Goal: Information Seeking & Learning: Find specific fact

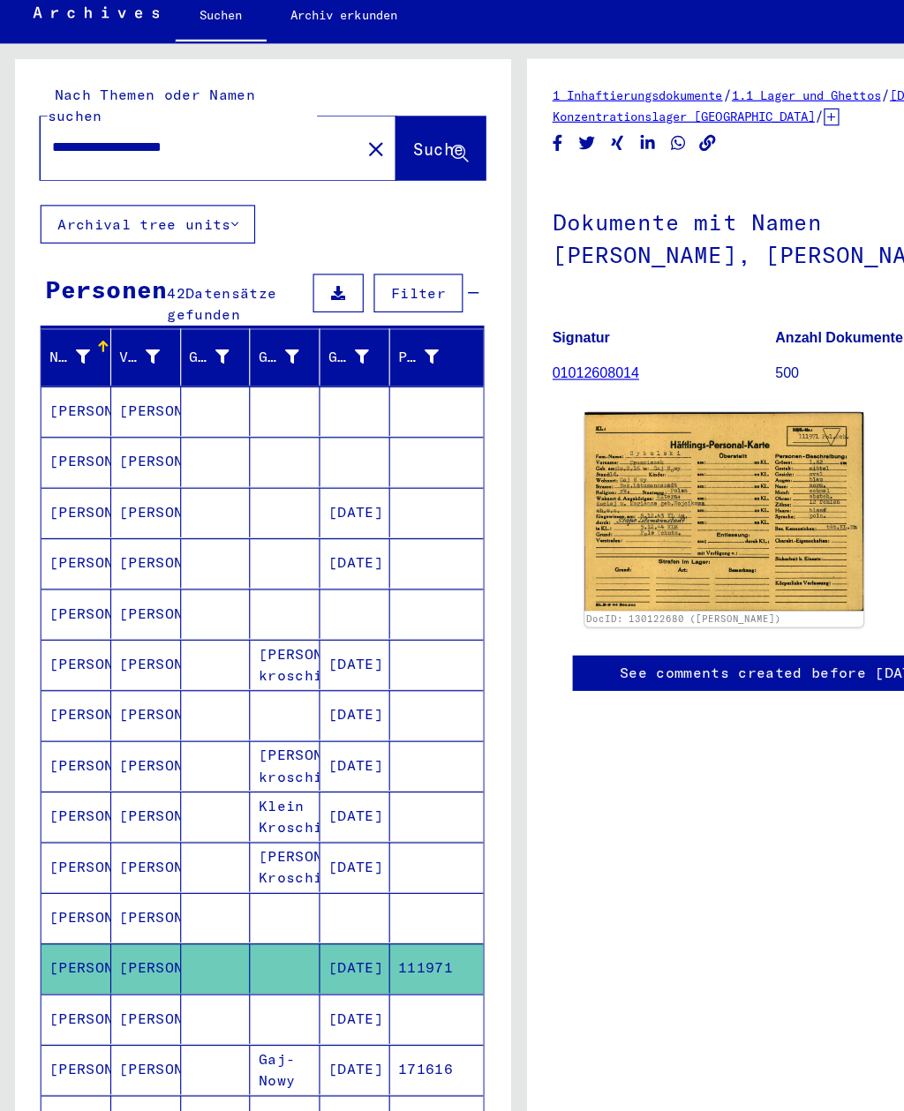
click at [38, 362] on mat-cell "[PERSON_NAME]" at bounding box center [66, 383] width 61 height 43
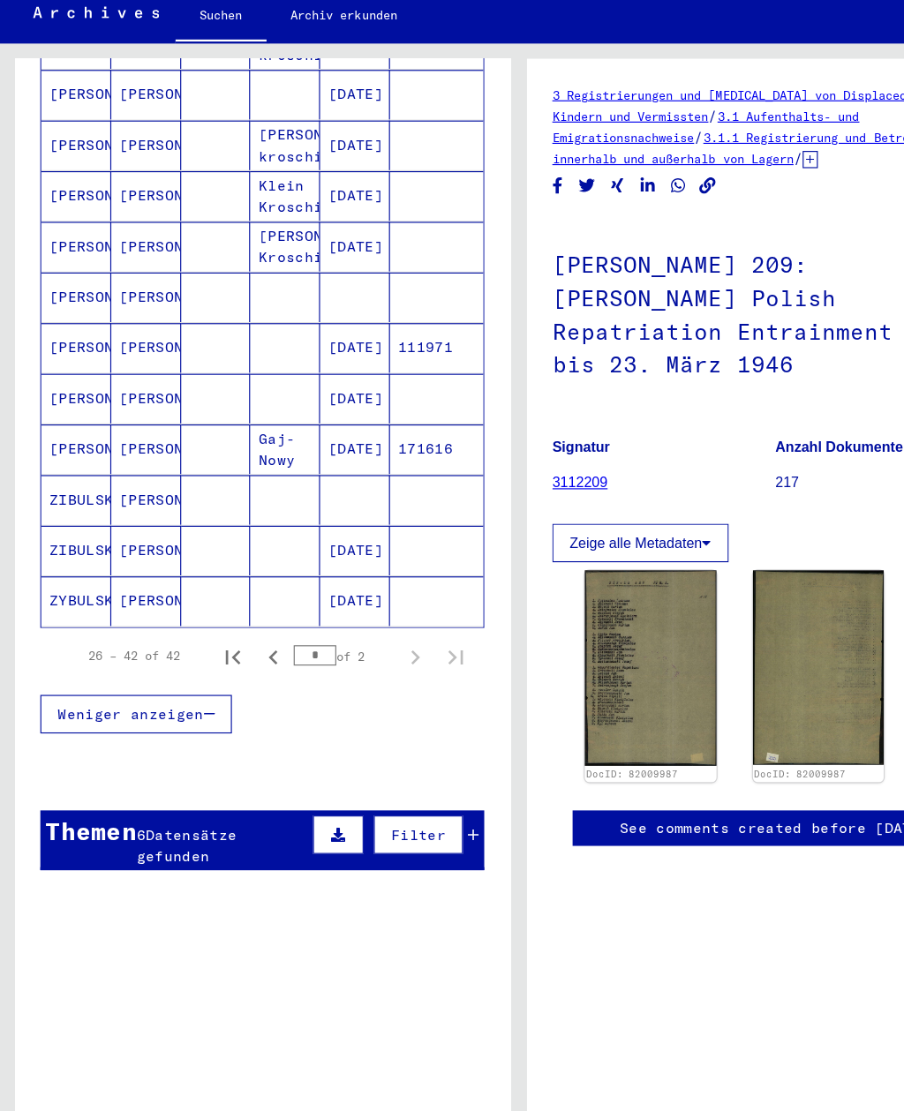
scroll to position [531, 0]
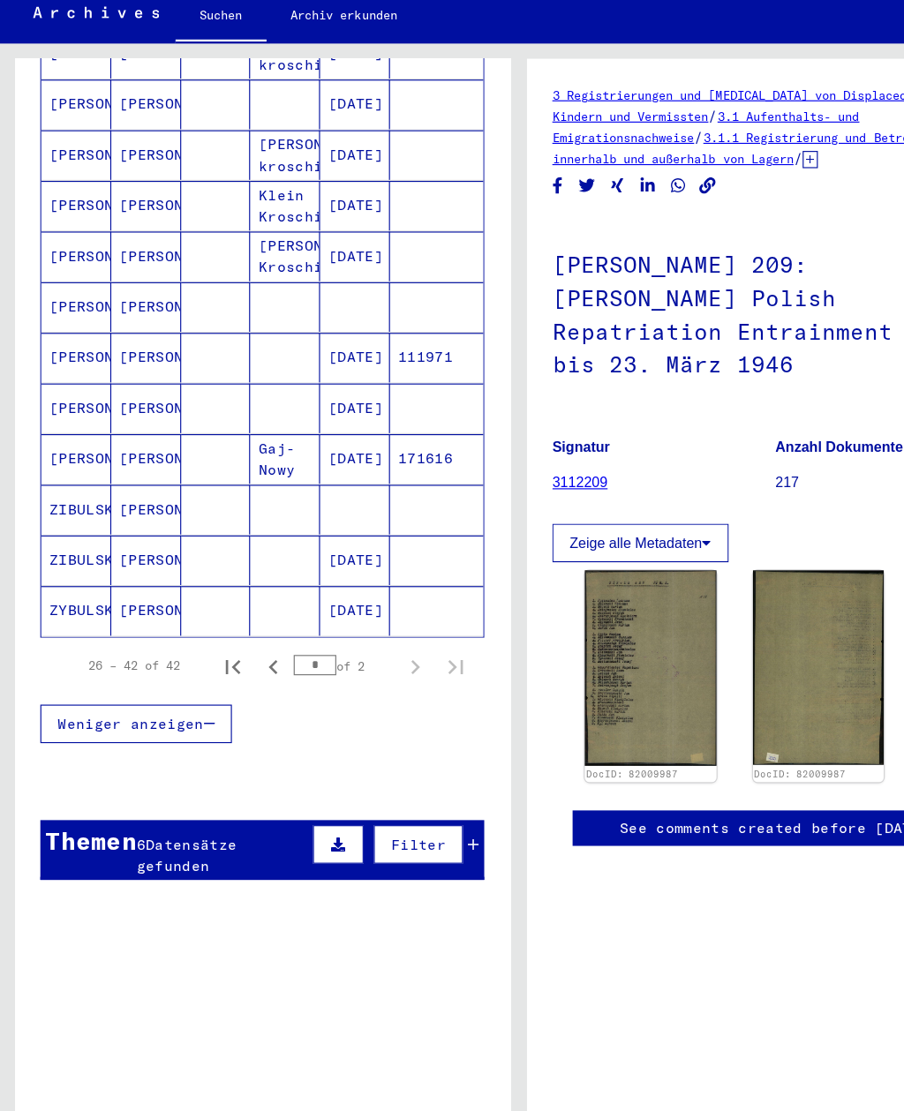
click at [49, 404] on mat-cell "[PERSON_NAME]" at bounding box center [66, 425] width 61 height 43
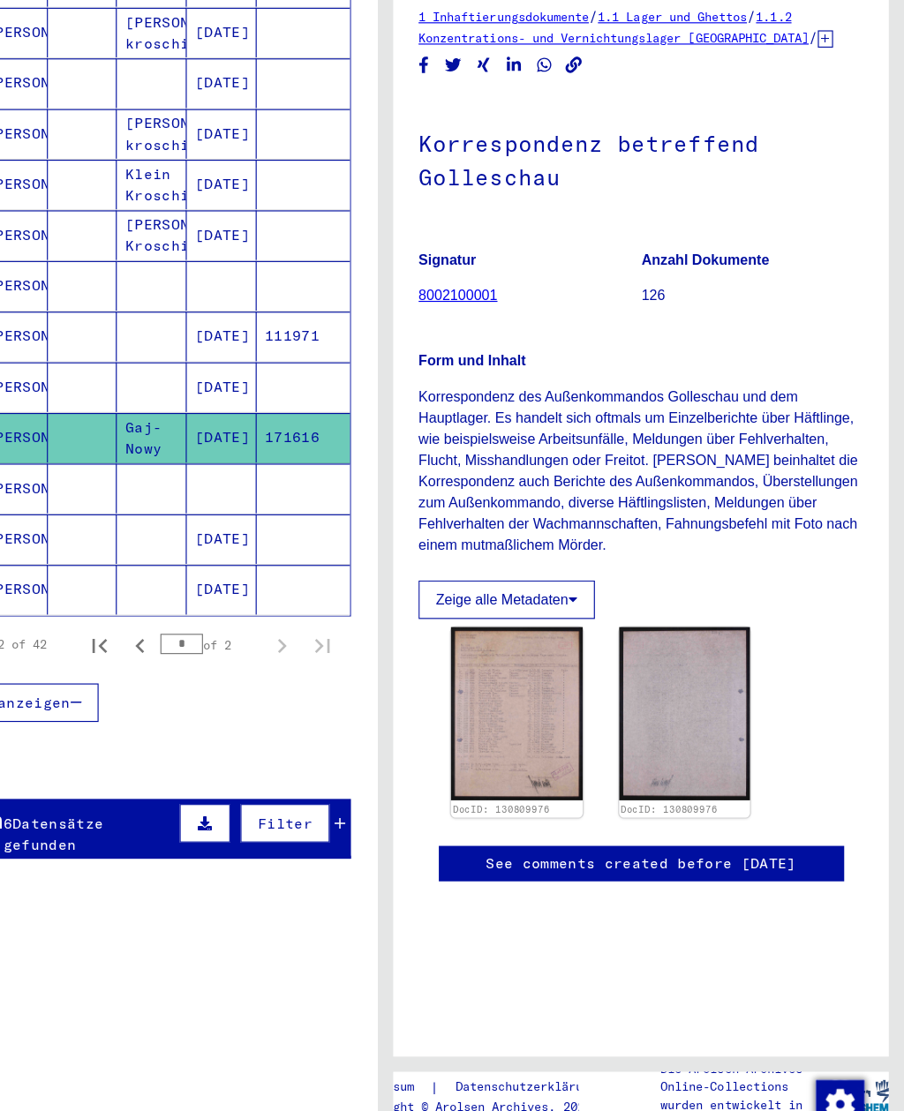
scroll to position [476, 0]
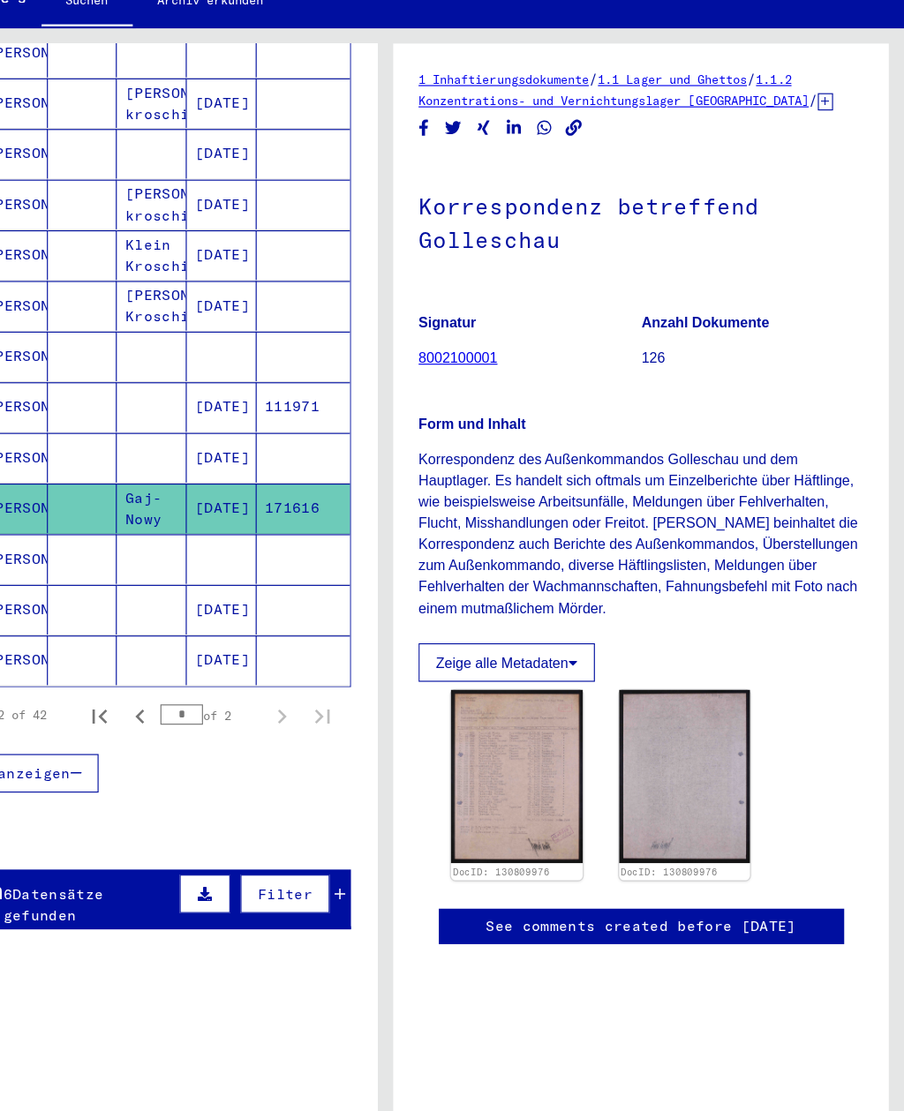
click at [509, 658] on img at bounding box center [566, 715] width 115 height 151
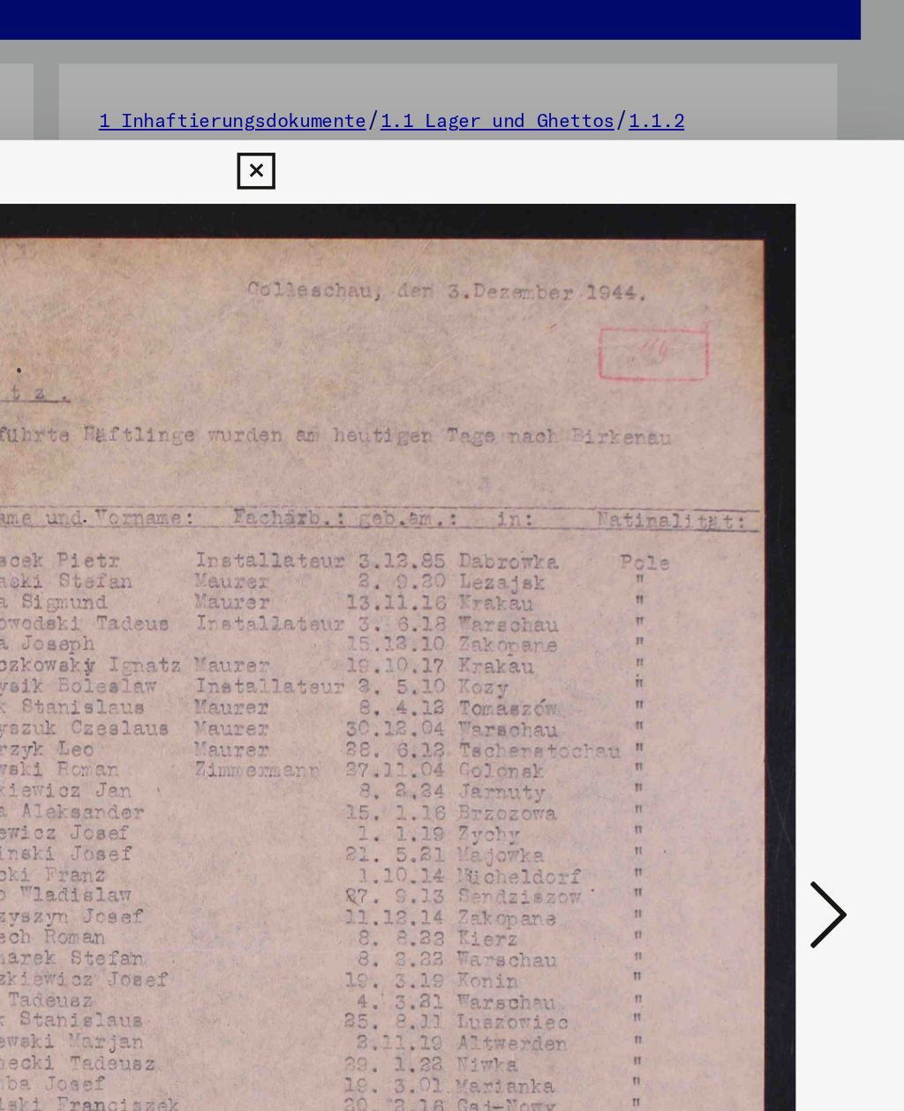
click at [462, 91] on icon at bounding box center [451, 97] width 20 height 21
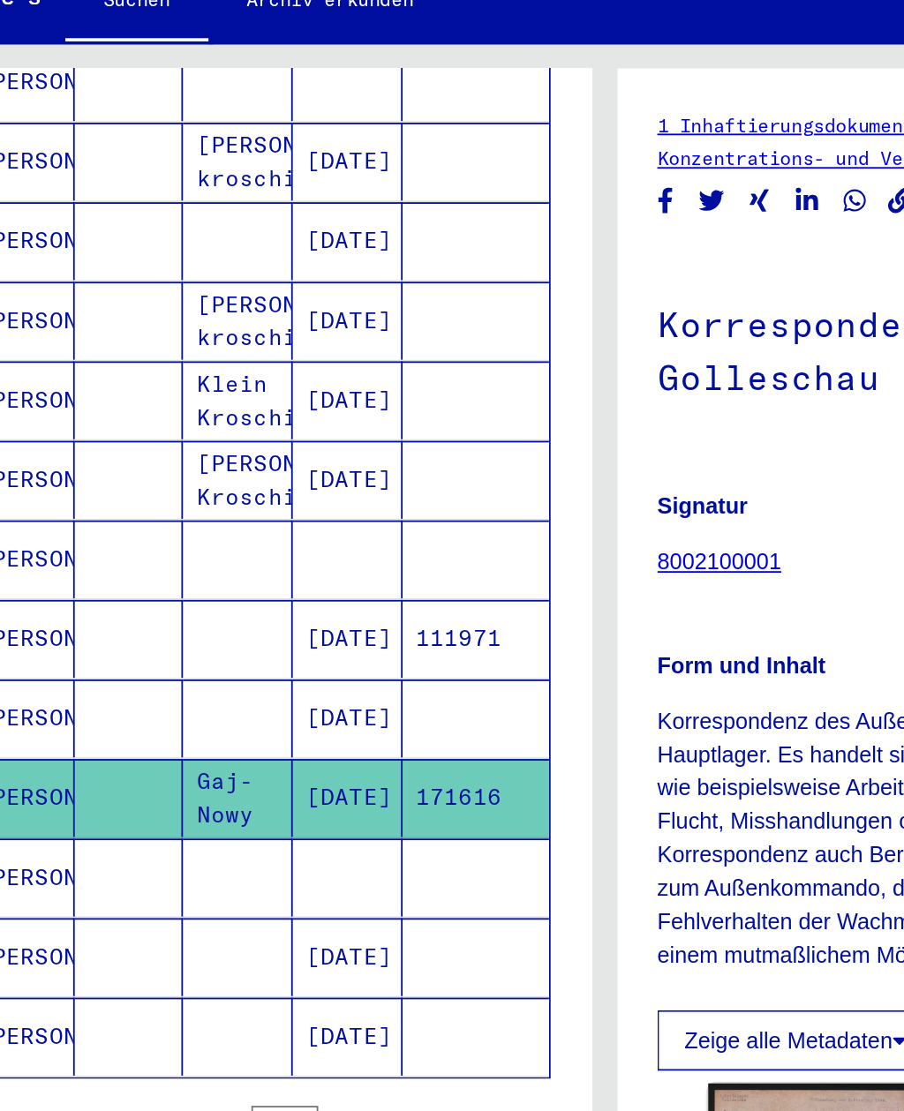
scroll to position [271, 0]
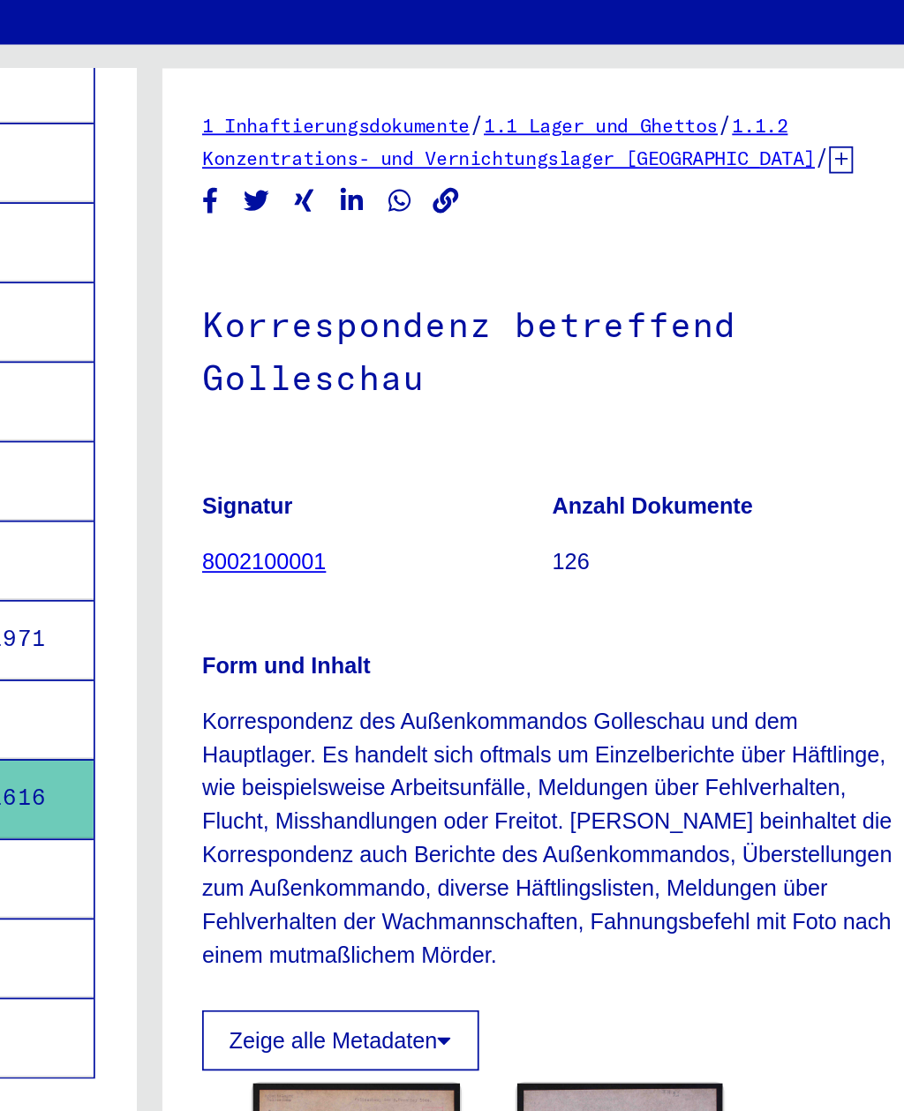
click at [656, 640] on img at bounding box center [713, 715] width 115 height 151
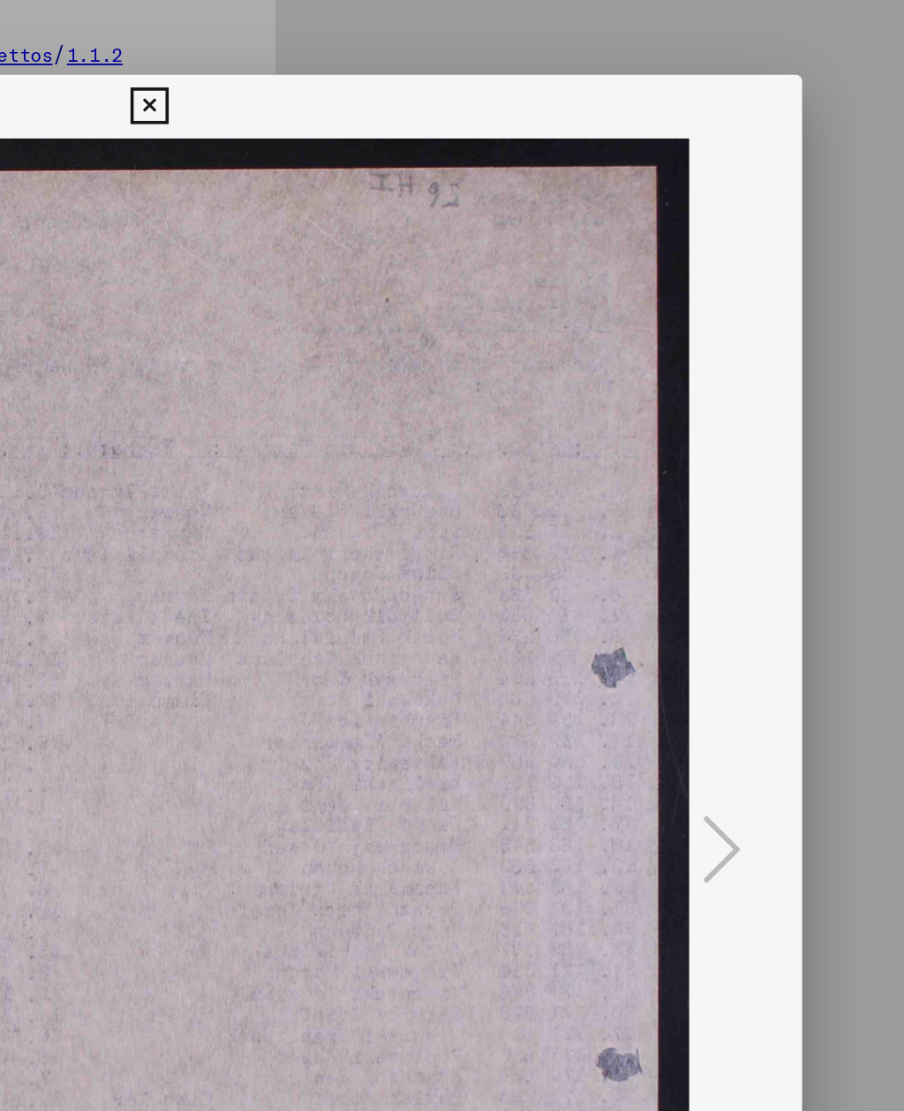
click at [441, 87] on icon at bounding box center [451, 97] width 20 height 21
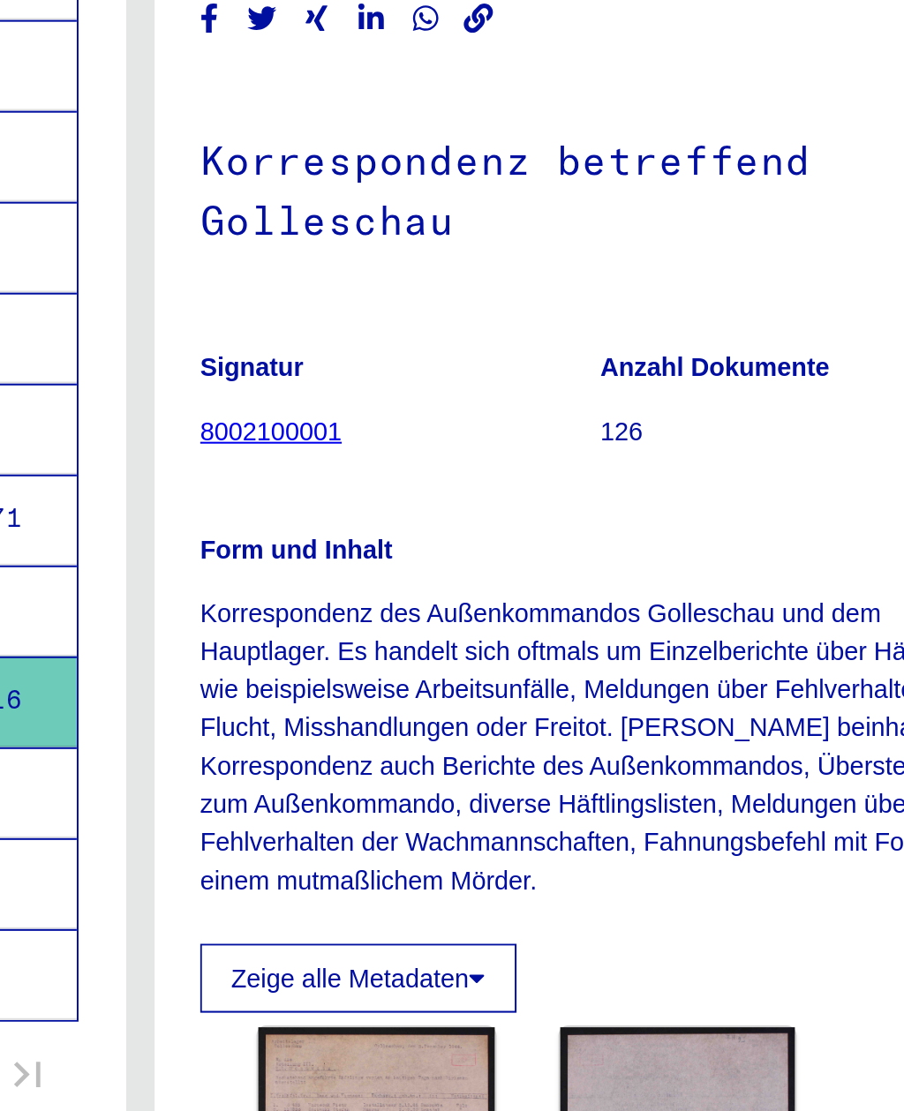
click at [509, 640] on img at bounding box center [566, 715] width 115 height 151
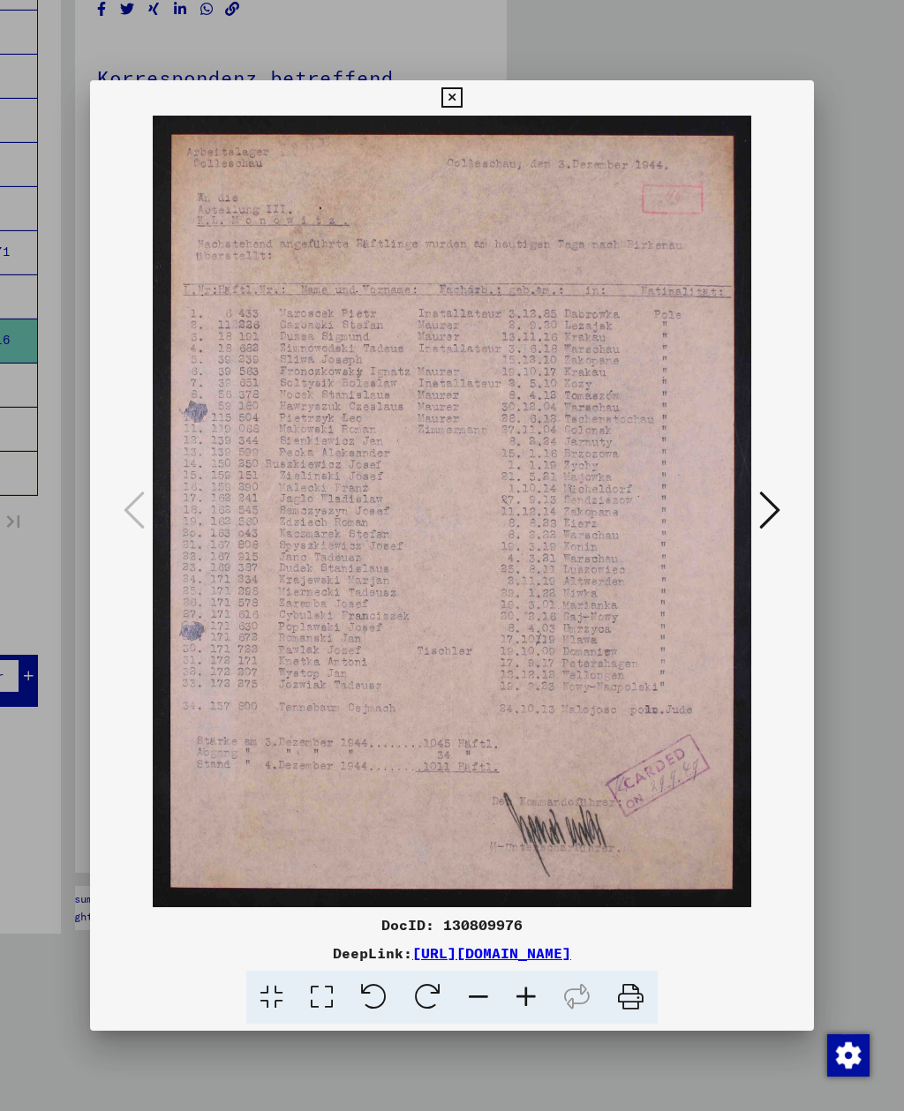
click at [462, 90] on icon at bounding box center [451, 97] width 20 height 21
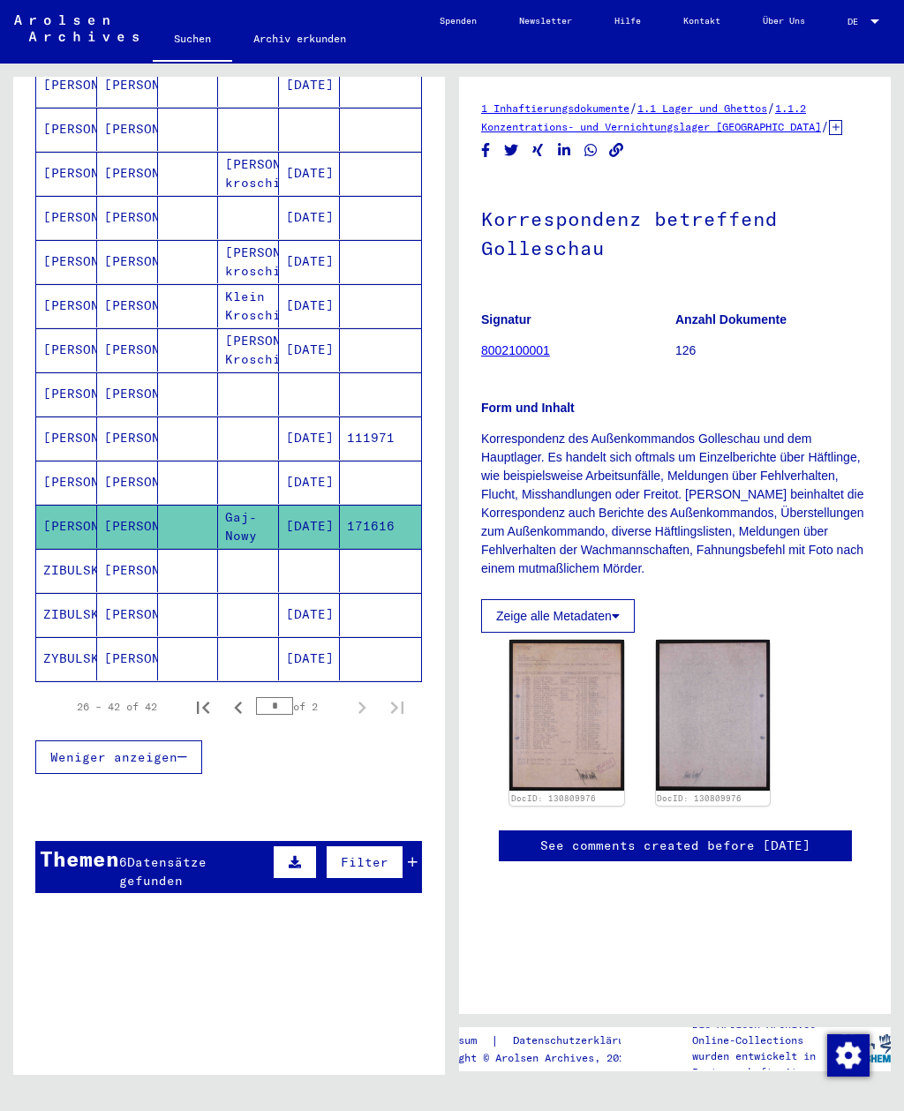
scroll to position [427, 0]
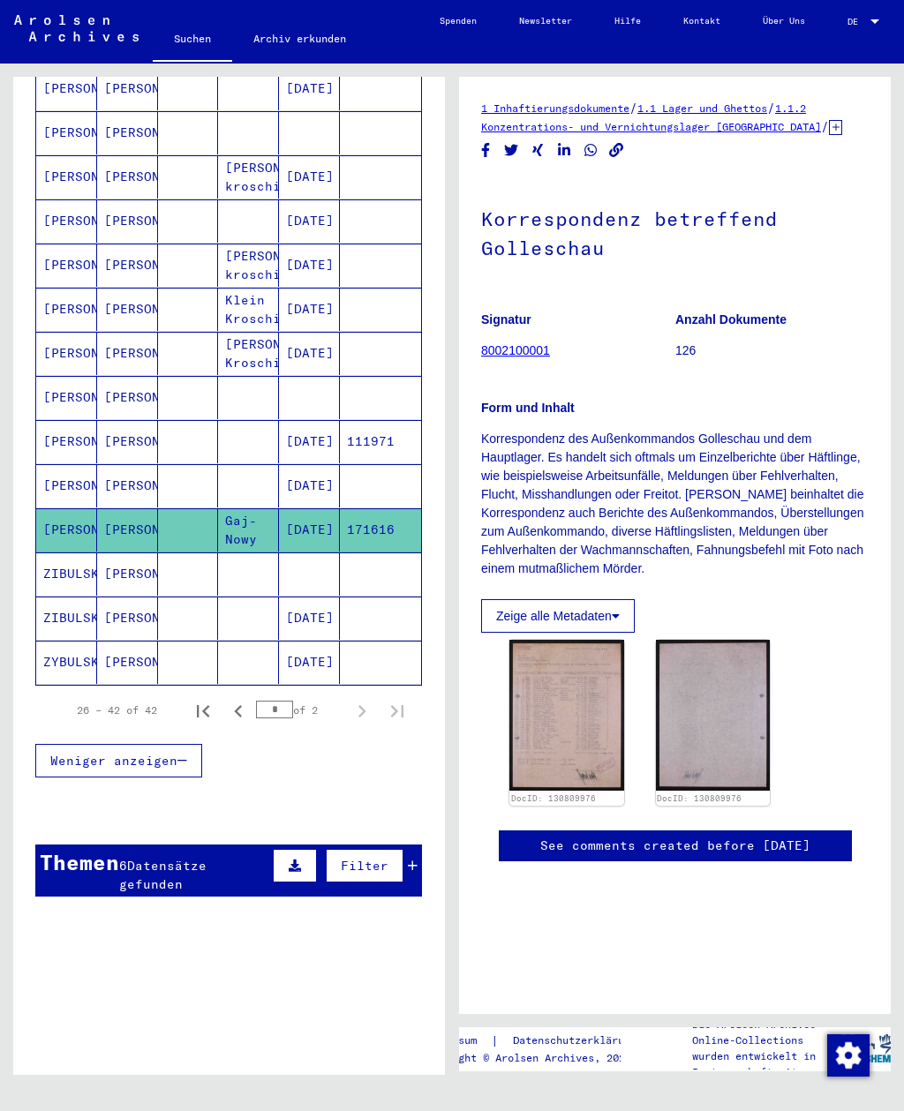
click at [66, 427] on mat-cell "[PERSON_NAME]" at bounding box center [66, 441] width 61 height 43
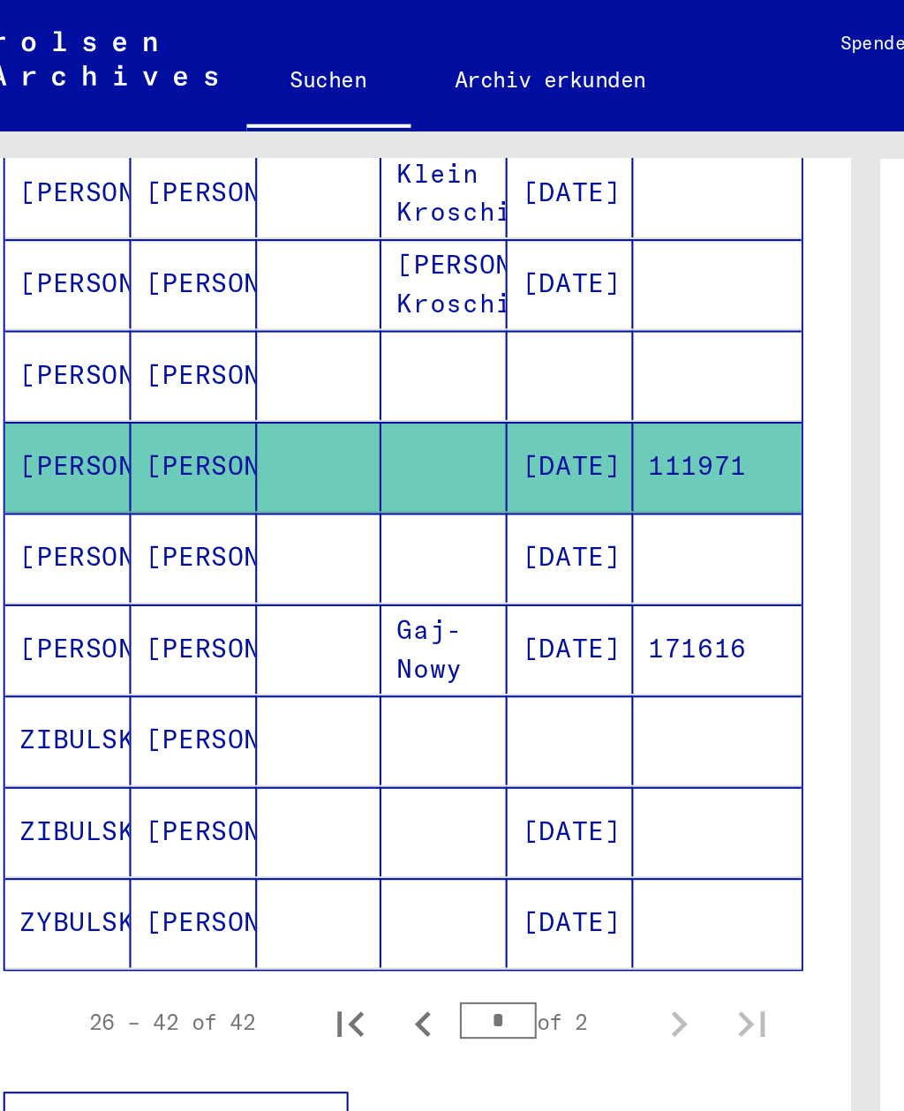
scroll to position [644, 0]
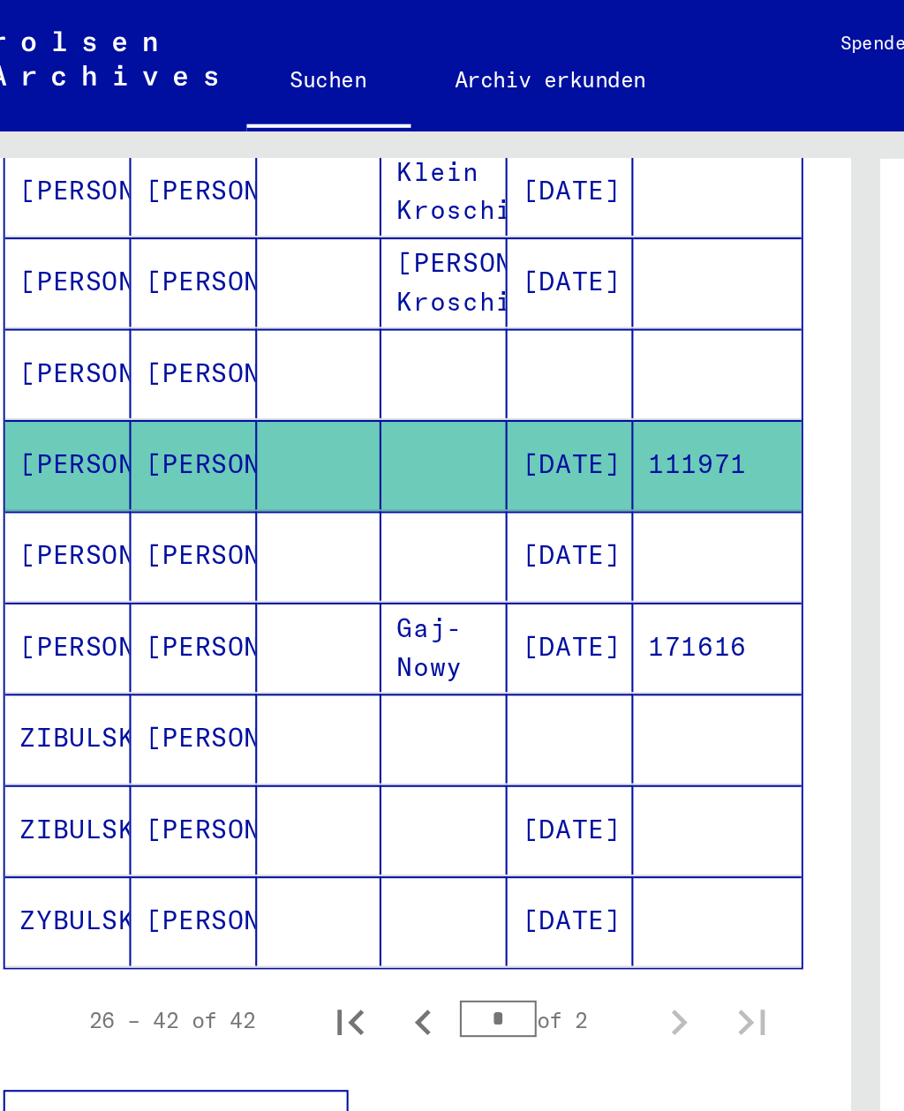
click at [49, 292] on mat-cell "[PERSON_NAME]" at bounding box center [66, 312] width 61 height 43
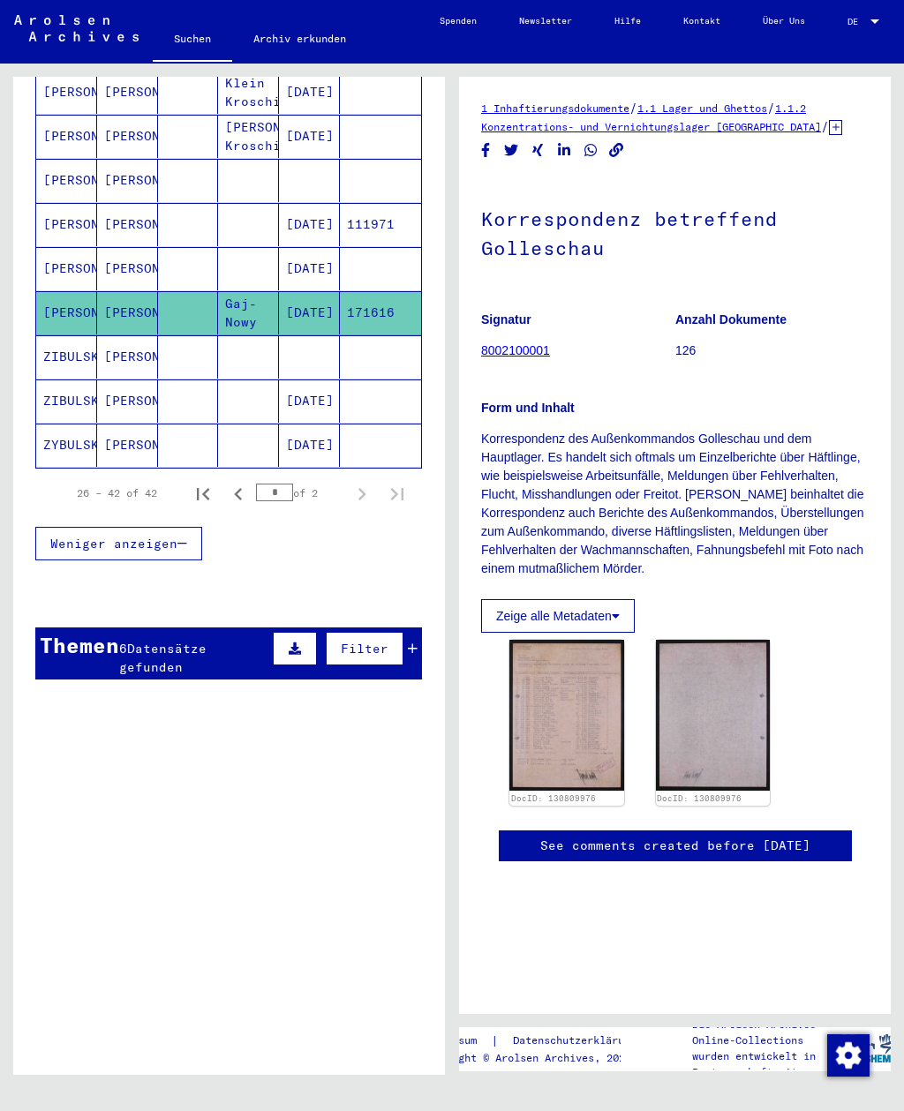
click at [508, 606] on button "Zeige alle Metadaten" at bounding box center [558, 616] width 154 height 34
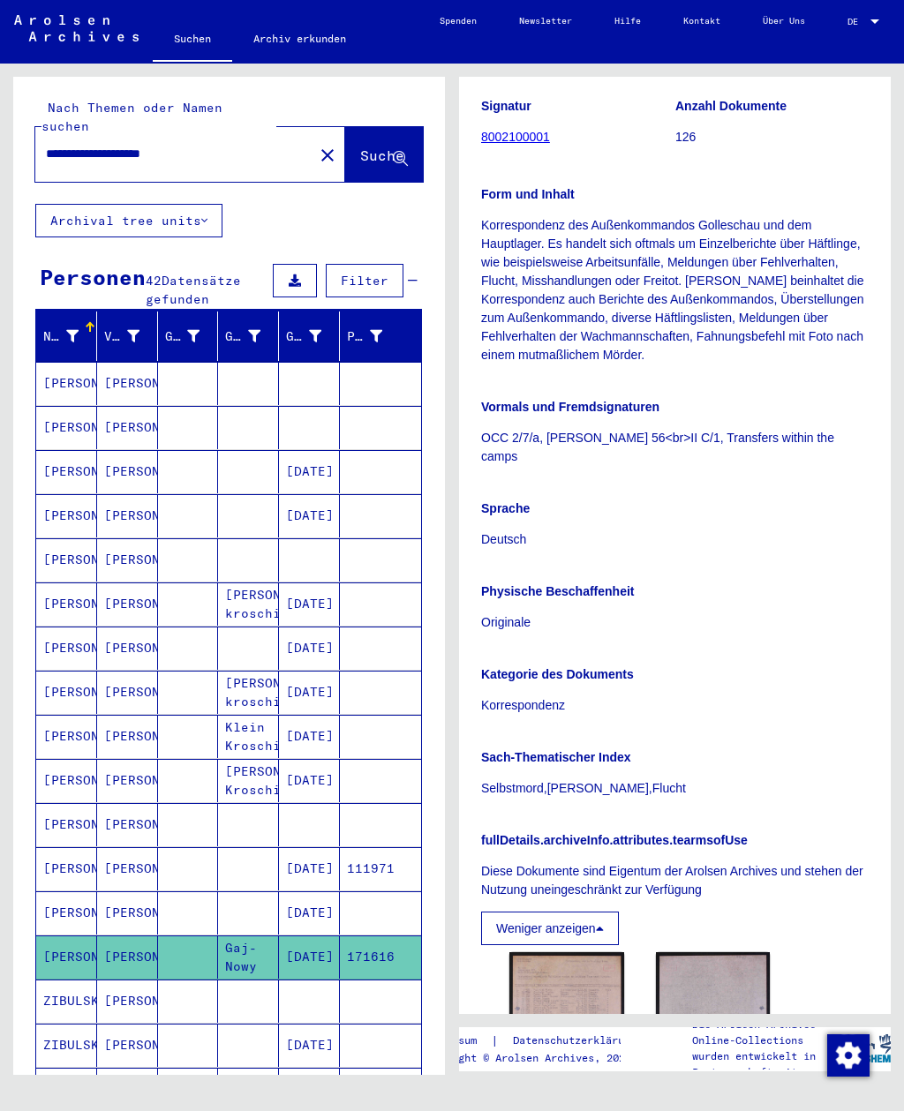
click at [275, 145] on input "**********" at bounding box center [174, 154] width 257 height 19
click at [317, 145] on mat-icon "close" at bounding box center [327, 155] width 21 height 21
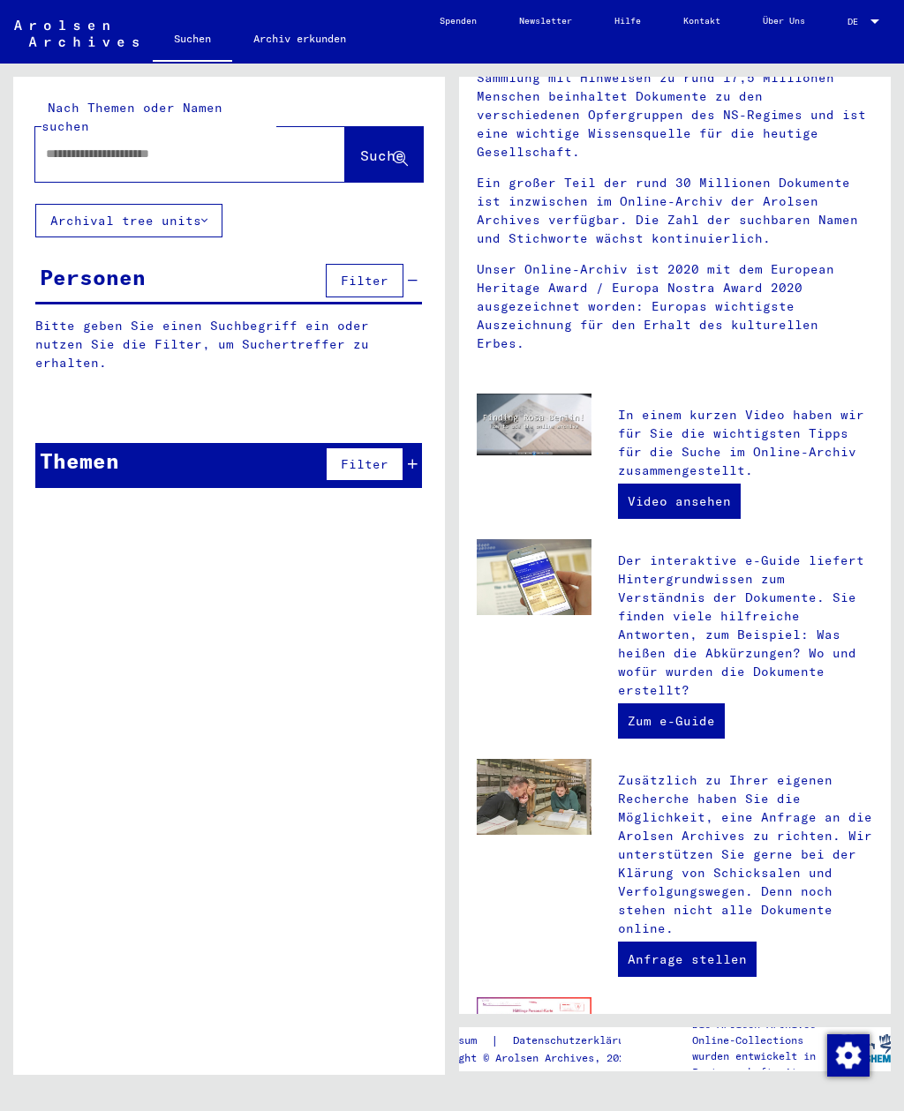
click at [68, 145] on input "text" at bounding box center [169, 154] width 246 height 19
type input "**********"
click at [360, 147] on span "Suche" at bounding box center [382, 156] width 44 height 18
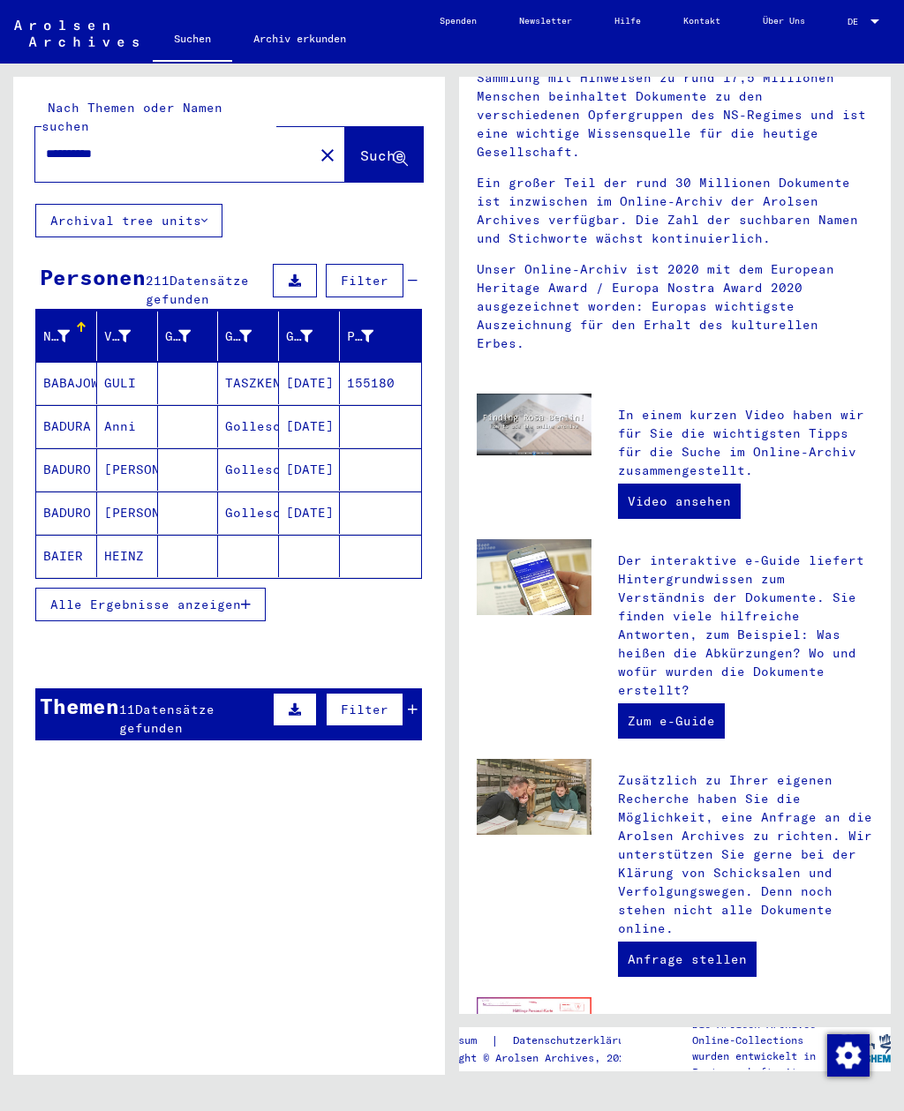
click at [72, 597] on span "Alle Ergebnisse anzeigen" at bounding box center [145, 605] width 191 height 16
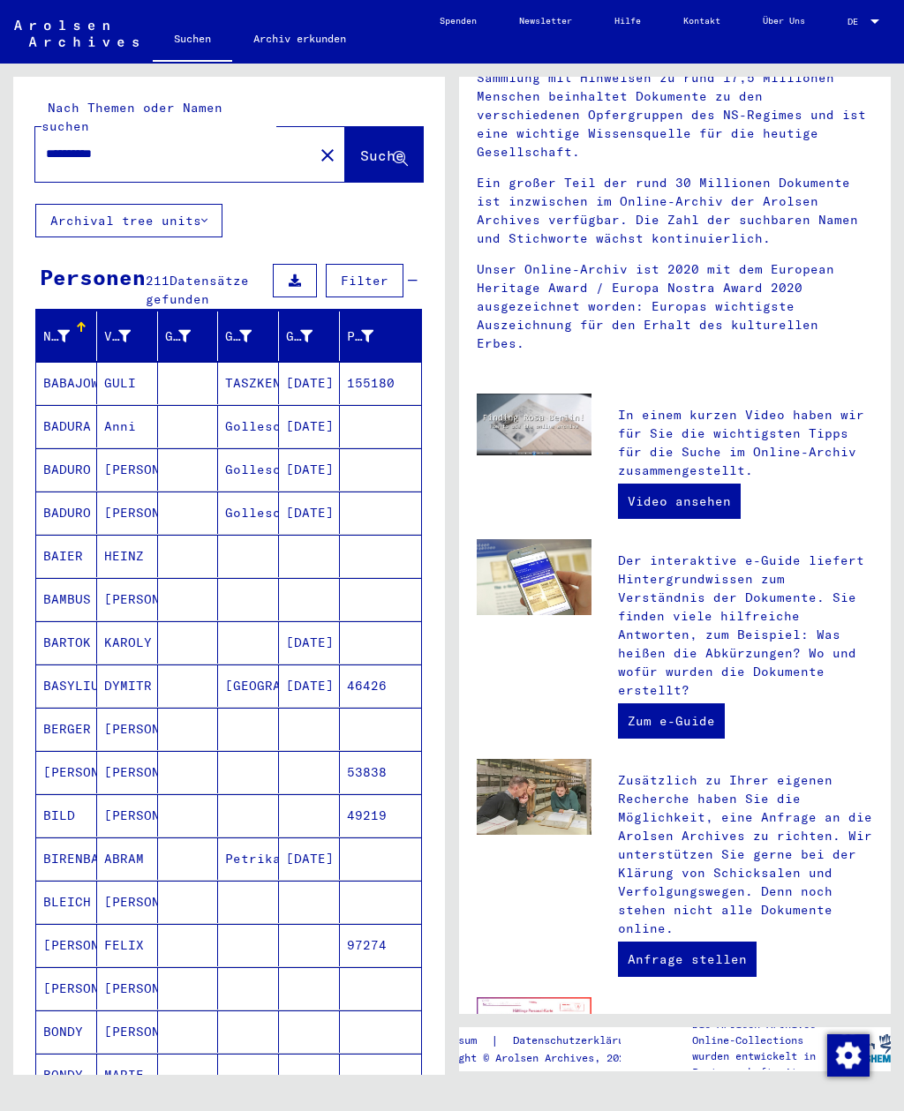
click at [46, 535] on mat-cell "BAIER" at bounding box center [66, 556] width 61 height 42
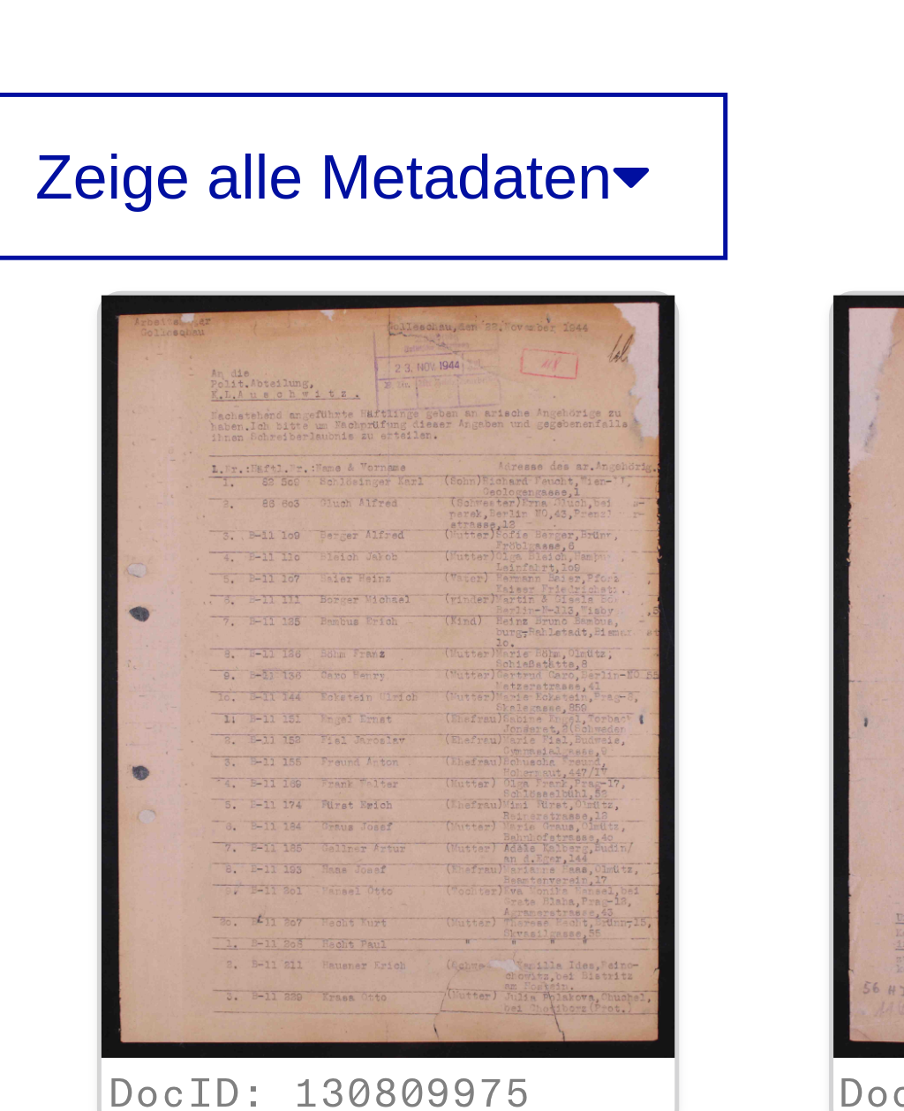
scroll to position [5, 0]
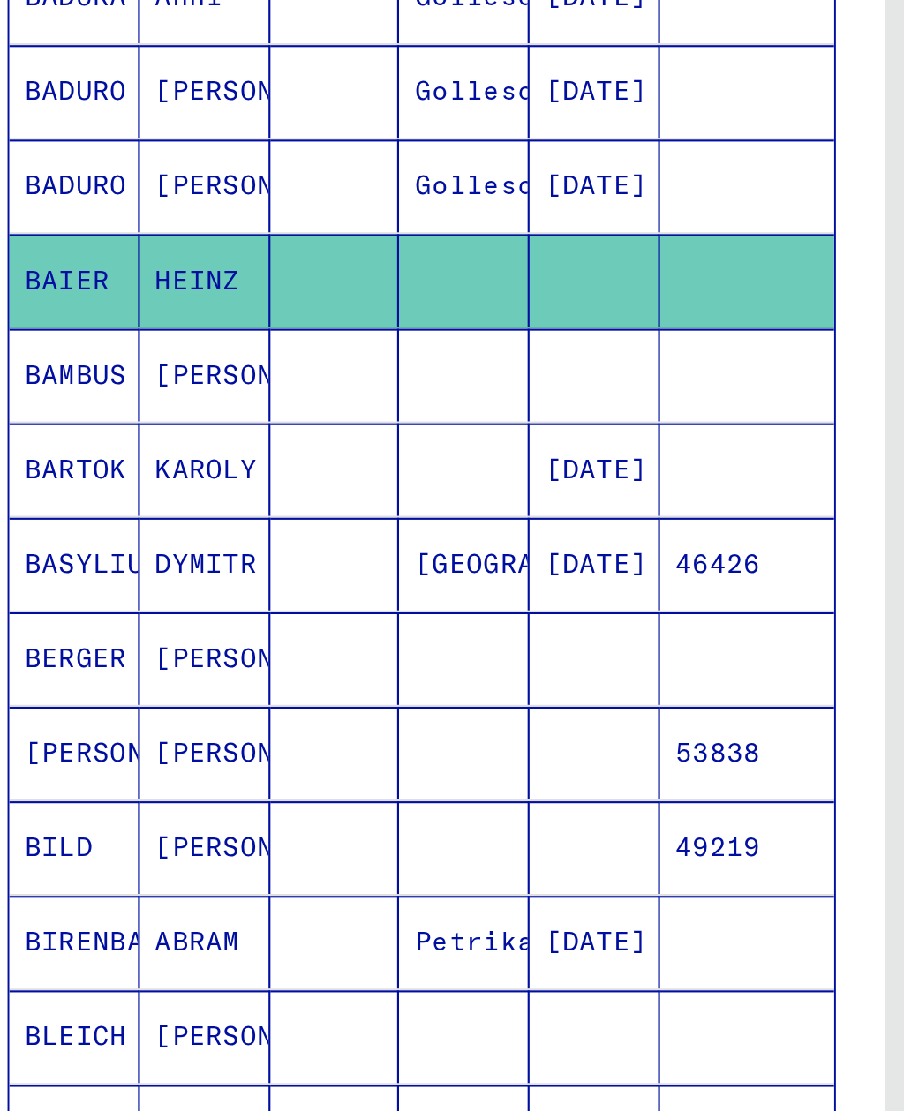
click at [36, 583] on mat-cell "BAMBUS" at bounding box center [66, 604] width 61 height 43
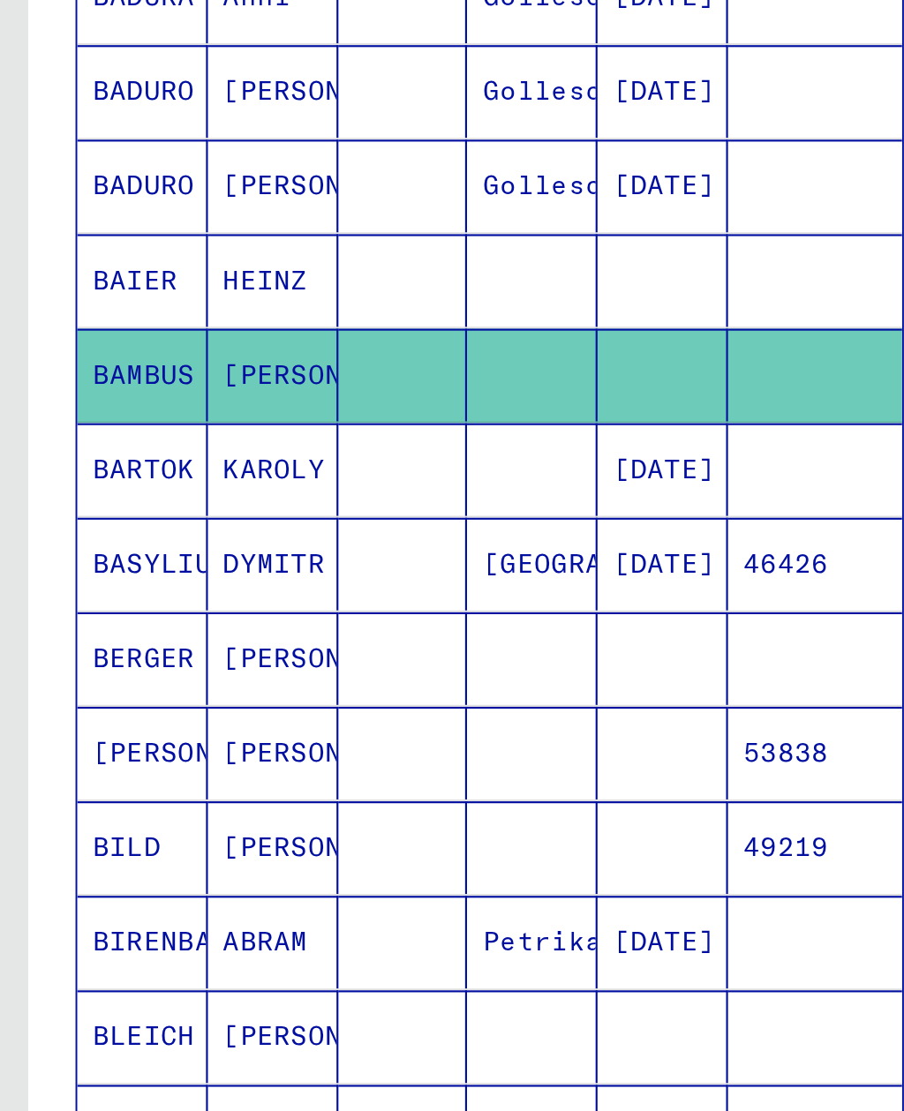
click at [42, 627] on mat-cell "BARTOK" at bounding box center [66, 648] width 61 height 43
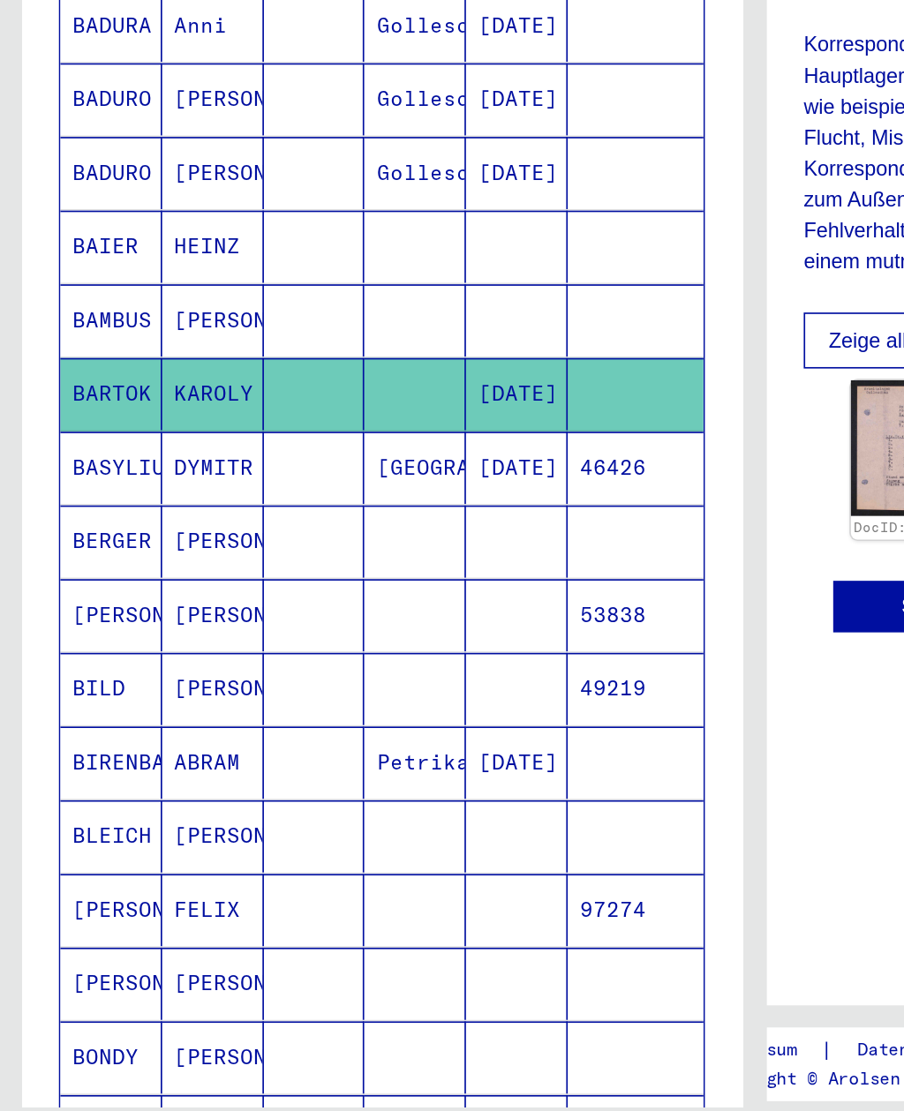
click at [49, 715] on mat-cell "BERGER" at bounding box center [66, 736] width 61 height 43
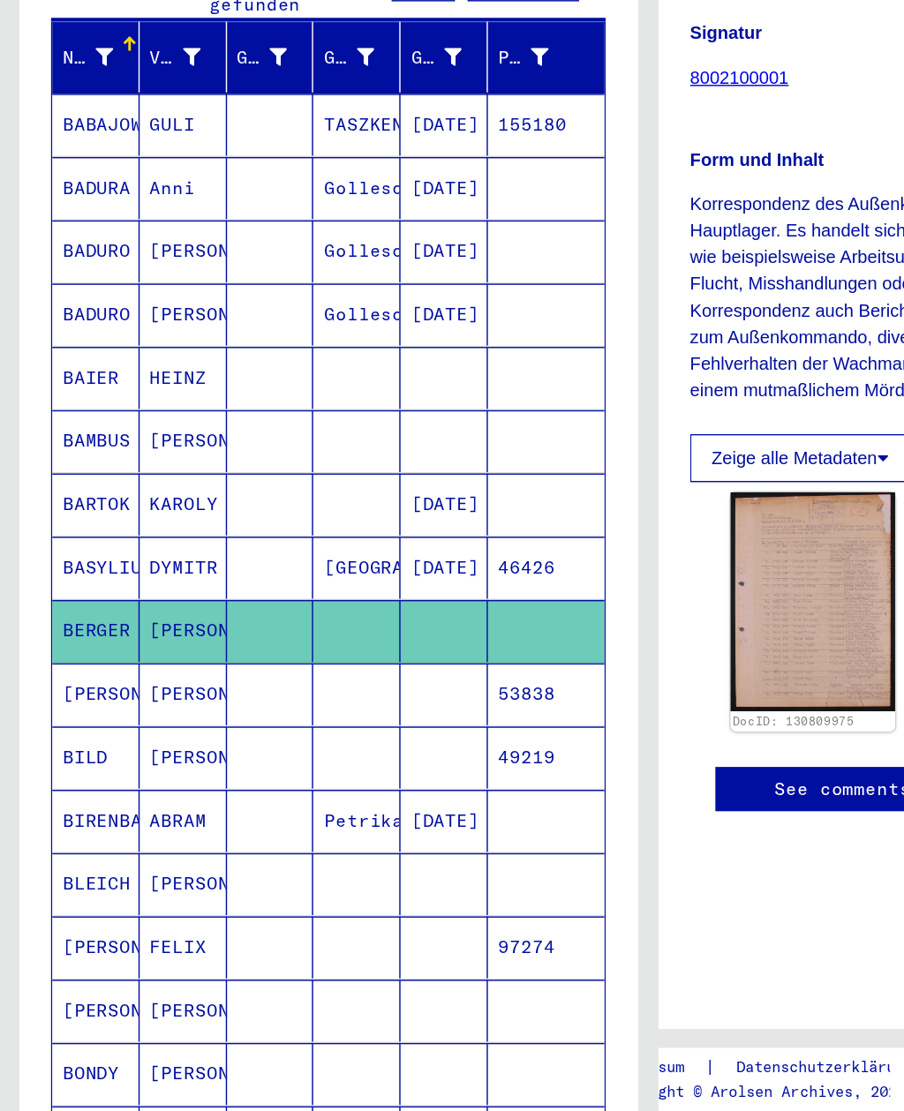
click at [66, 759] on mat-cell "[PERSON_NAME]" at bounding box center [66, 780] width 61 height 43
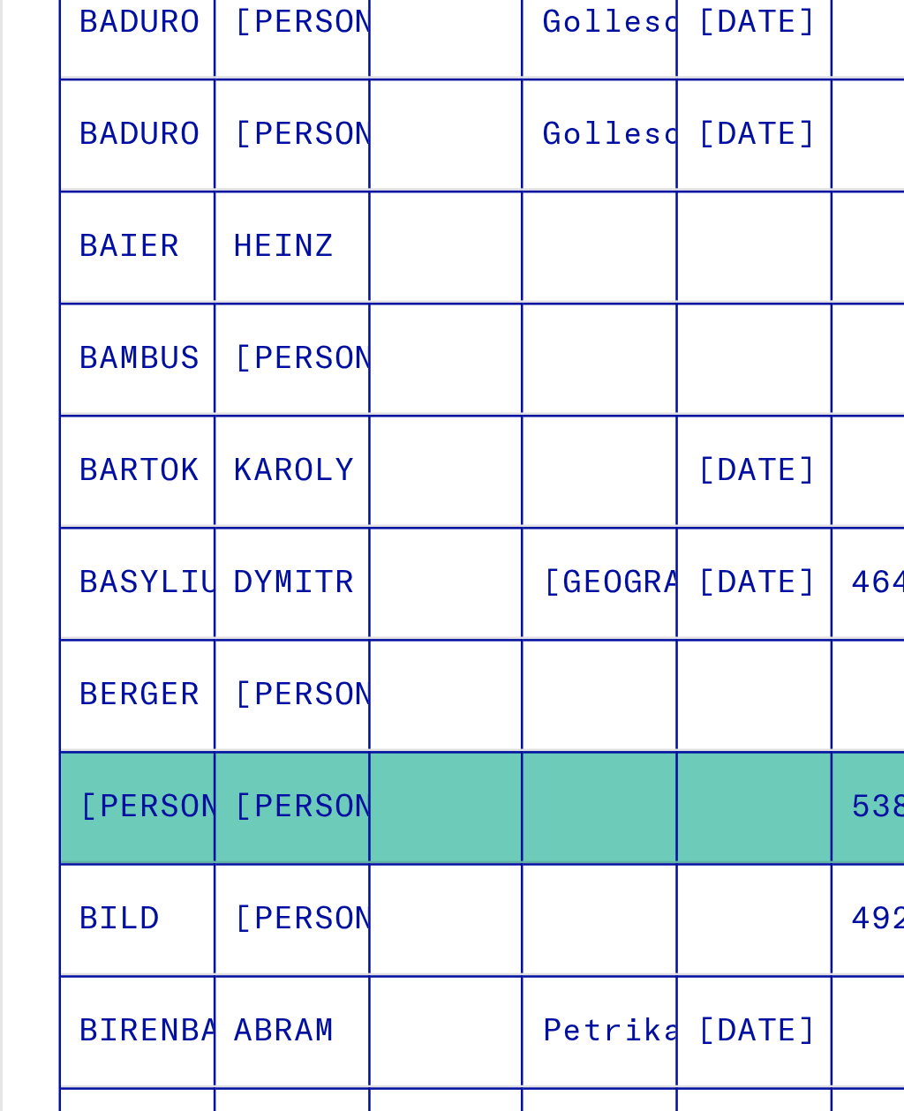
scroll to position [26, 0]
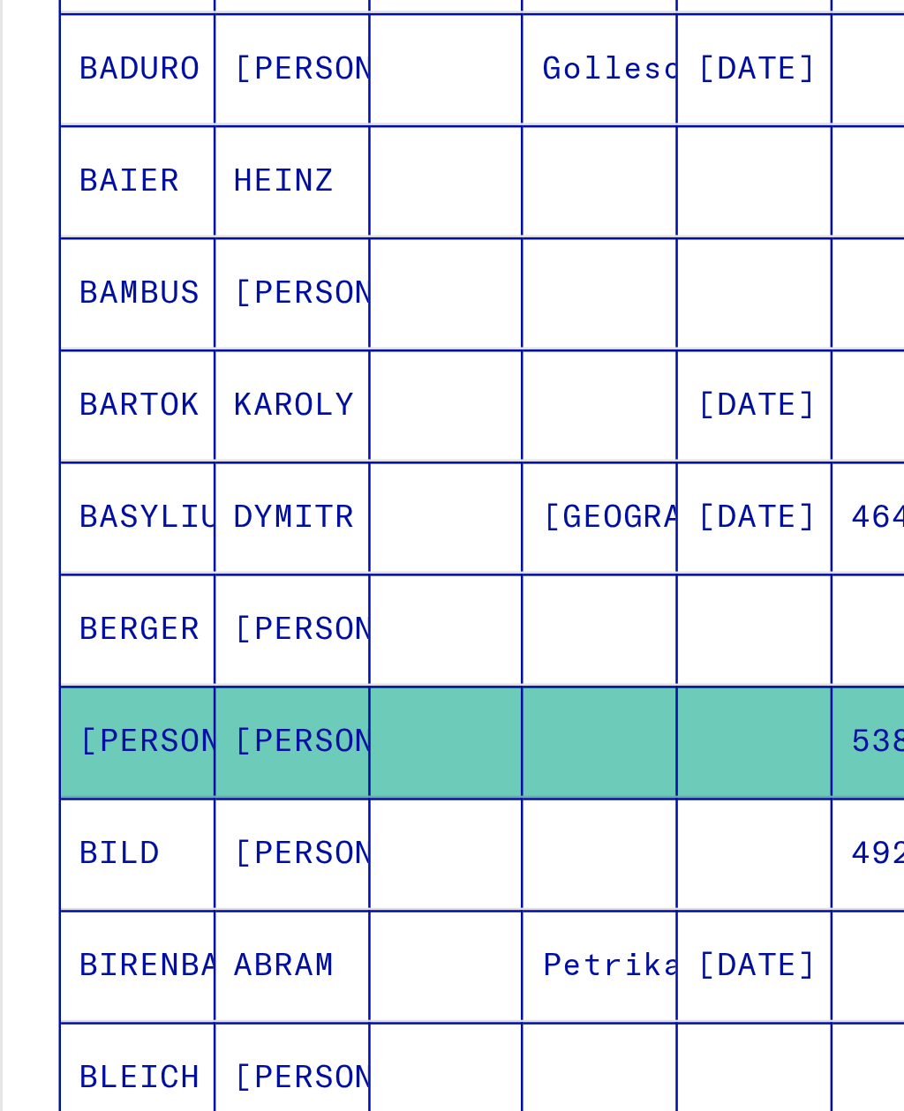
click at [43, 778] on mat-cell "BILD" at bounding box center [66, 799] width 61 height 43
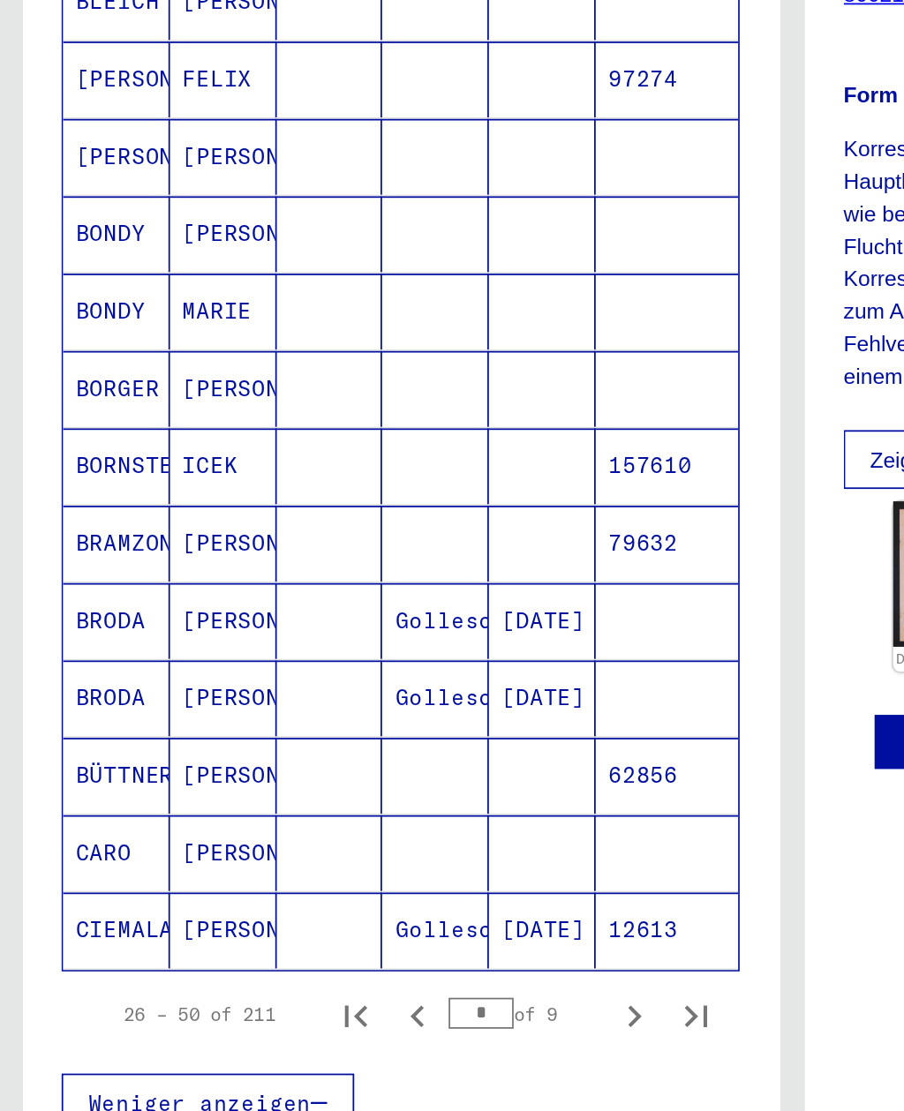
scroll to position [571, 0]
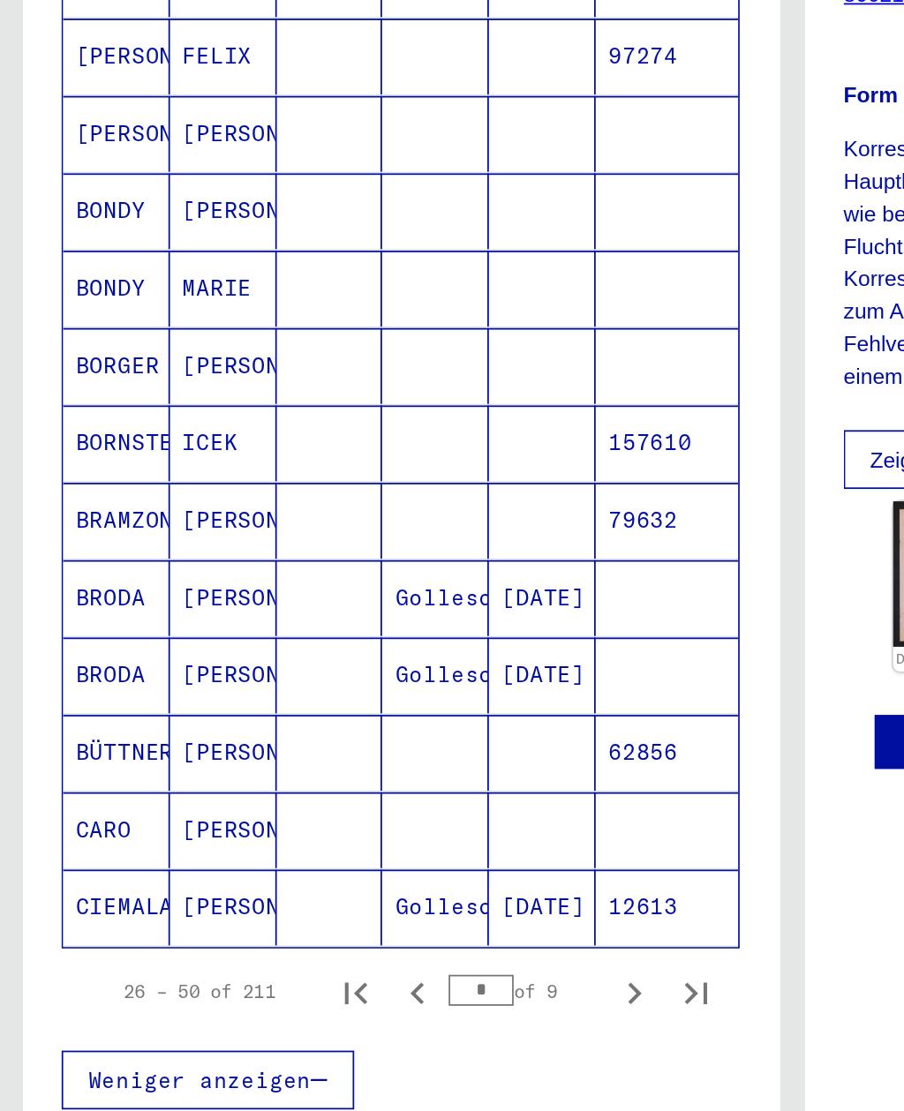
click at [51, 585] on mat-cell "BORNSTEIN" at bounding box center [66, 606] width 61 height 43
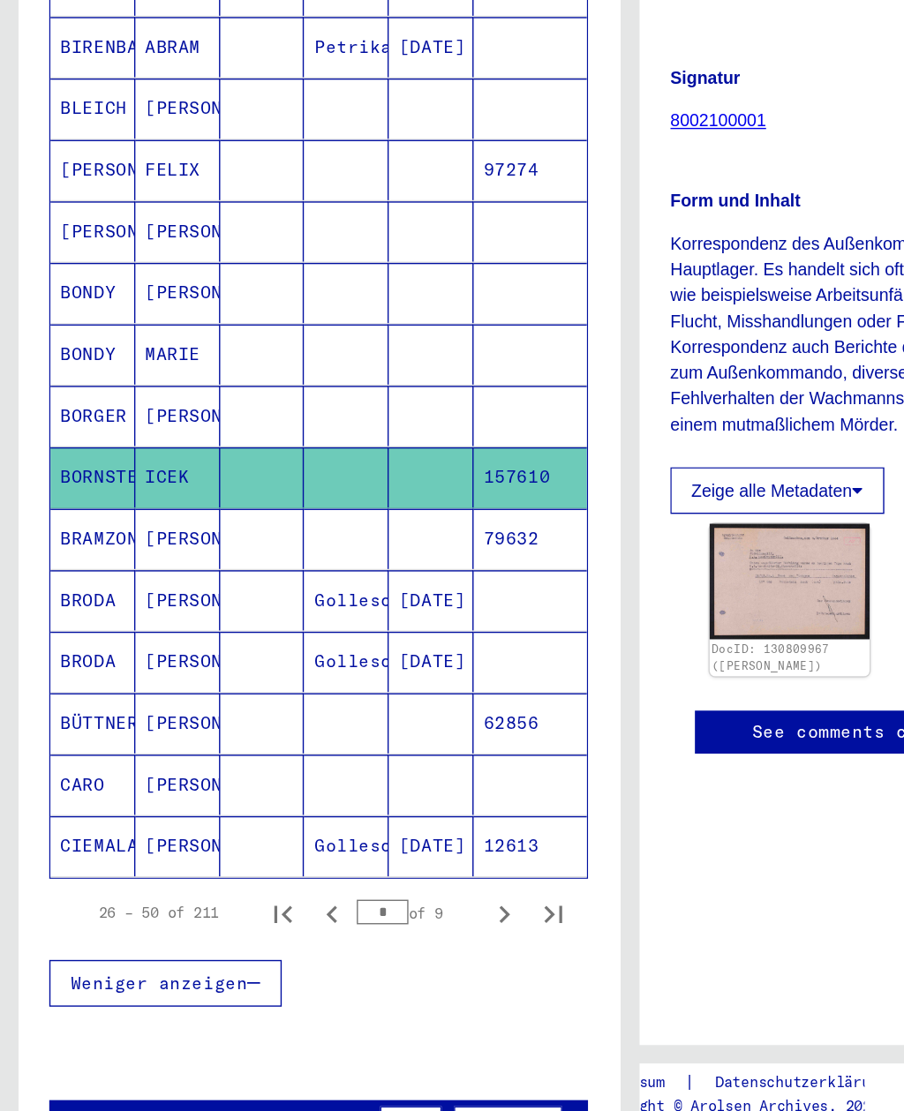
click at [52, 629] on mat-cell "BRAMZON" at bounding box center [66, 650] width 61 height 43
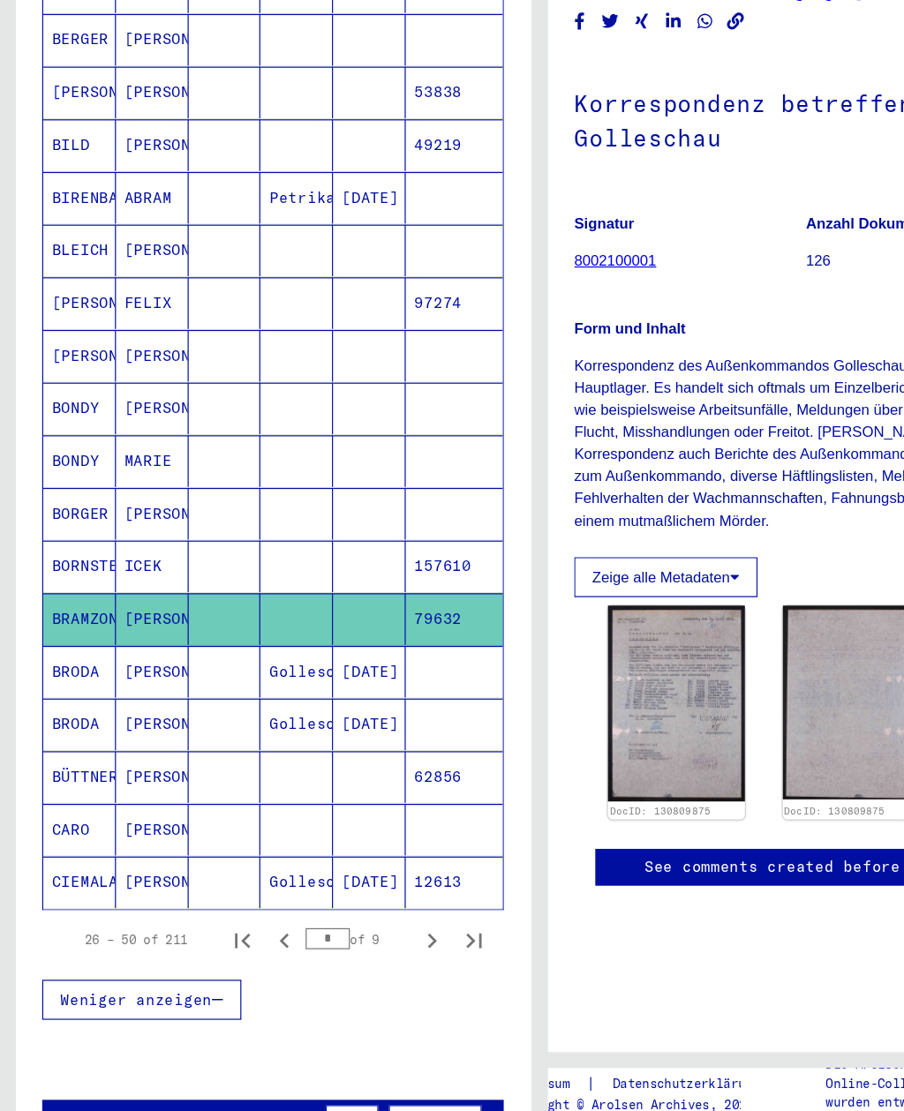
click at [53, 673] on mat-cell "BRODA" at bounding box center [66, 694] width 61 height 43
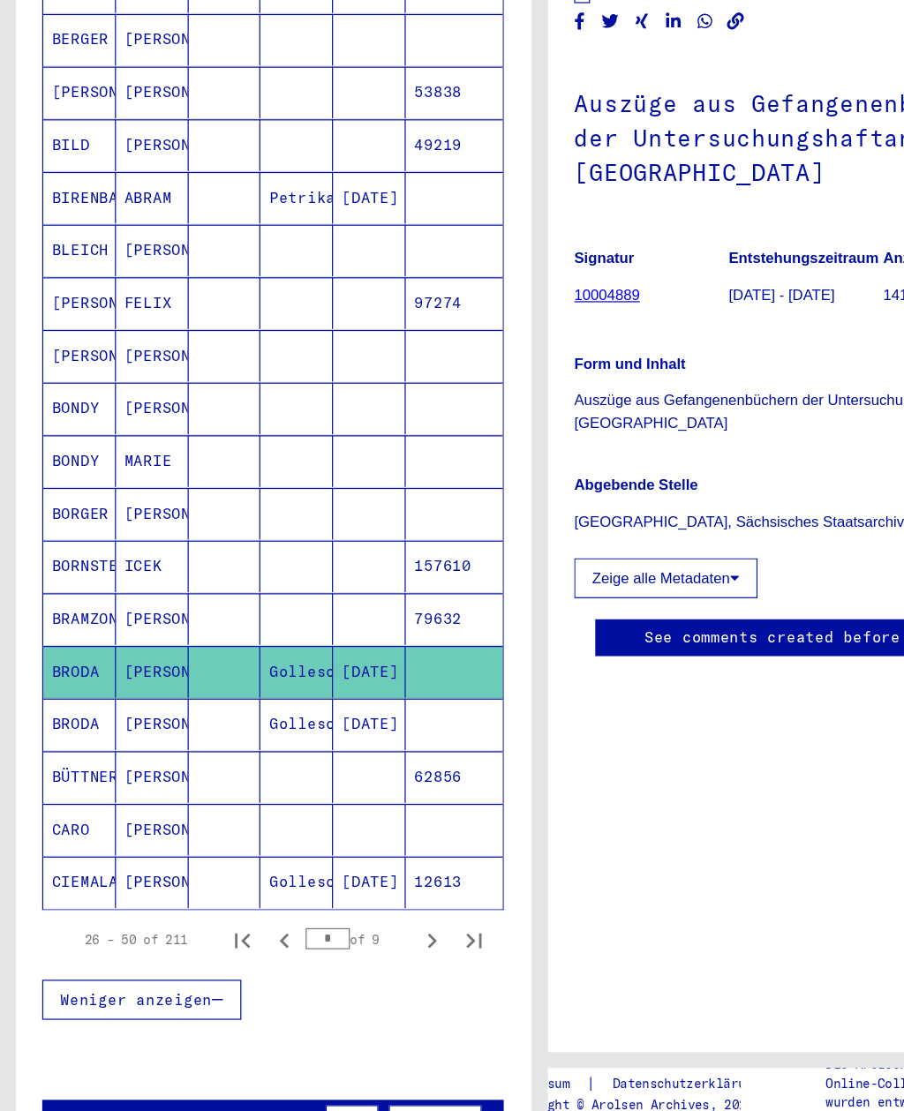
click at [49, 718] on mat-cell "BRODA" at bounding box center [66, 739] width 61 height 43
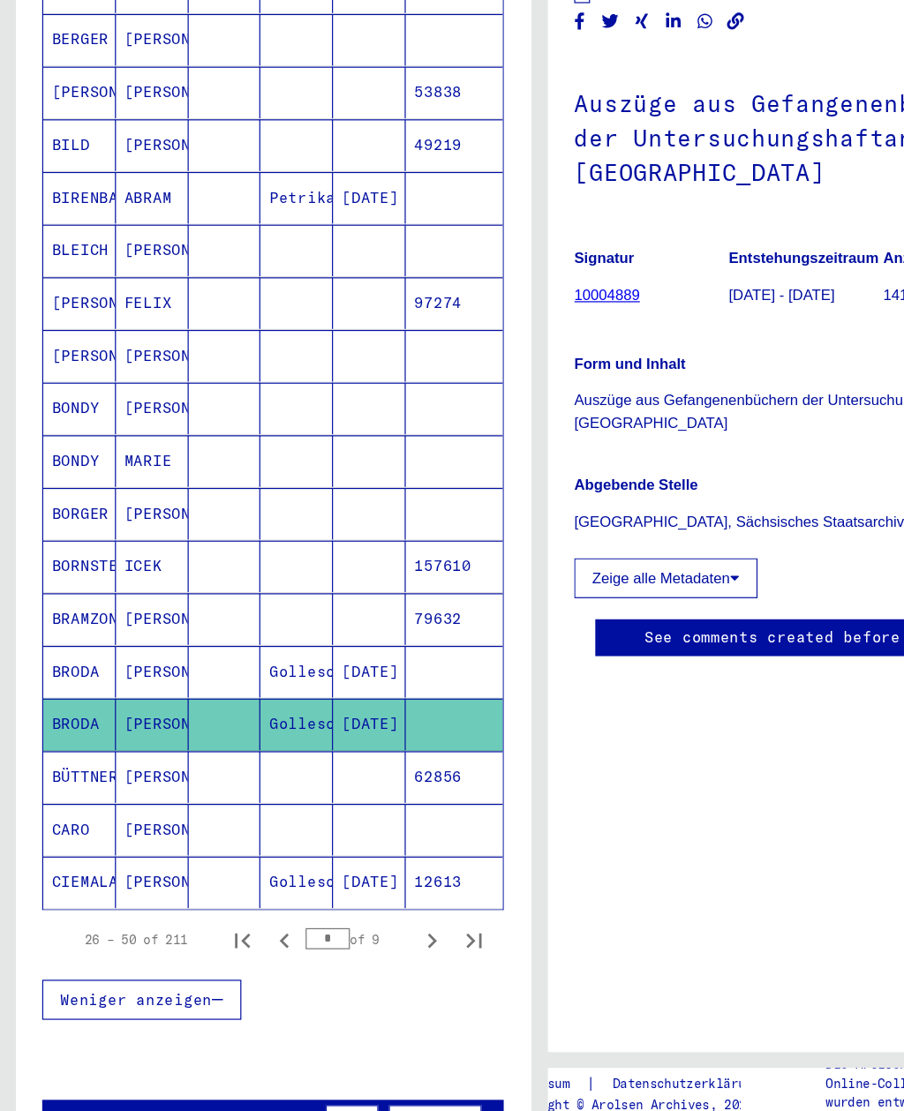
click at [55, 762] on mat-cell "BÜTTNER" at bounding box center [66, 783] width 61 height 43
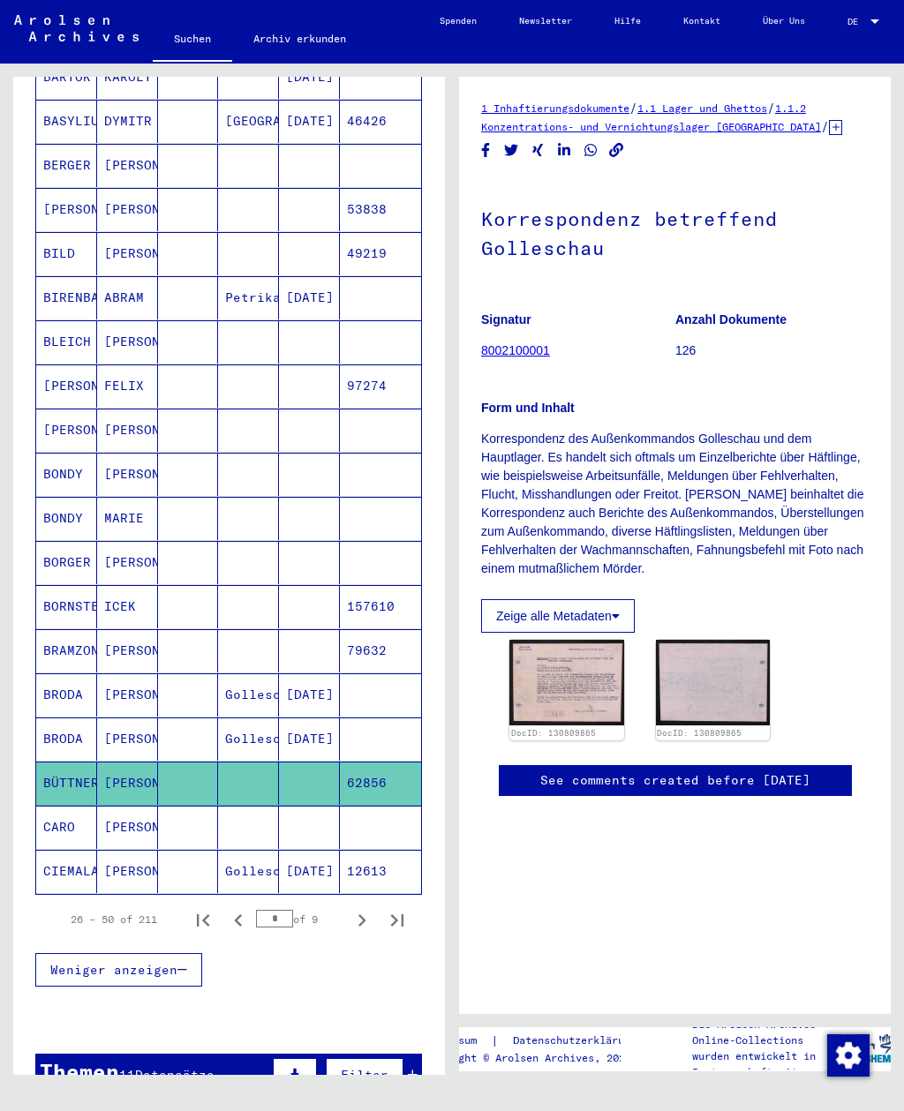
click at [42, 813] on mat-cell "CARO" at bounding box center [66, 827] width 61 height 43
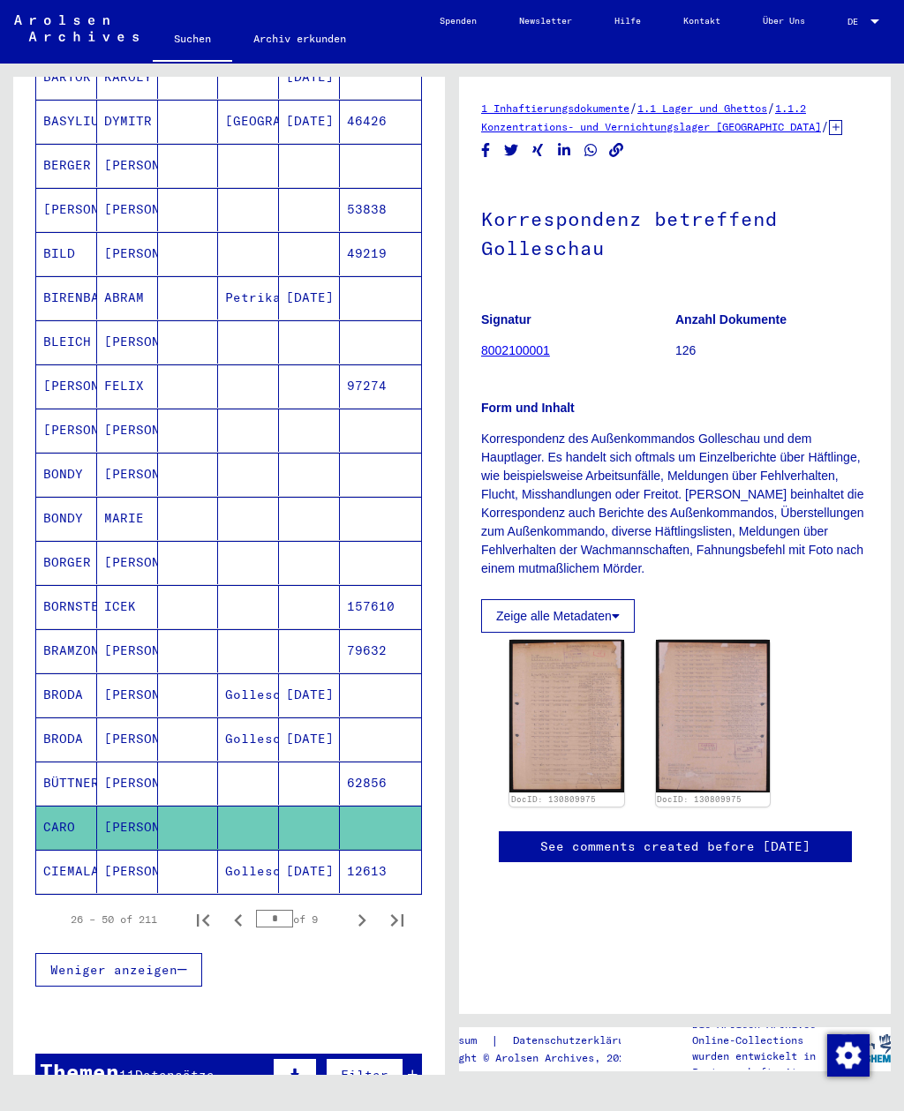
click at [49, 863] on mat-cell "CIEMALA" at bounding box center [66, 871] width 61 height 43
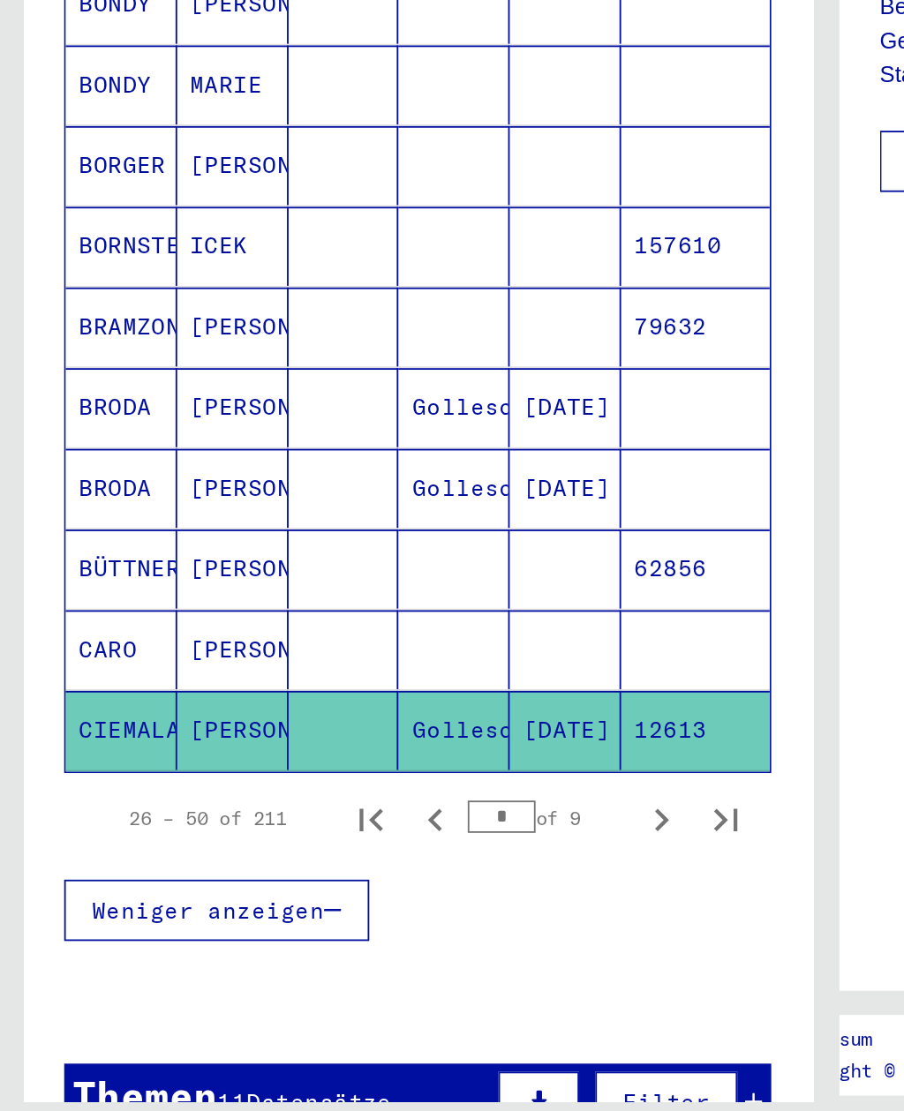
click at [84, 1005] on icon at bounding box center [73, 1040] width 44 height 71
click at [113, 1054] on div "Themen 11 Datensätze gefunden Filter" at bounding box center [228, 1080] width 387 height 52
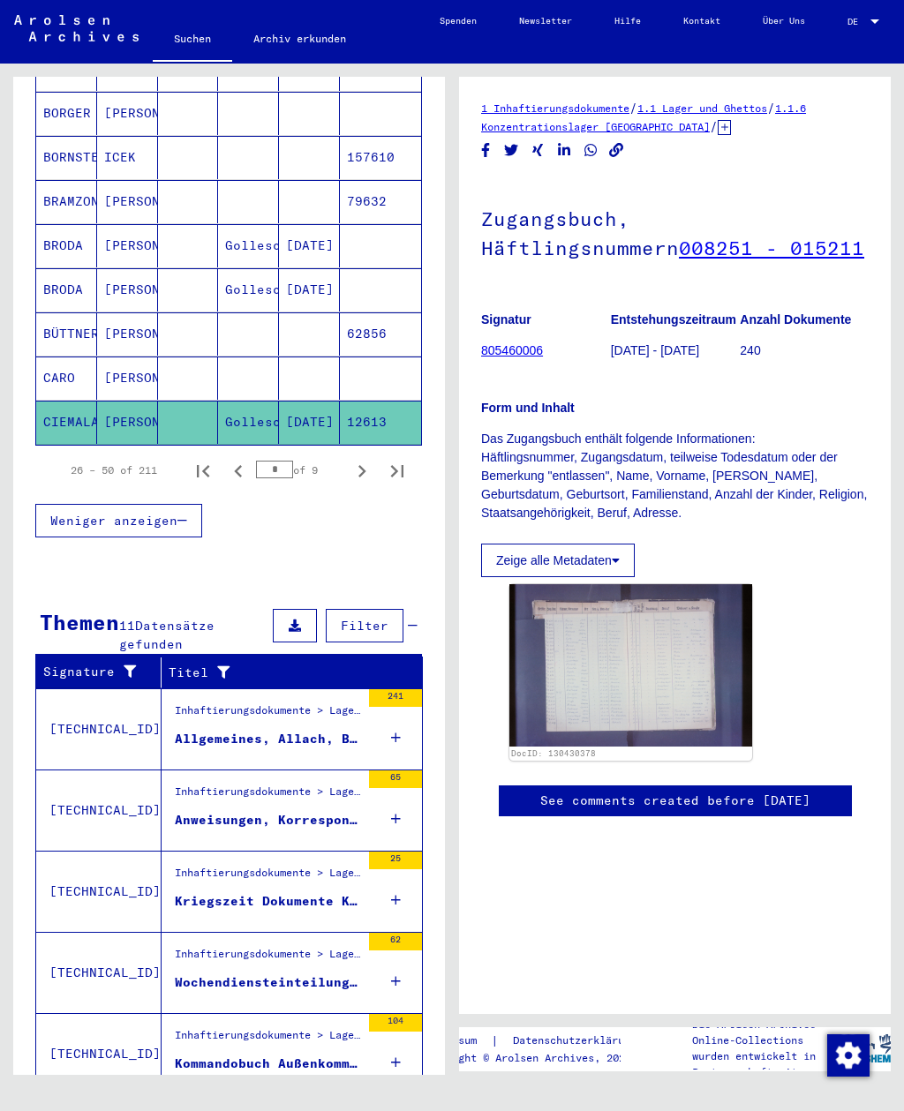
scroll to position [1018, 0]
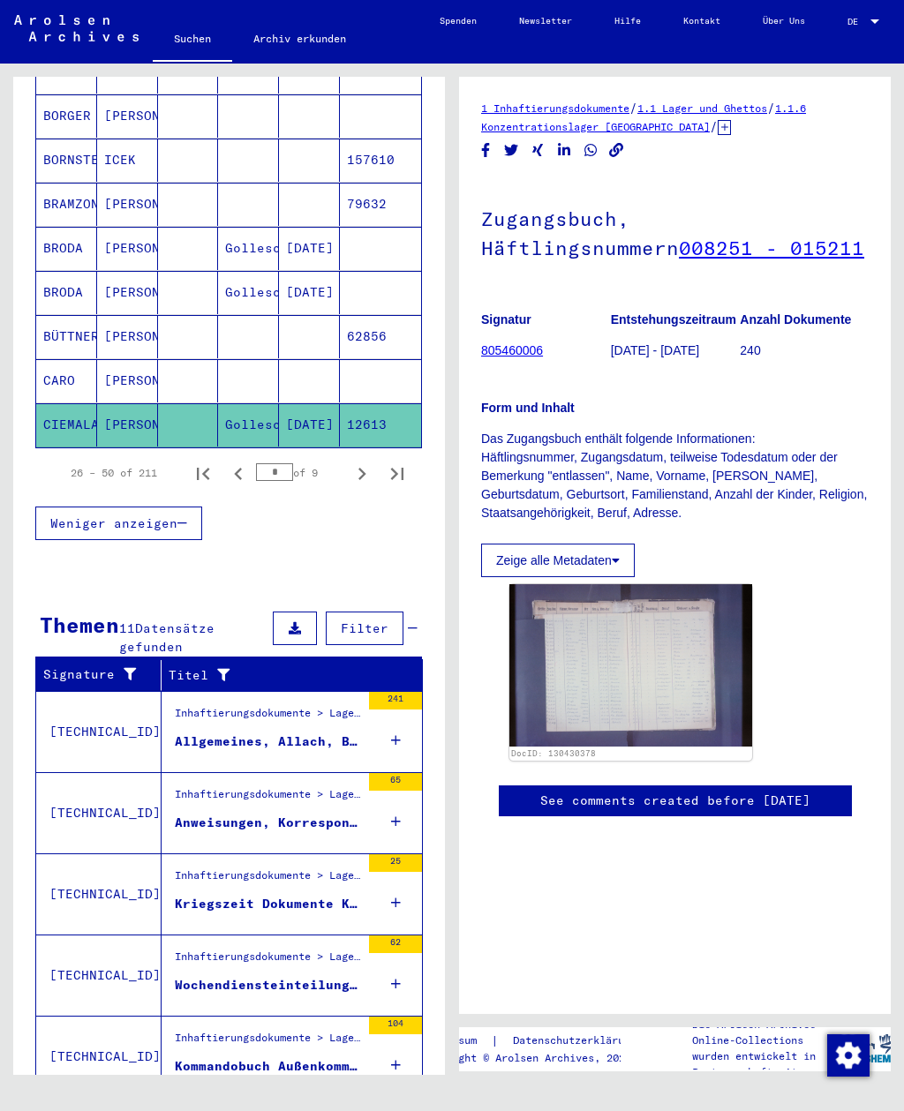
click at [193, 705] on div "Inhaftierungsdokumente > Lager und Ghettos > Allgemeines > Wirtschafts- und Ver…" at bounding box center [267, 717] width 185 height 25
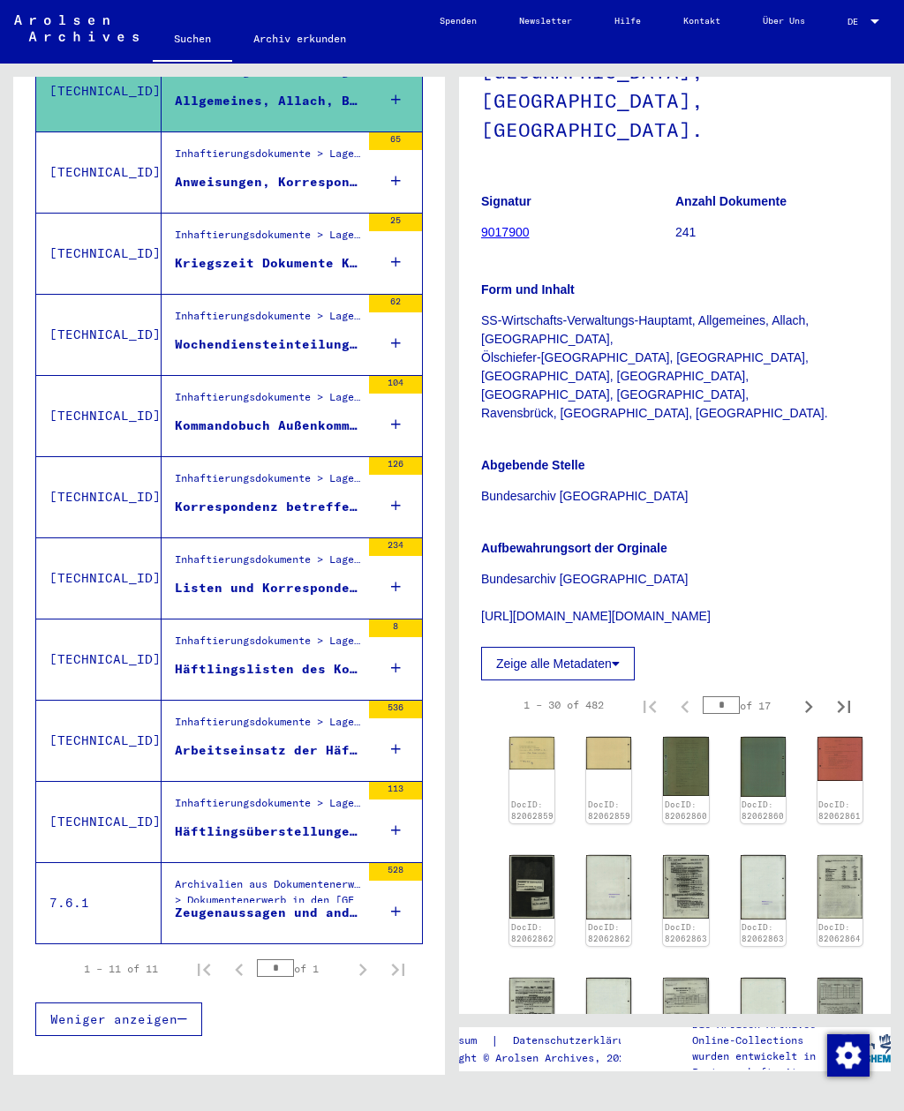
scroll to position [407, 0]
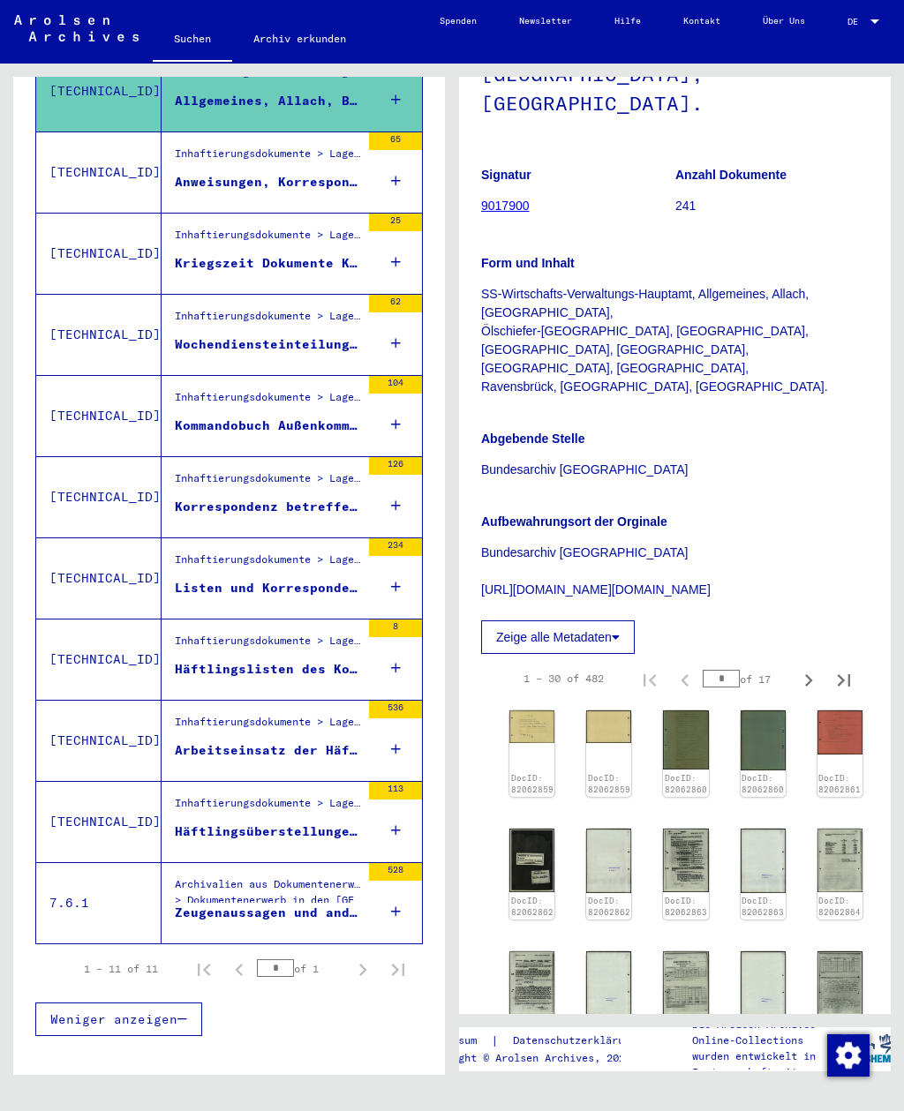
click at [522, 711] on img at bounding box center [531, 727] width 45 height 33
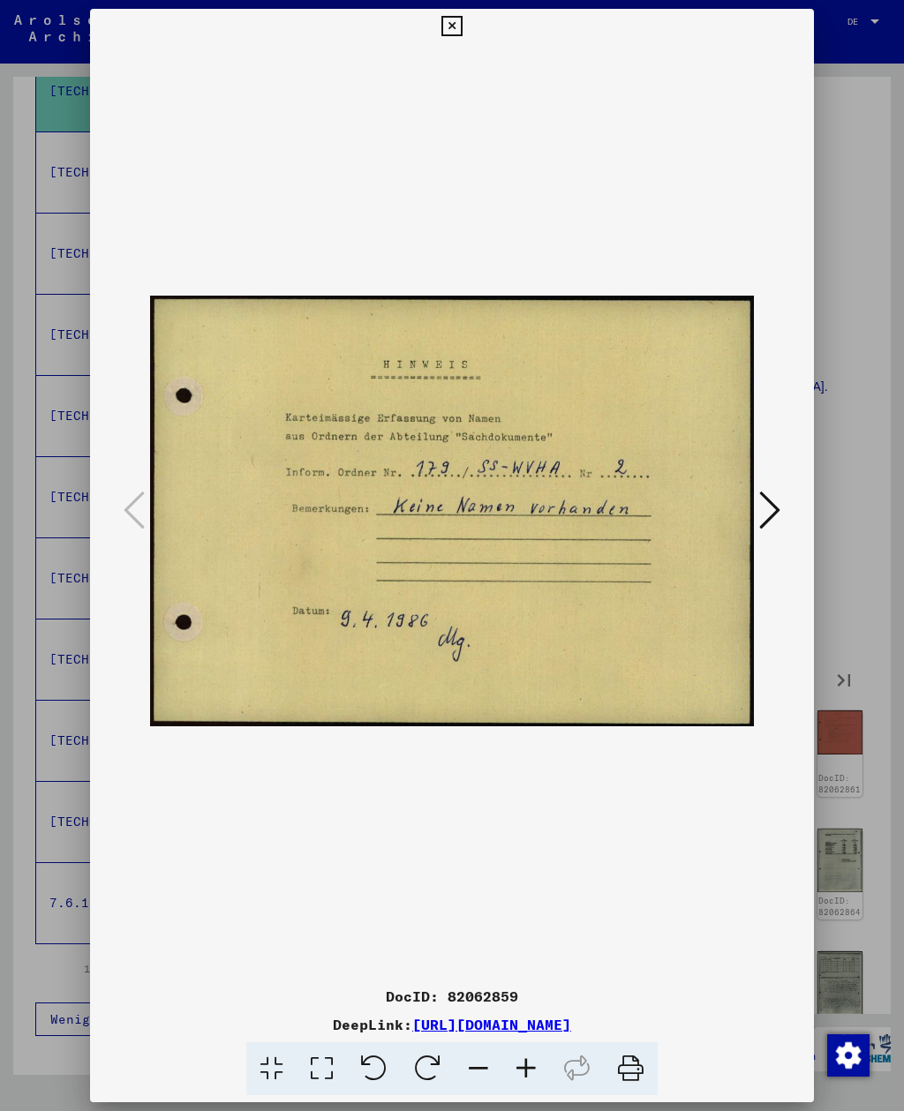
click at [775, 524] on icon at bounding box center [769, 510] width 21 height 42
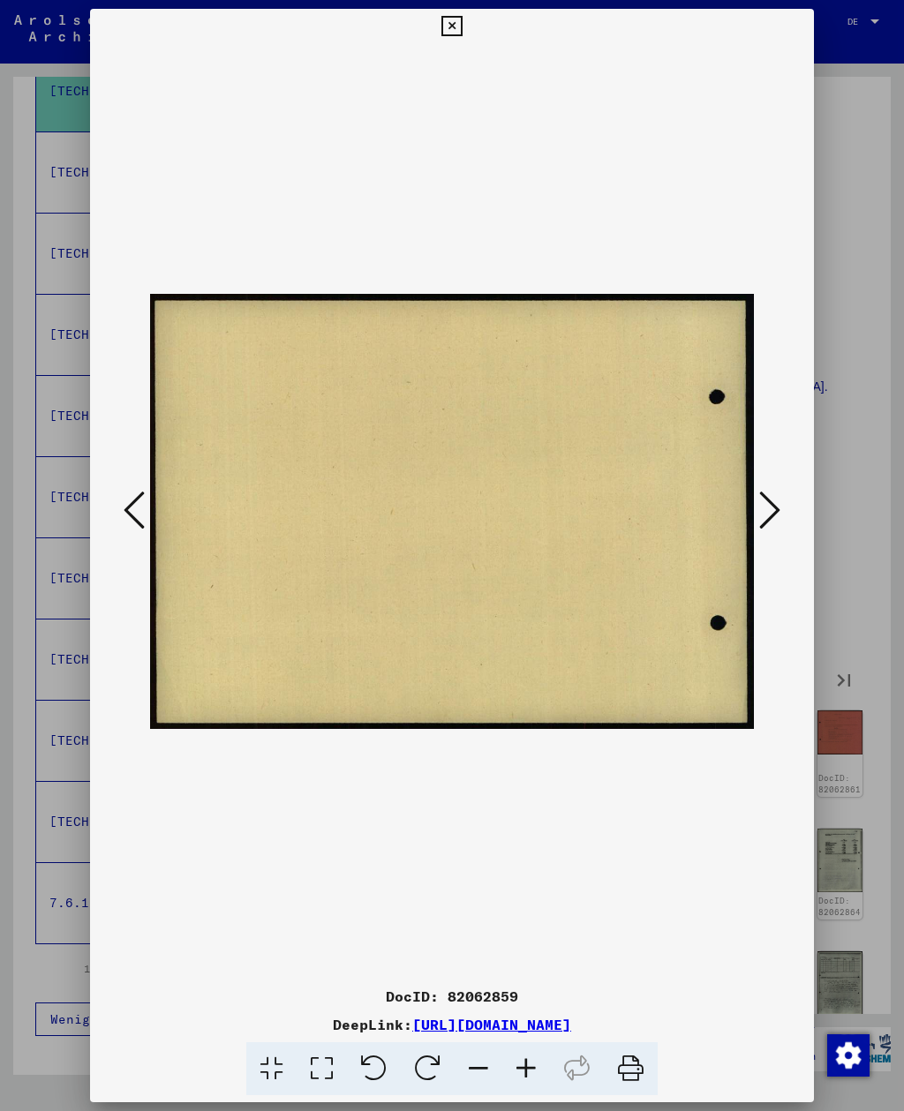
click at [779, 521] on icon at bounding box center [769, 510] width 21 height 42
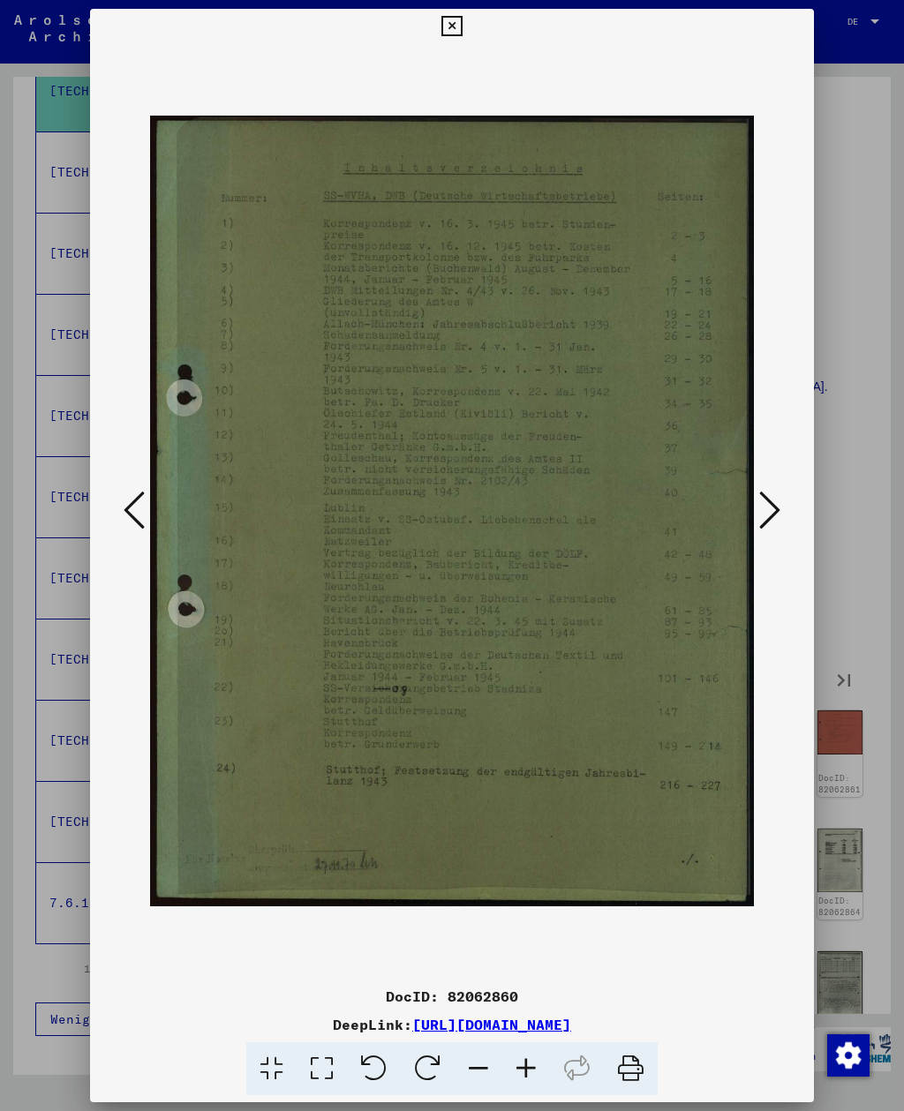
click at [774, 517] on icon at bounding box center [769, 510] width 21 height 42
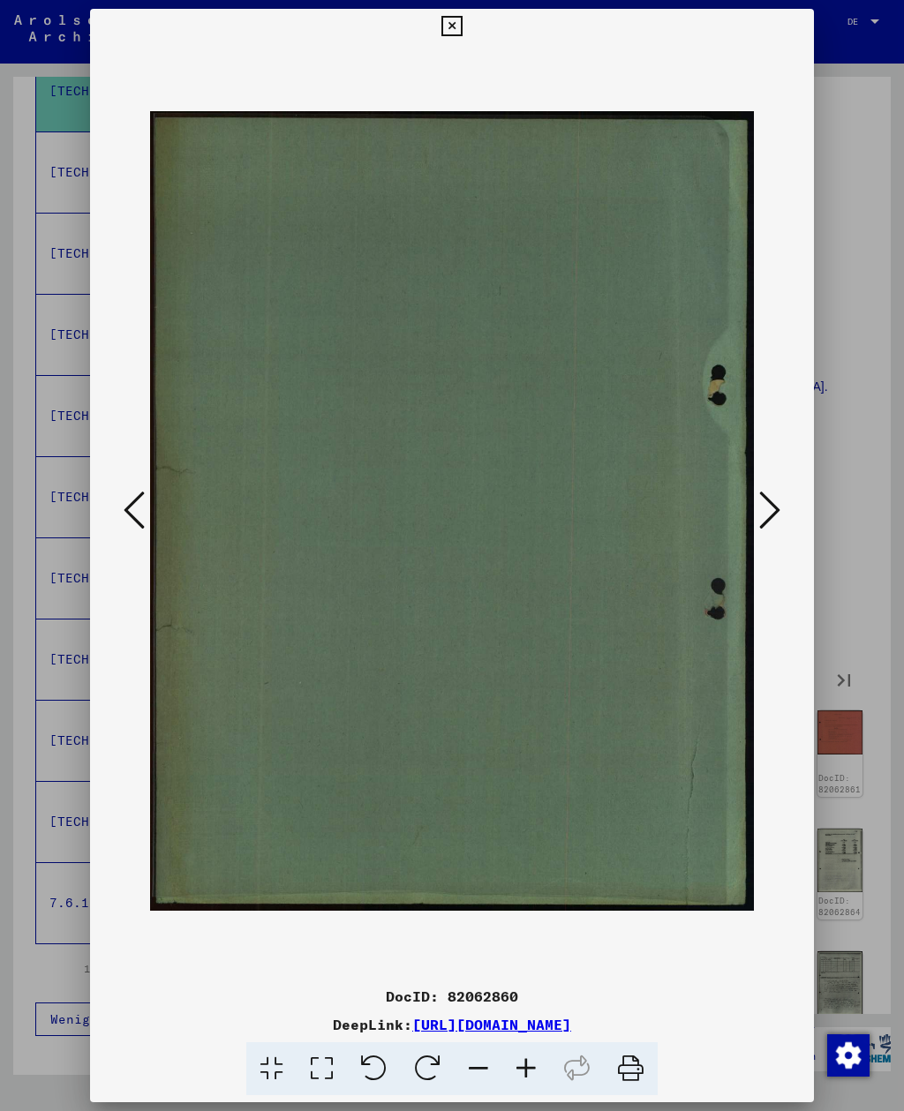
click at [775, 517] on icon at bounding box center [769, 510] width 21 height 42
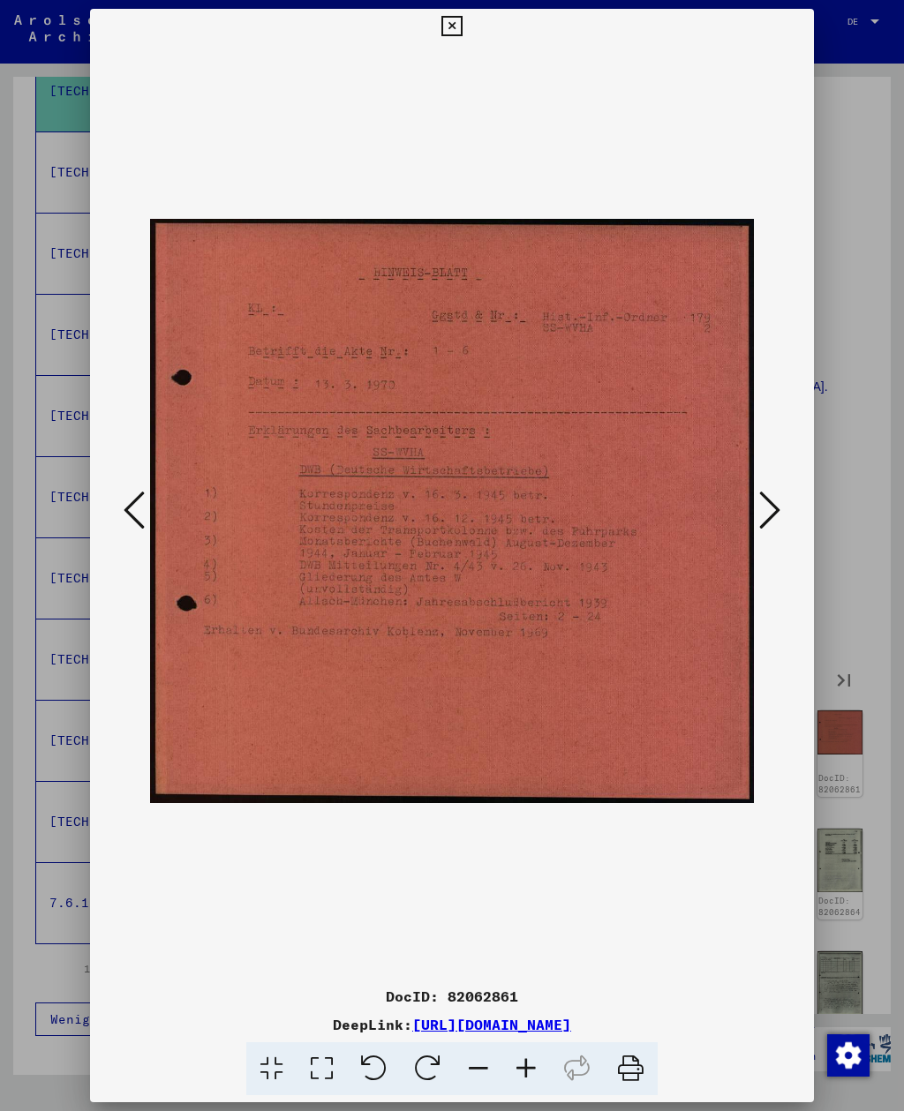
click at [769, 501] on icon at bounding box center [769, 510] width 21 height 42
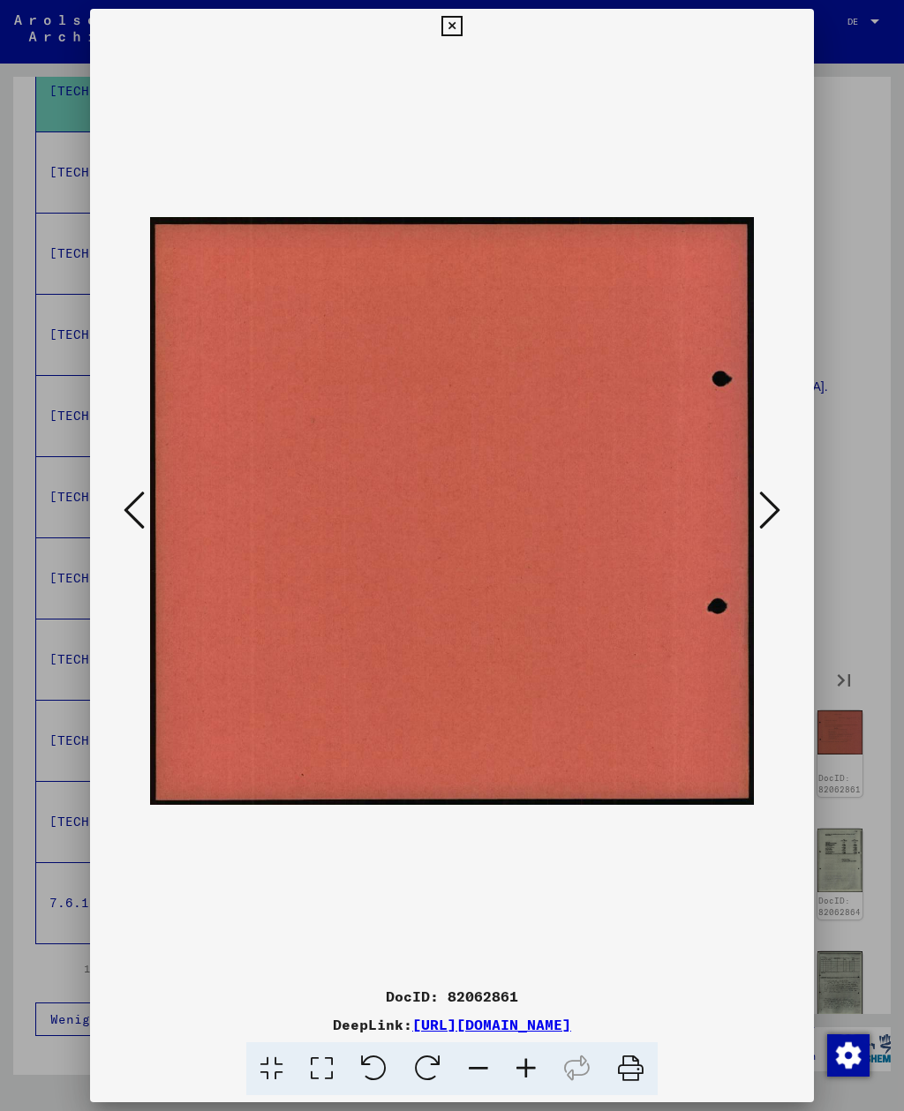
click at [769, 504] on icon at bounding box center [769, 510] width 21 height 42
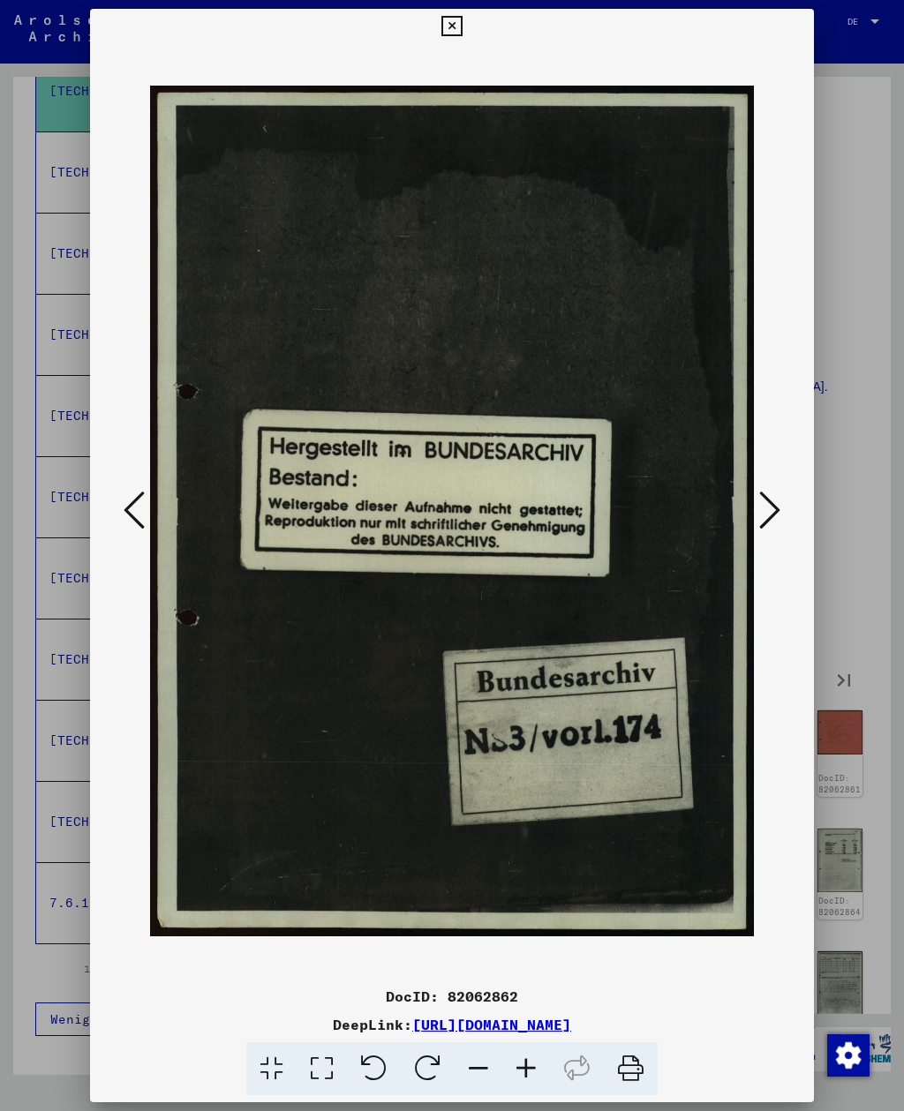
click at [773, 515] on icon at bounding box center [769, 510] width 21 height 42
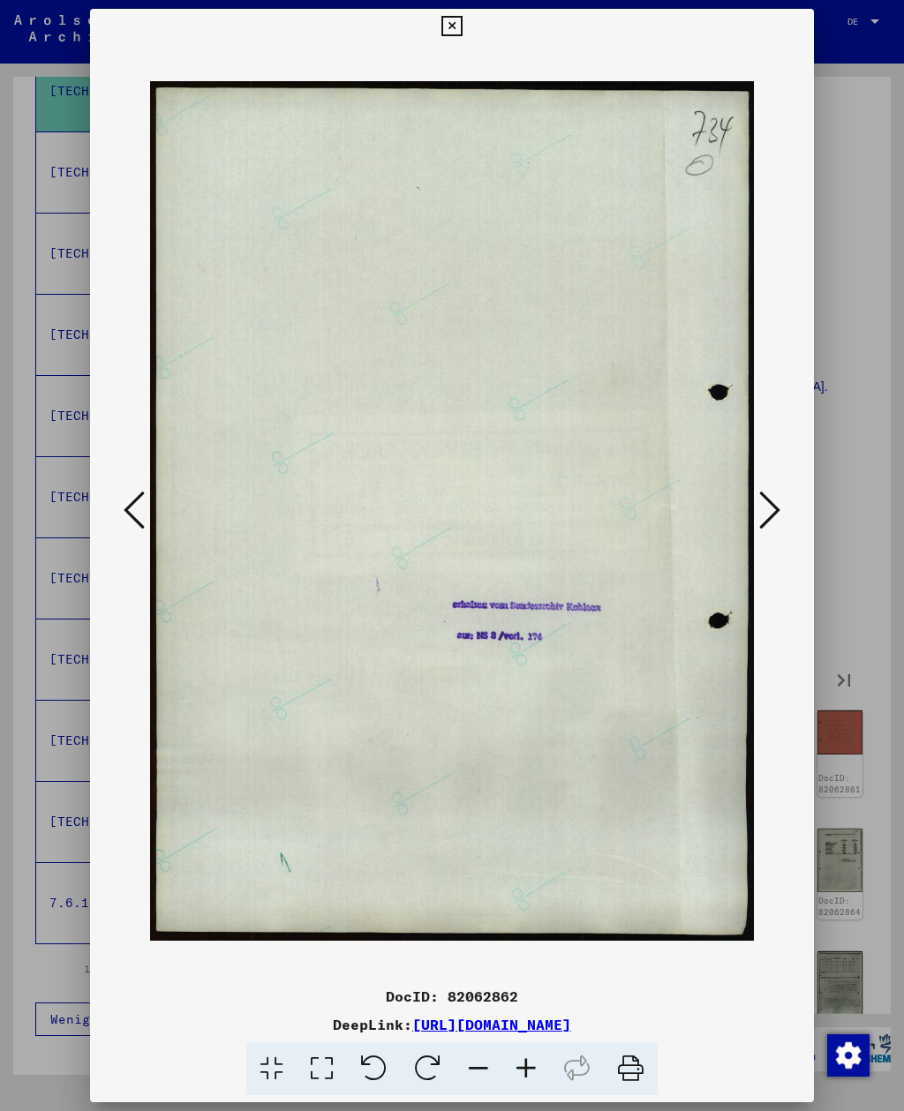
click at [773, 515] on icon at bounding box center [769, 510] width 21 height 42
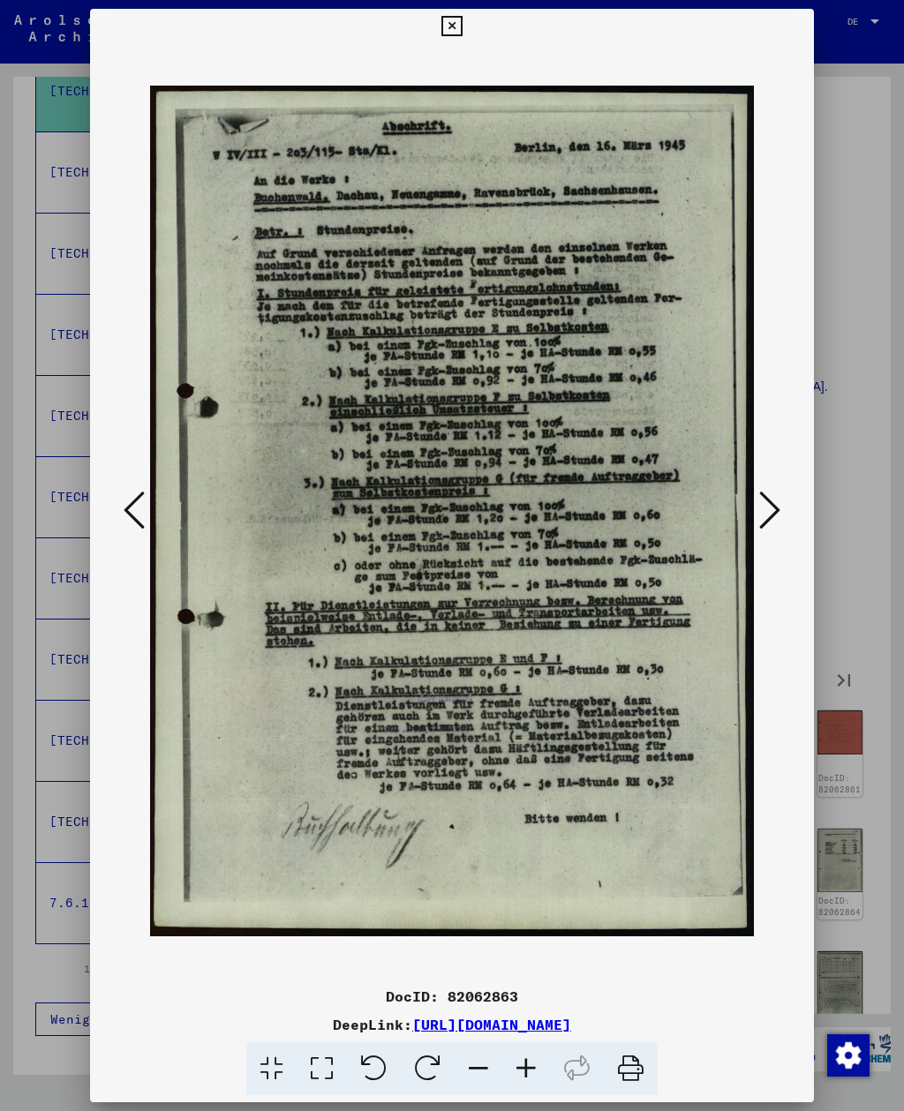
click at [771, 518] on icon at bounding box center [769, 510] width 21 height 42
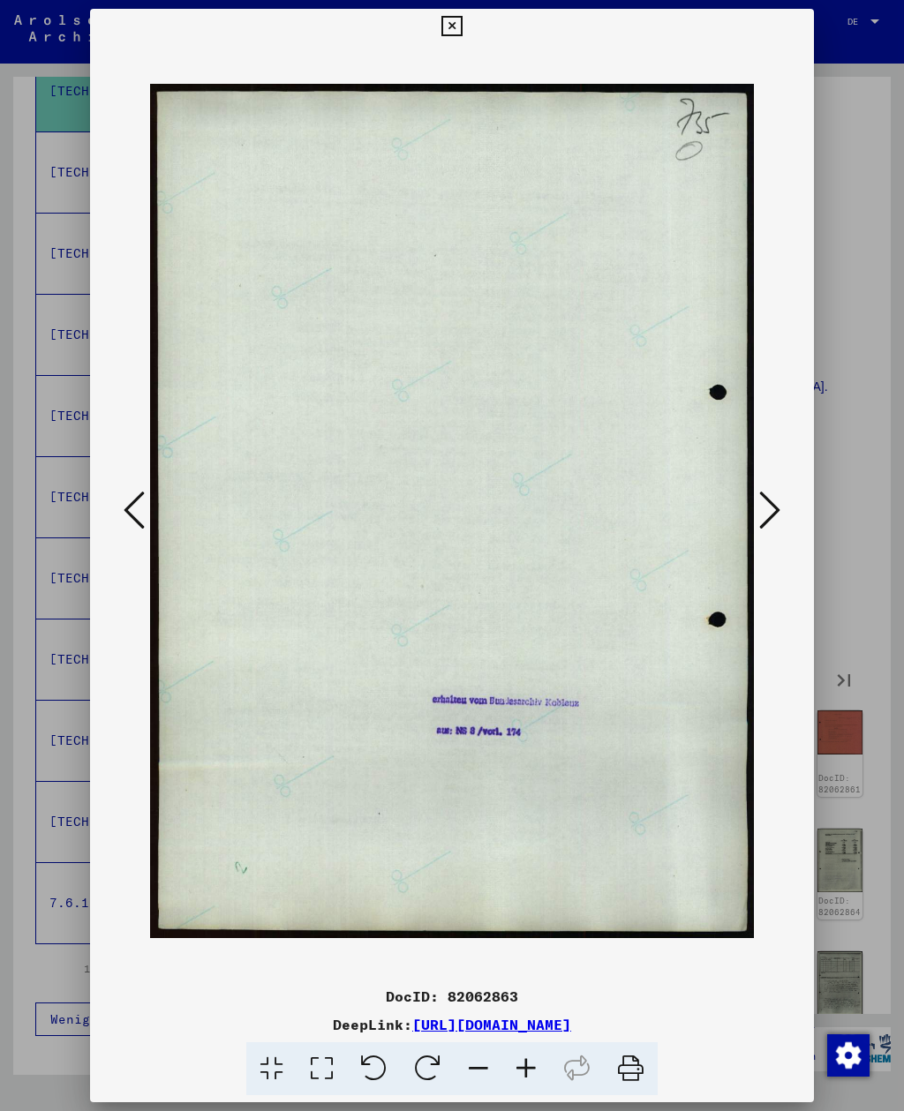
click at [776, 512] on icon at bounding box center [769, 510] width 21 height 42
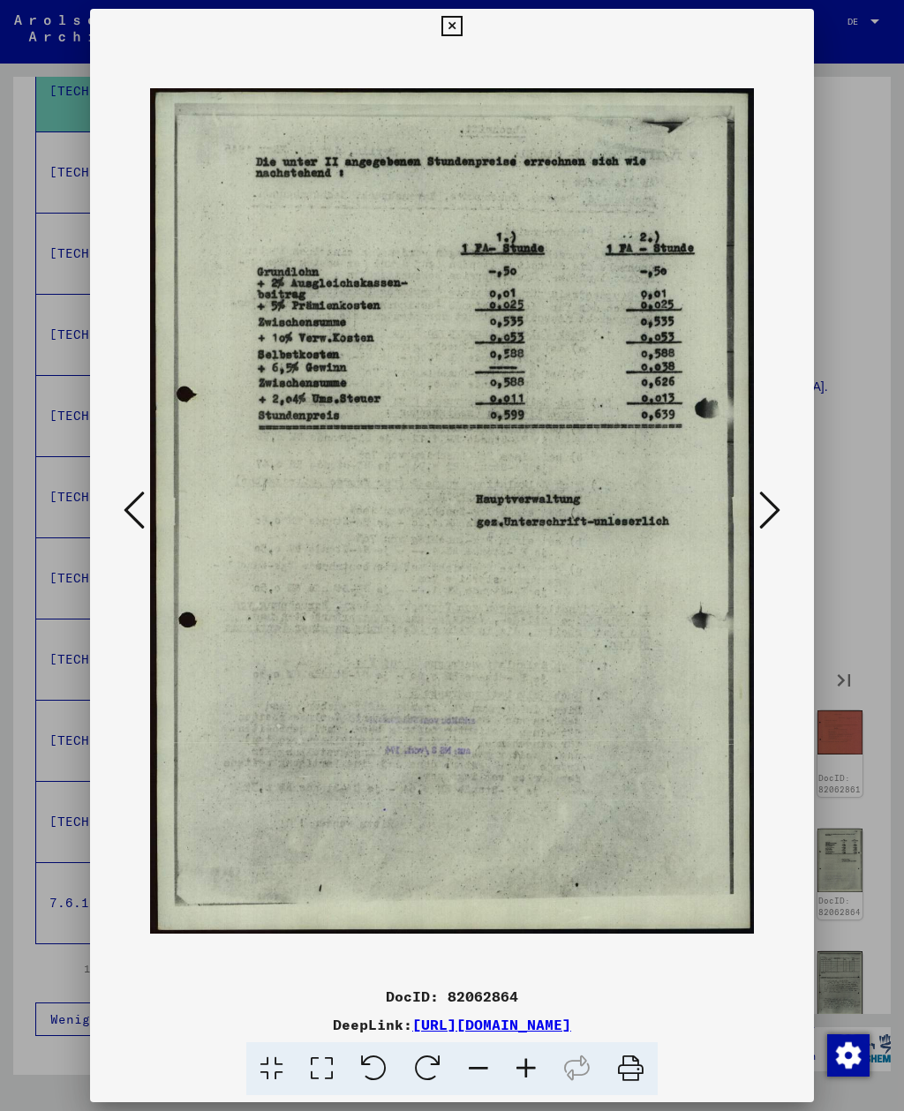
click at [779, 512] on icon at bounding box center [769, 510] width 21 height 42
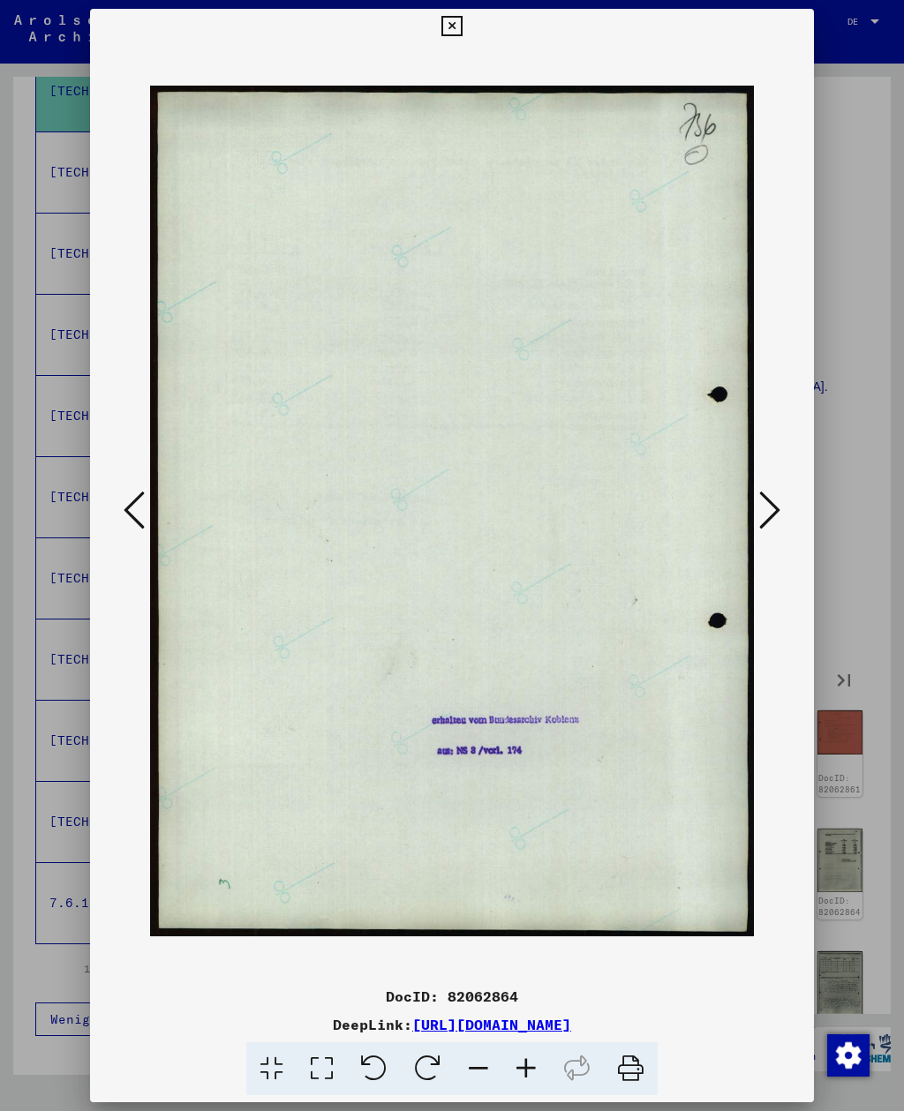
click at [779, 512] on icon at bounding box center [769, 510] width 21 height 42
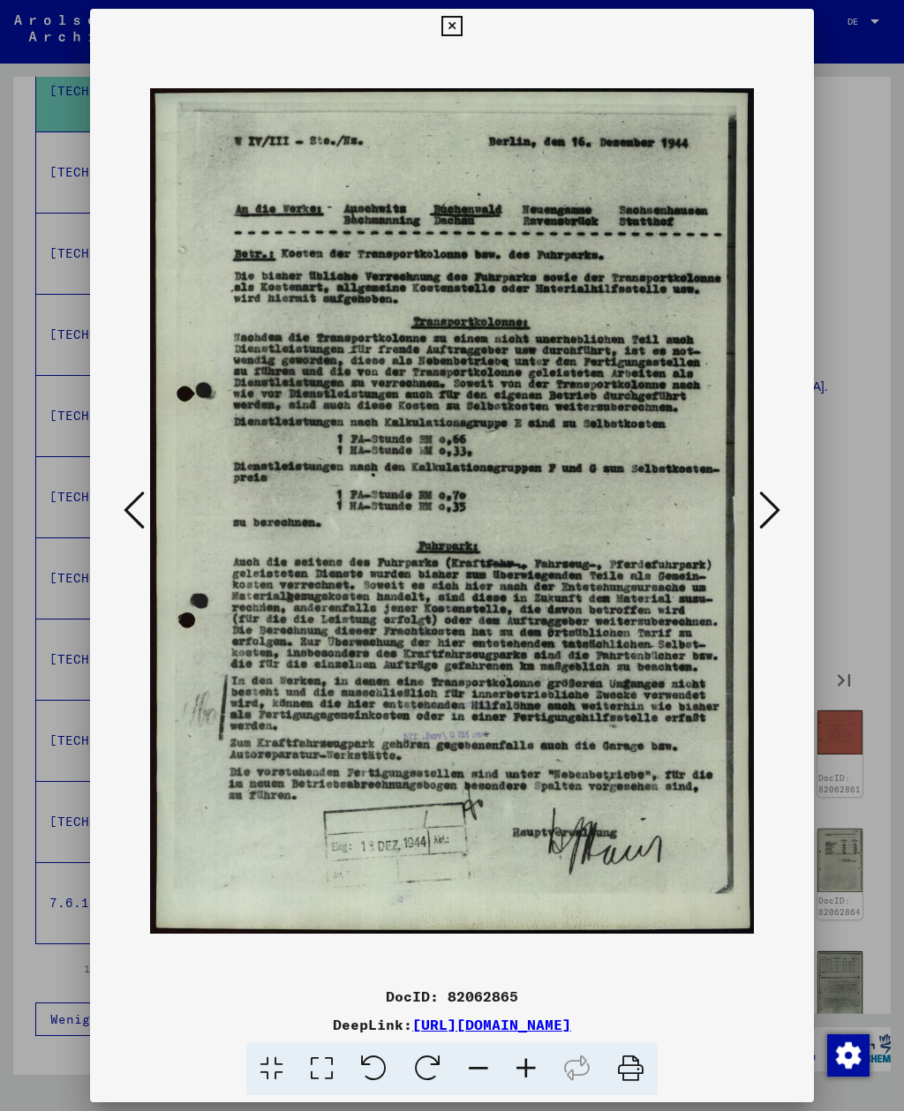
click at [778, 512] on icon at bounding box center [769, 510] width 21 height 42
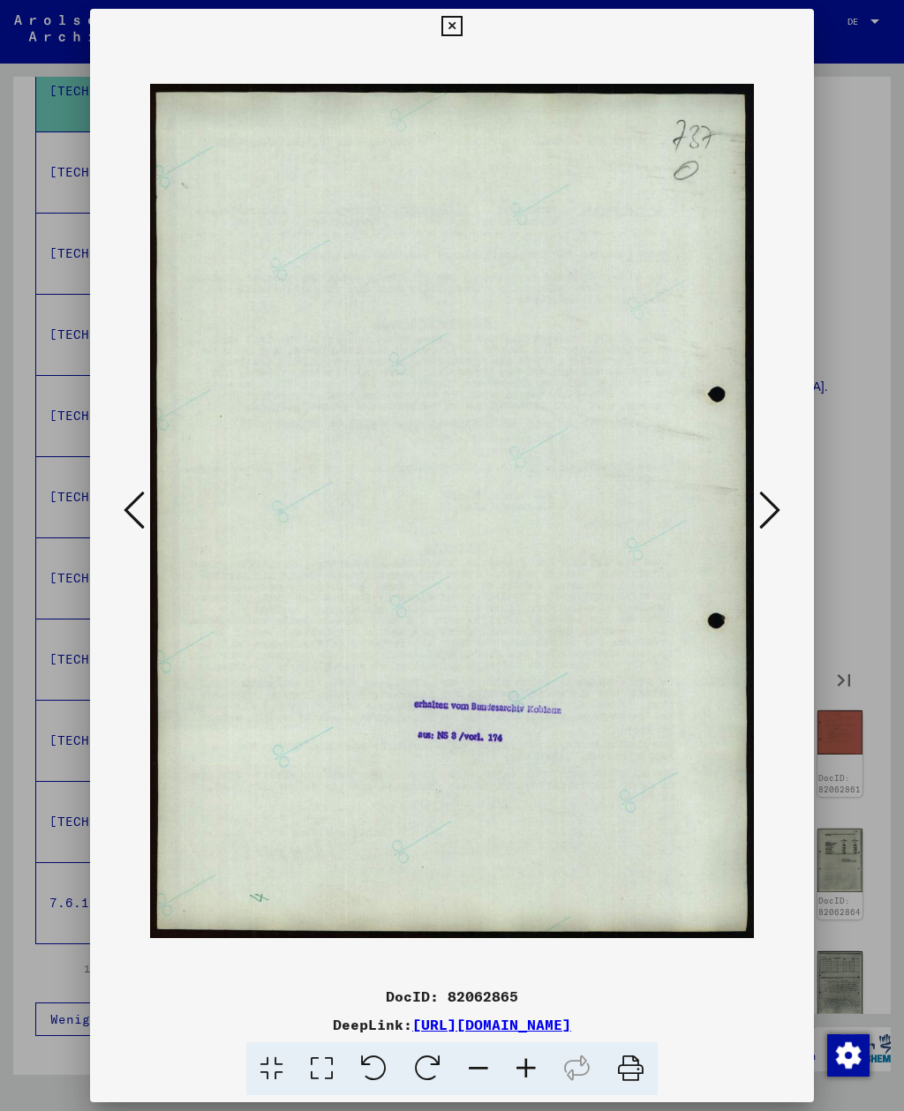
click at [778, 511] on icon at bounding box center [769, 510] width 21 height 42
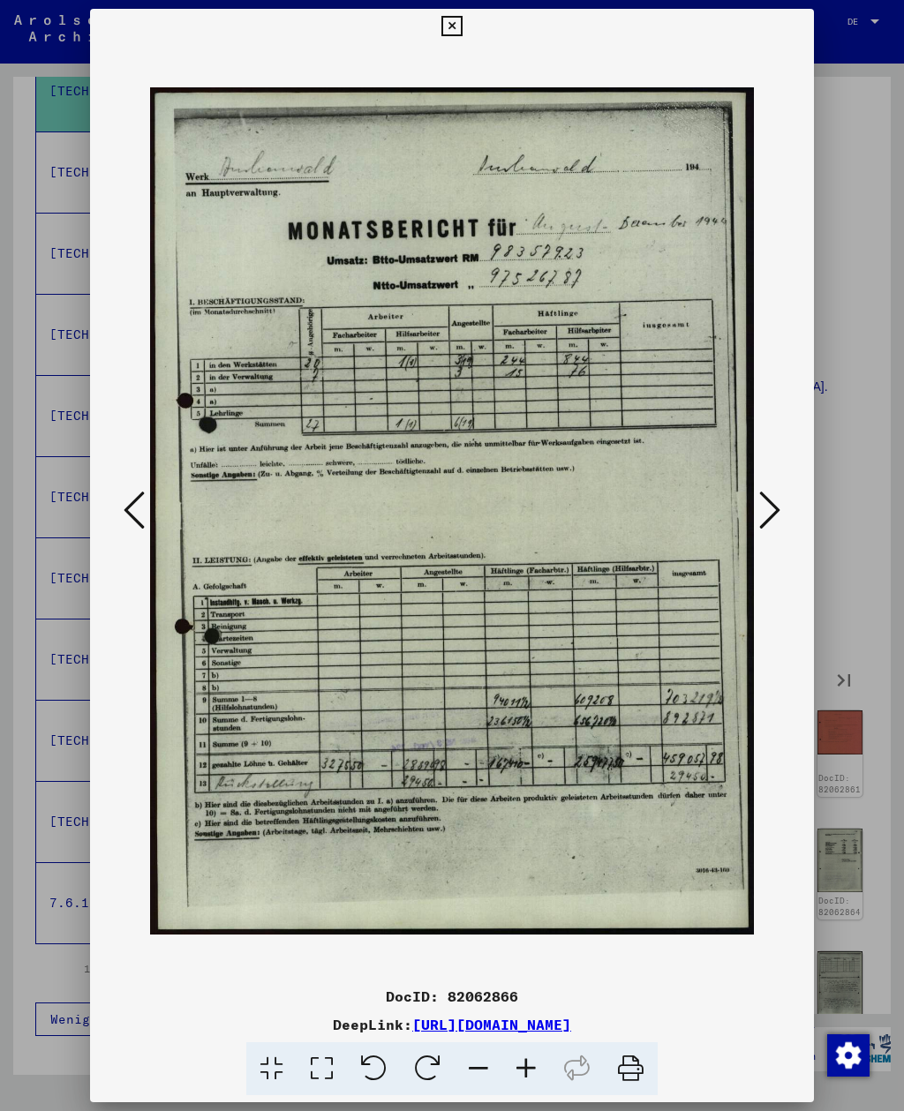
click at [127, 497] on icon at bounding box center [134, 510] width 21 height 42
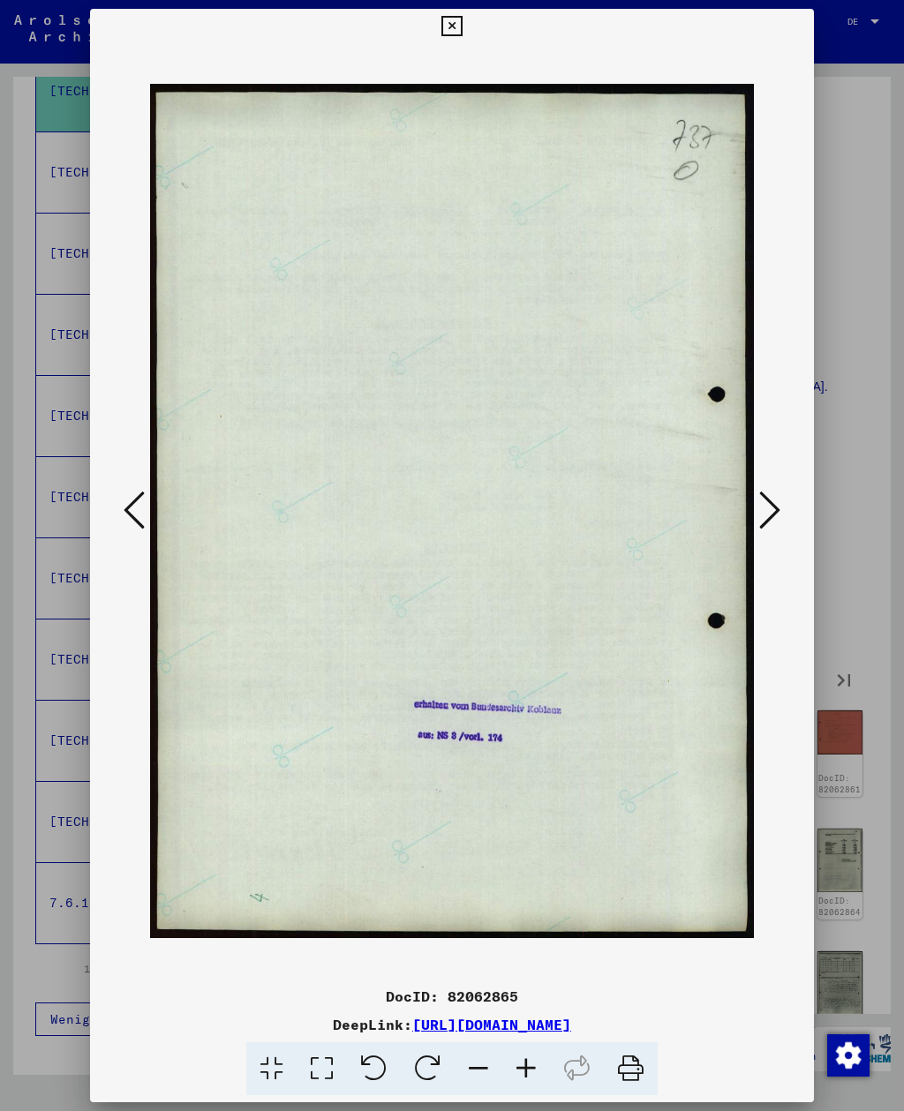
click at [120, 512] on button at bounding box center [134, 511] width 32 height 50
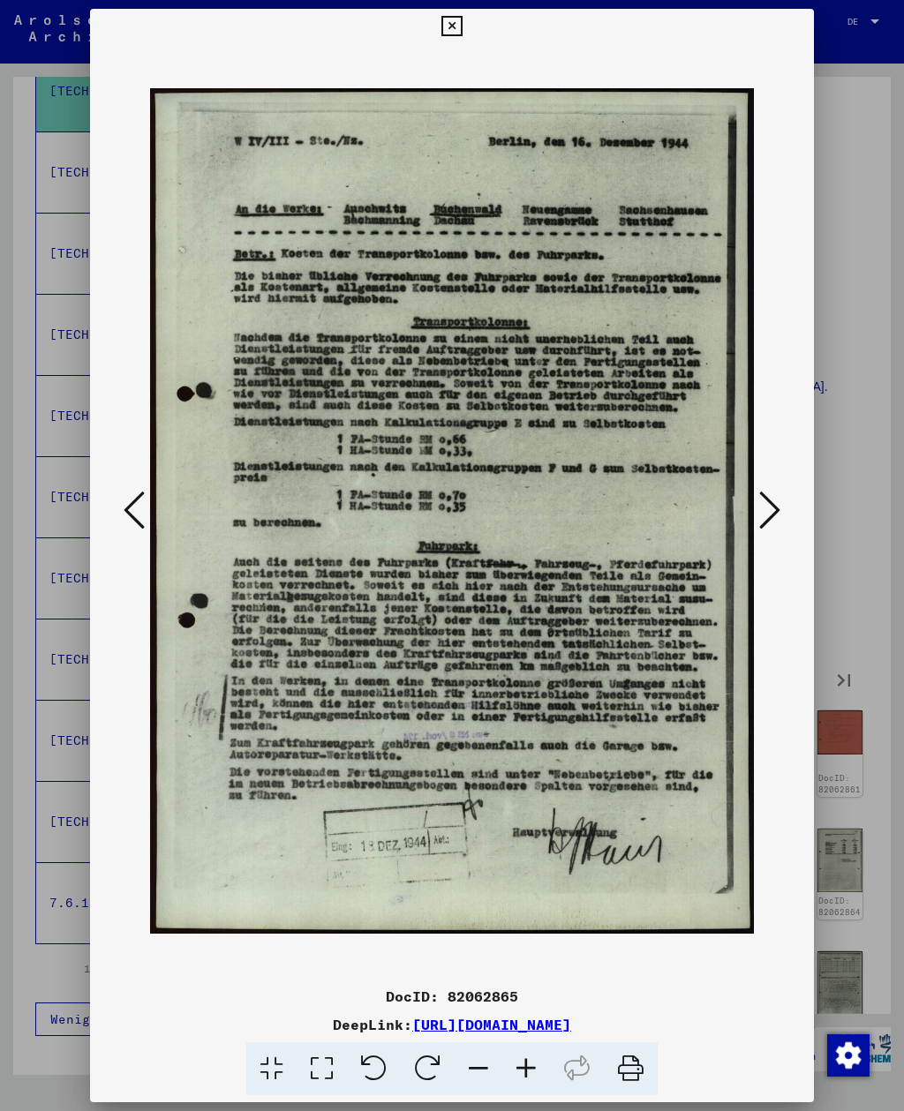
click at [785, 502] on button at bounding box center [770, 511] width 32 height 50
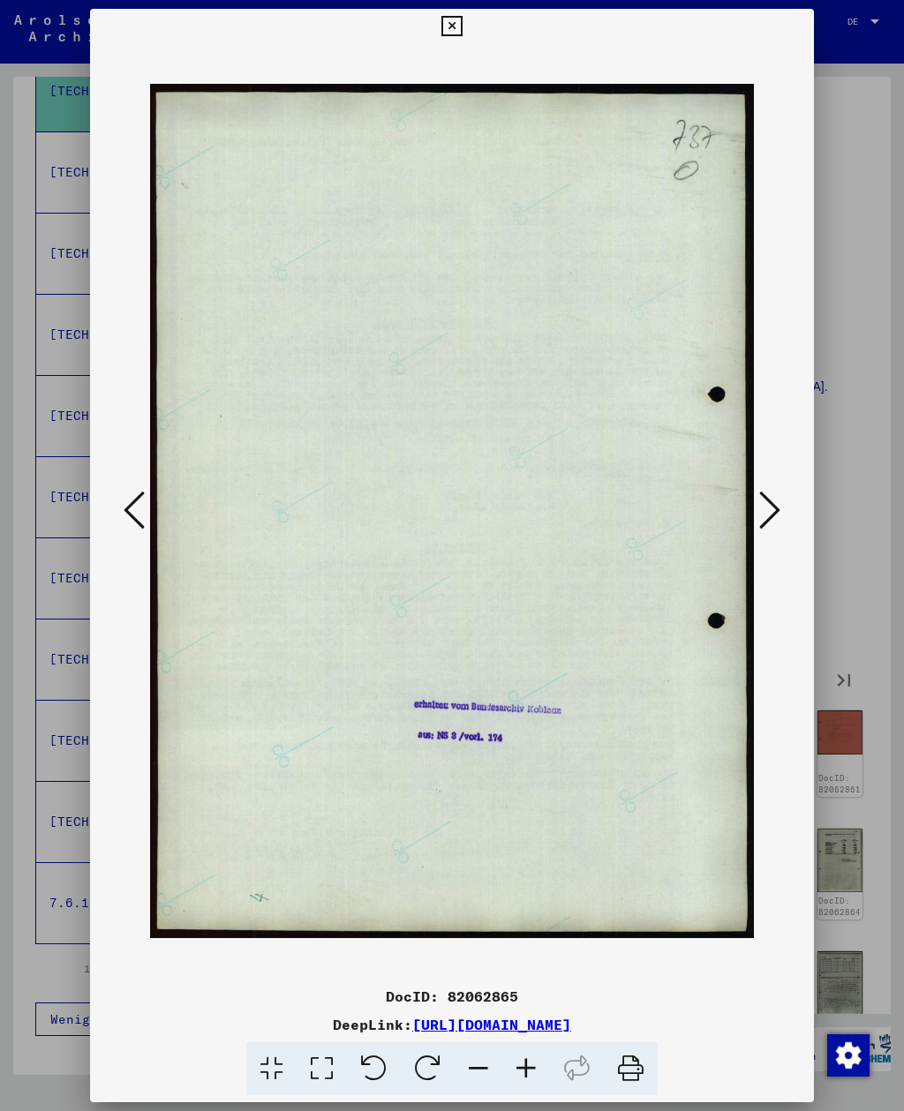
click at [783, 498] on button at bounding box center [770, 511] width 32 height 50
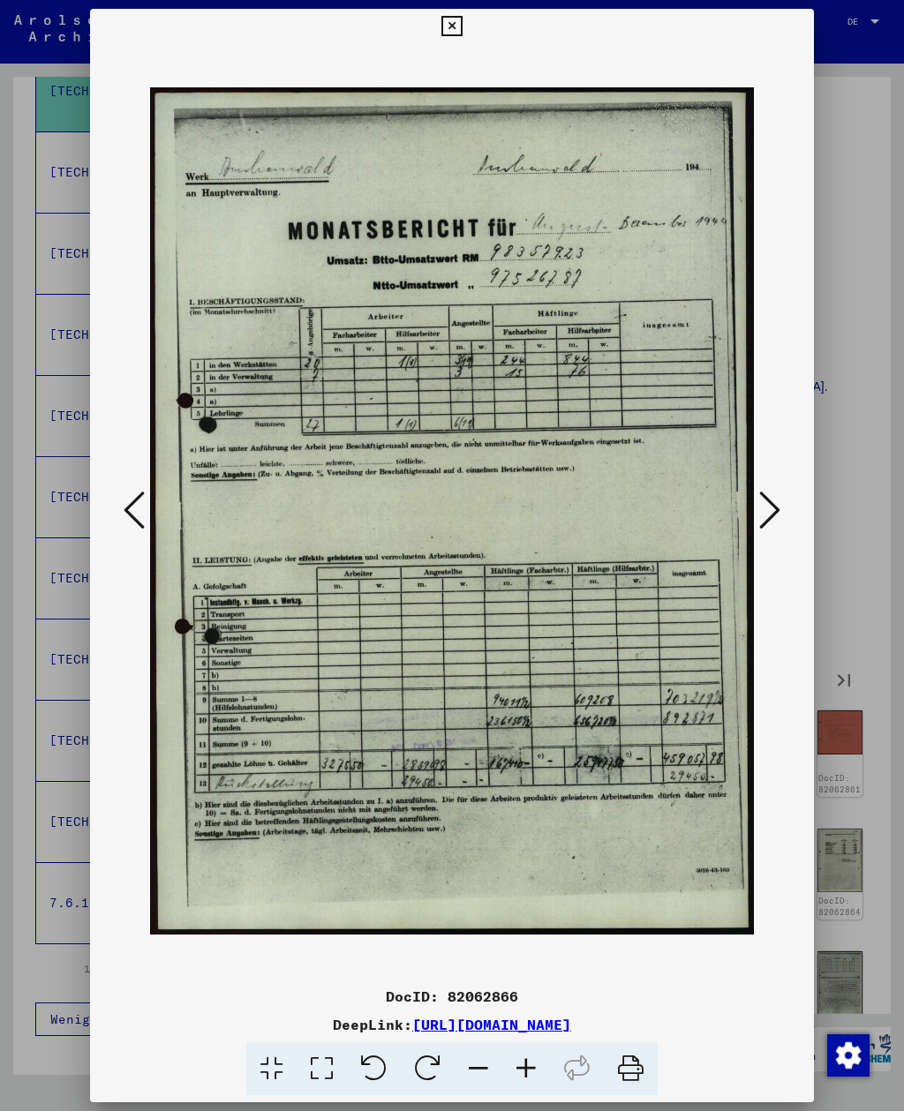
click at [784, 501] on button at bounding box center [770, 511] width 32 height 50
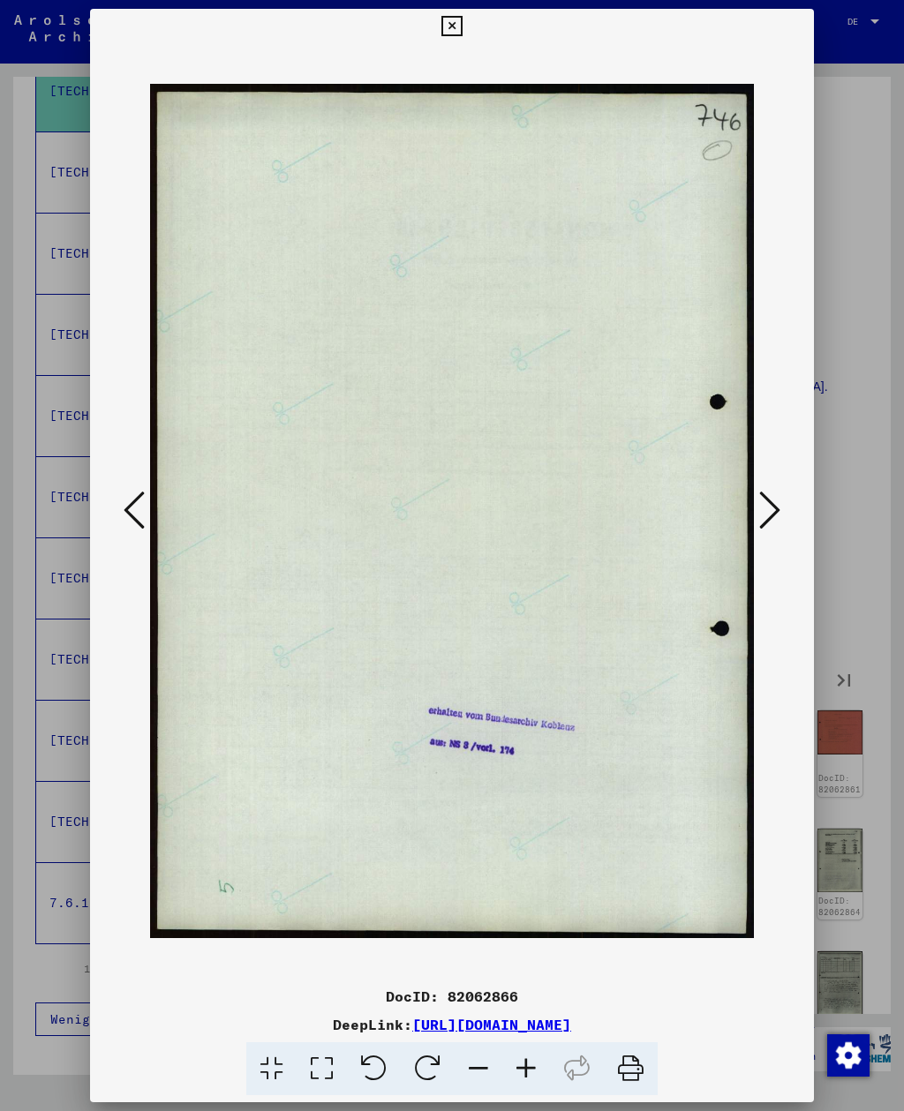
click at [784, 502] on button at bounding box center [770, 511] width 32 height 50
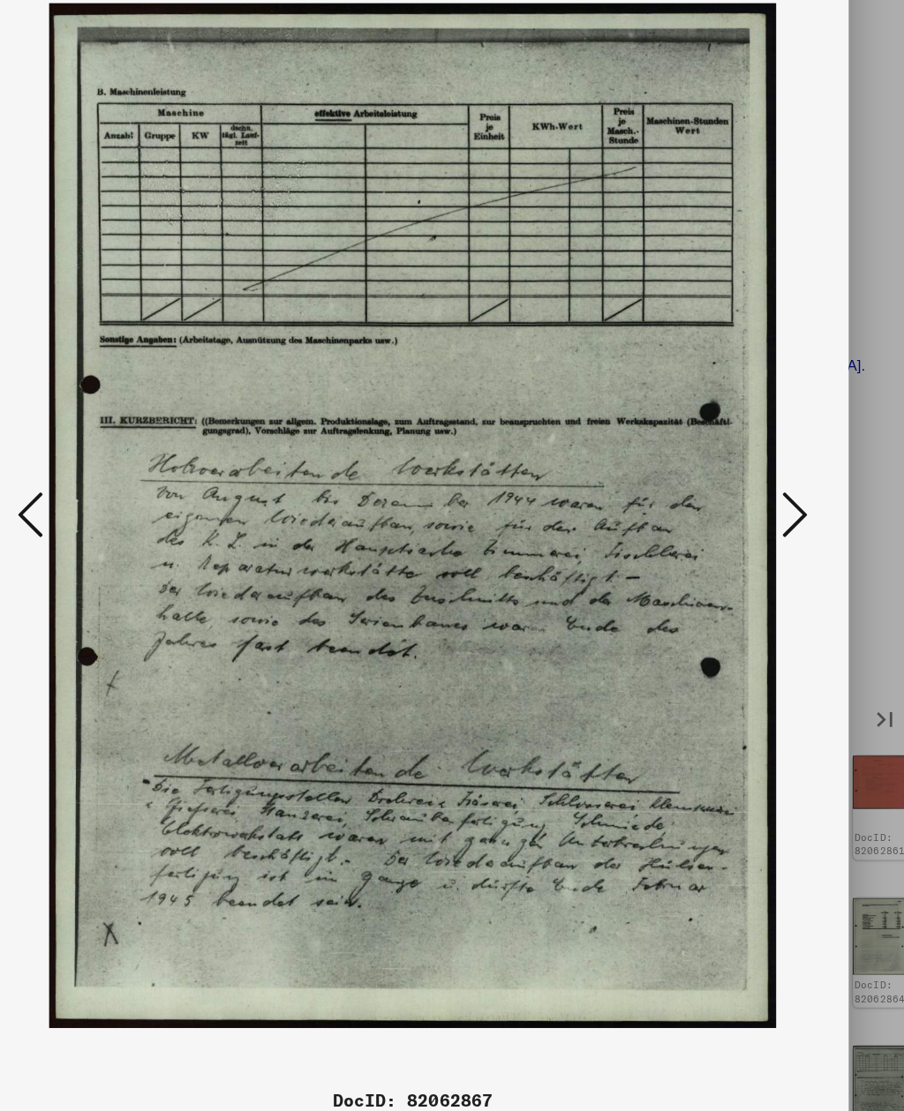
click at [759, 489] on icon at bounding box center [769, 510] width 21 height 42
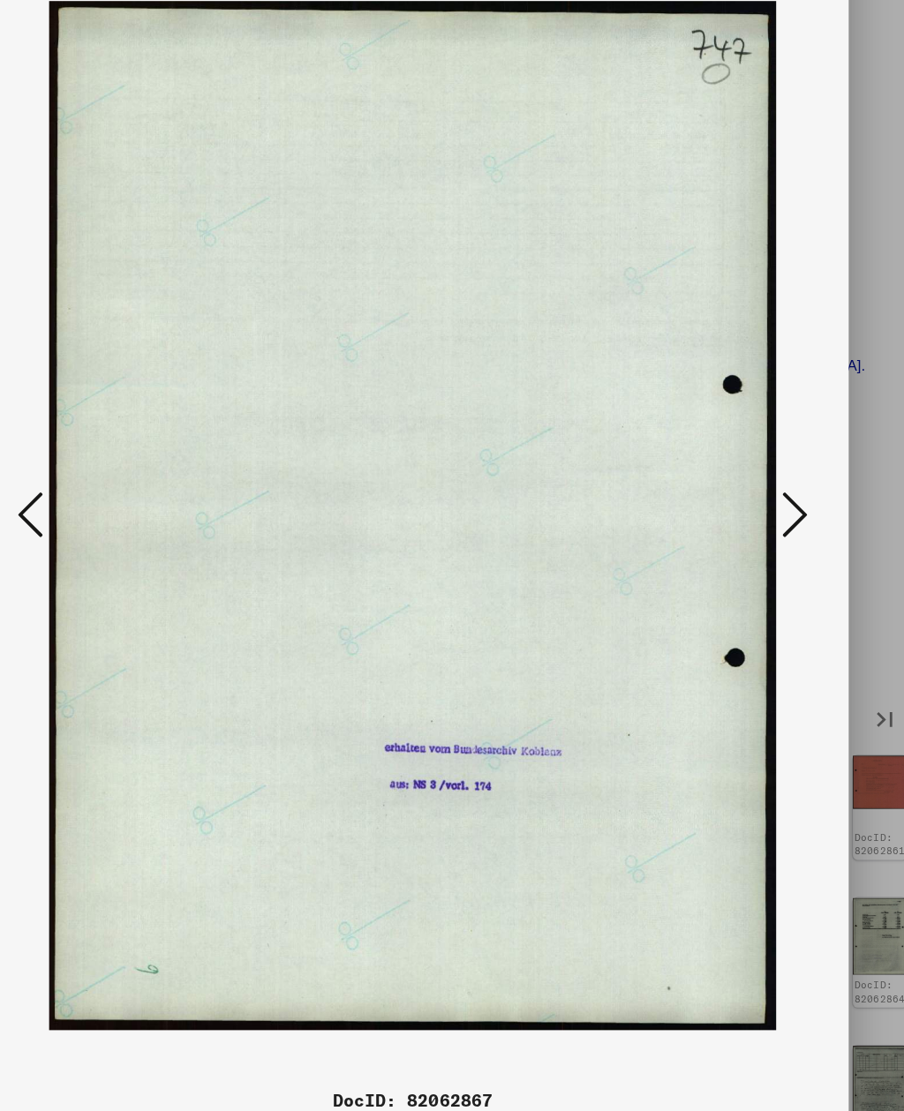
click at [759, 489] on icon at bounding box center [769, 510] width 21 height 42
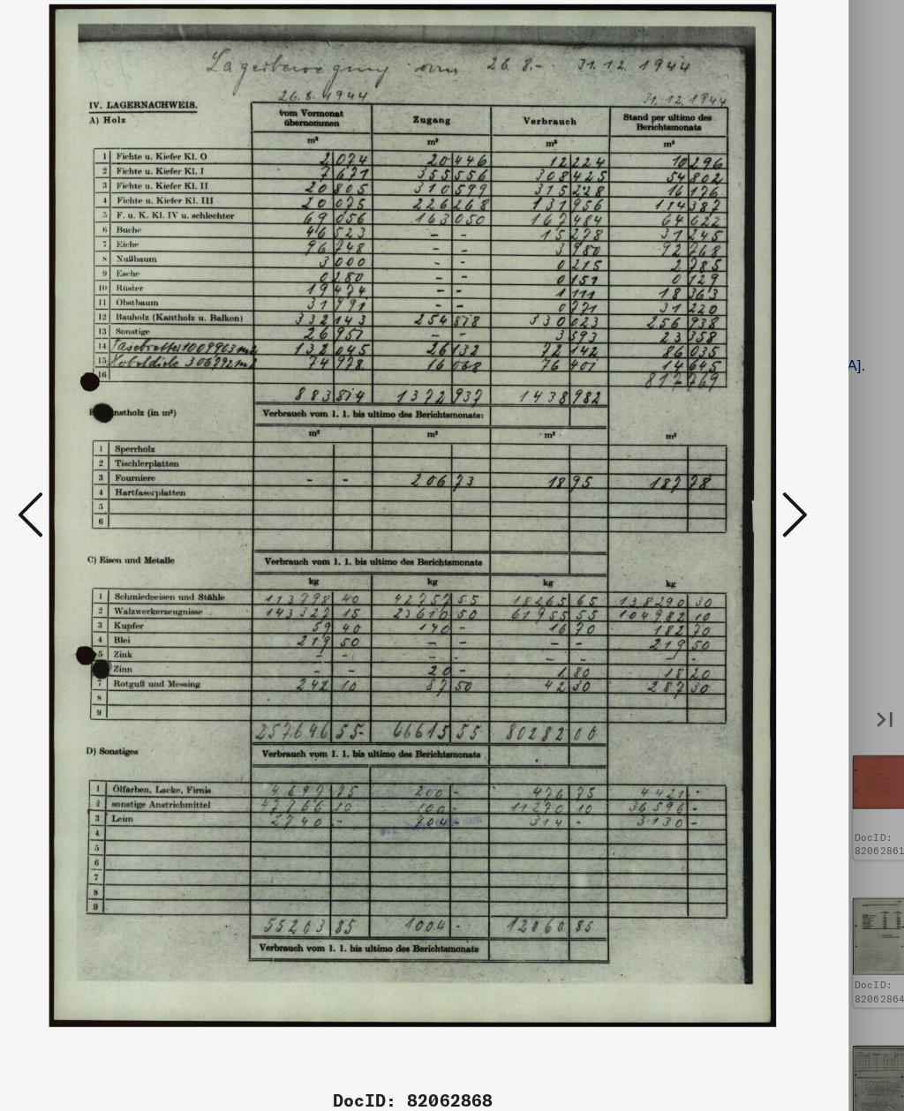
click at [759, 489] on icon at bounding box center [769, 510] width 21 height 42
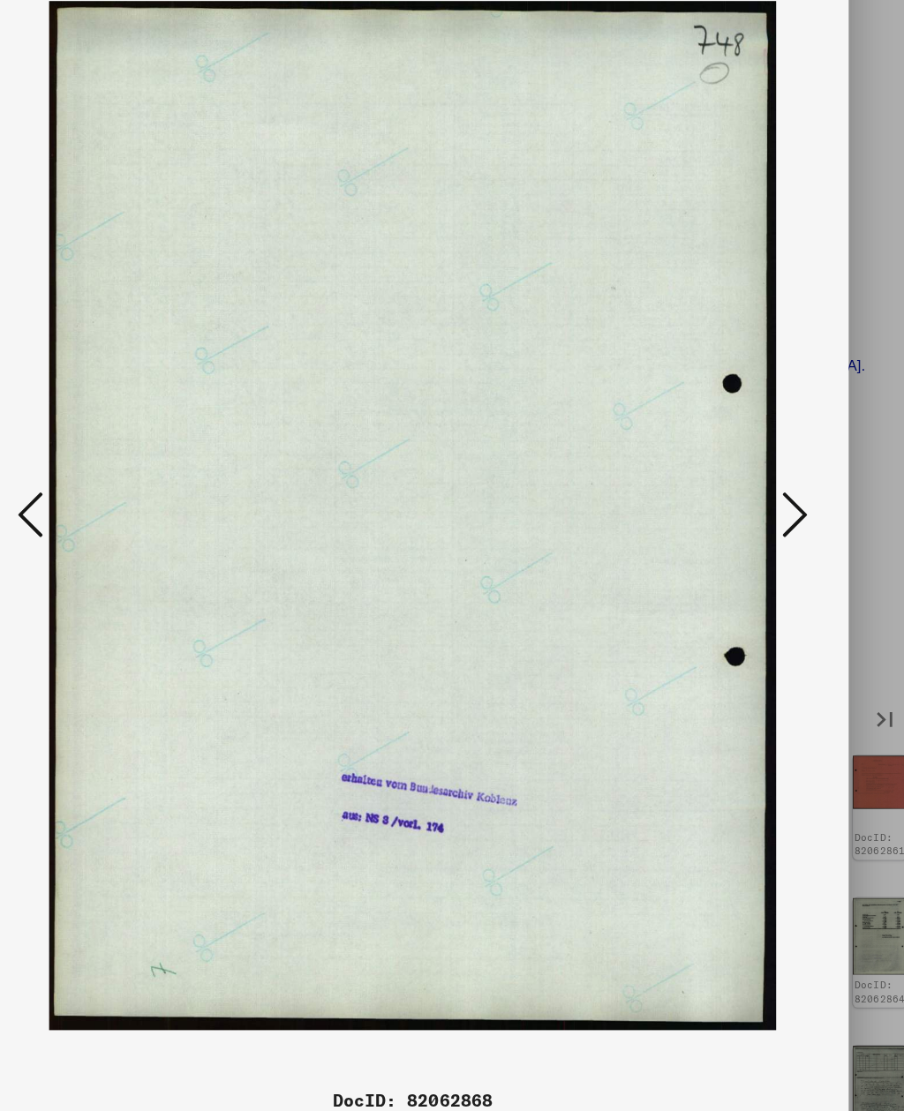
click at [759, 489] on icon at bounding box center [769, 510] width 21 height 42
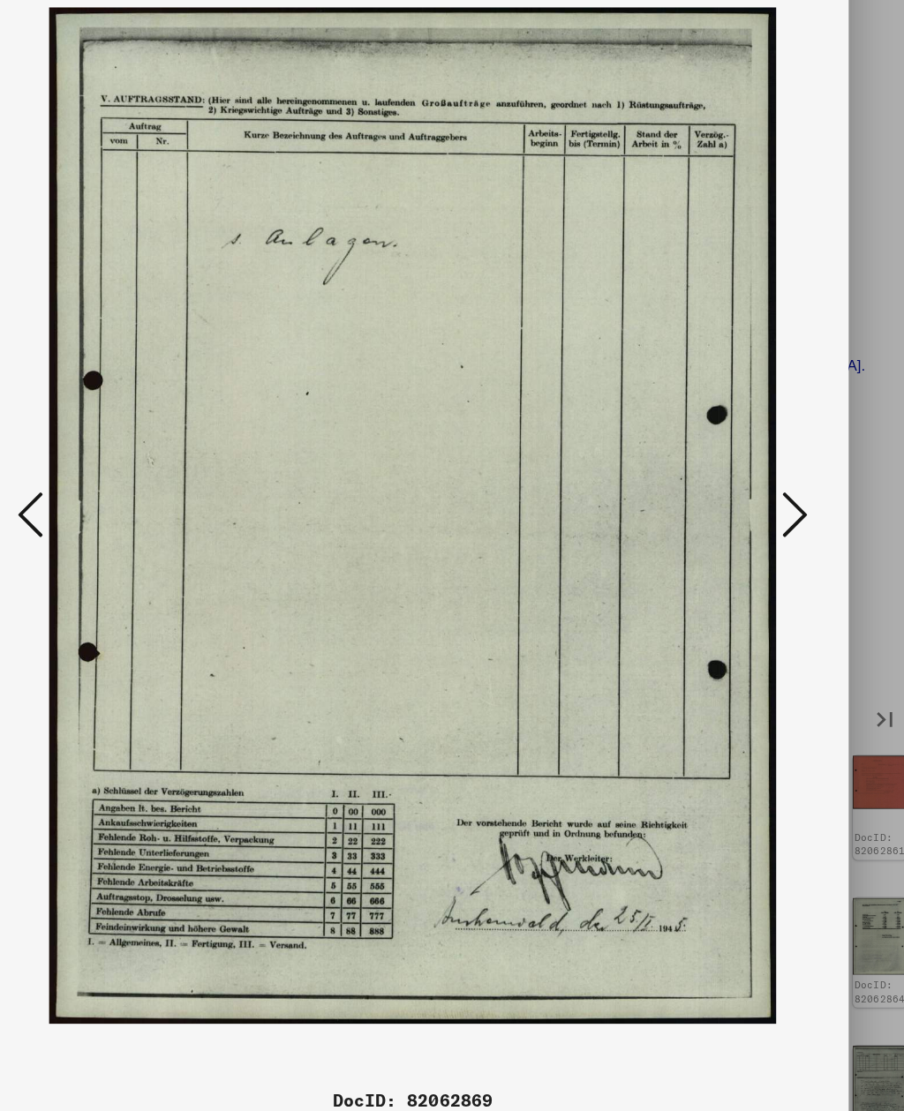
click at [759, 489] on icon at bounding box center [769, 510] width 21 height 42
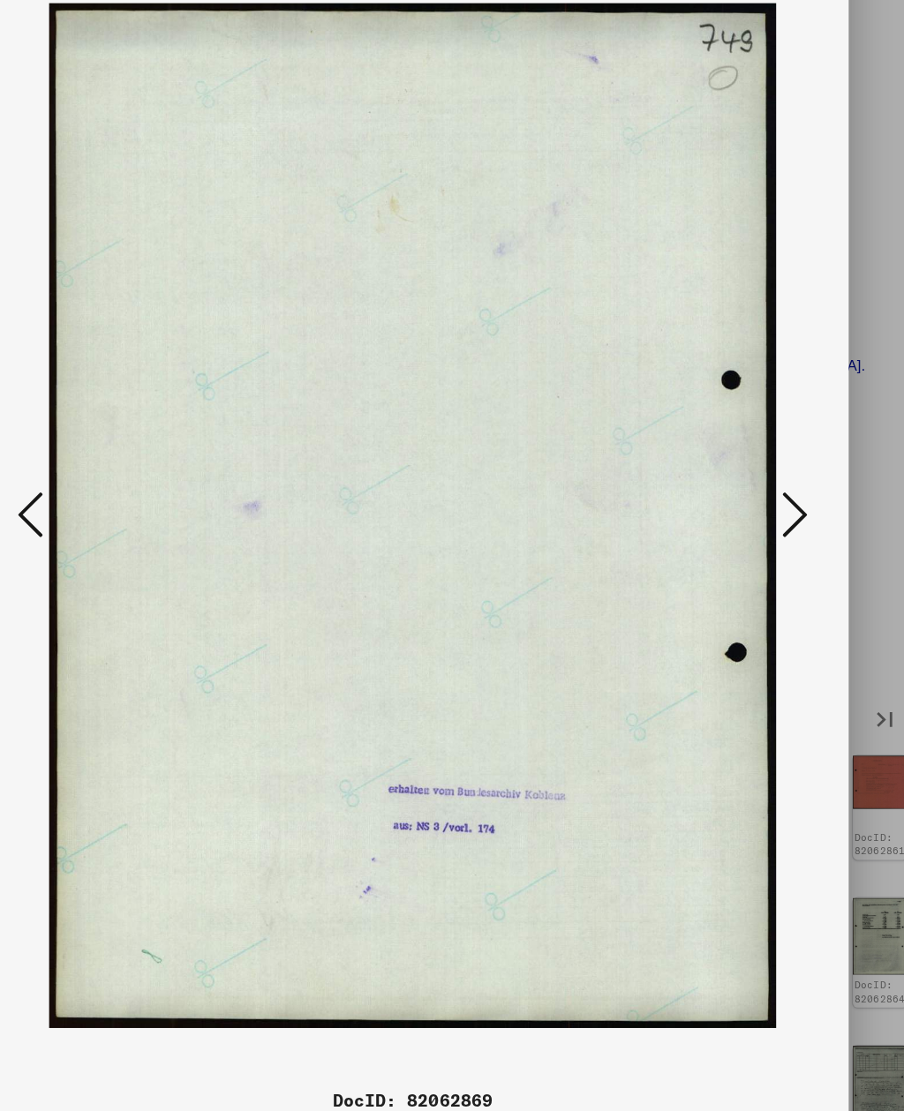
click at [759, 489] on icon at bounding box center [769, 510] width 21 height 42
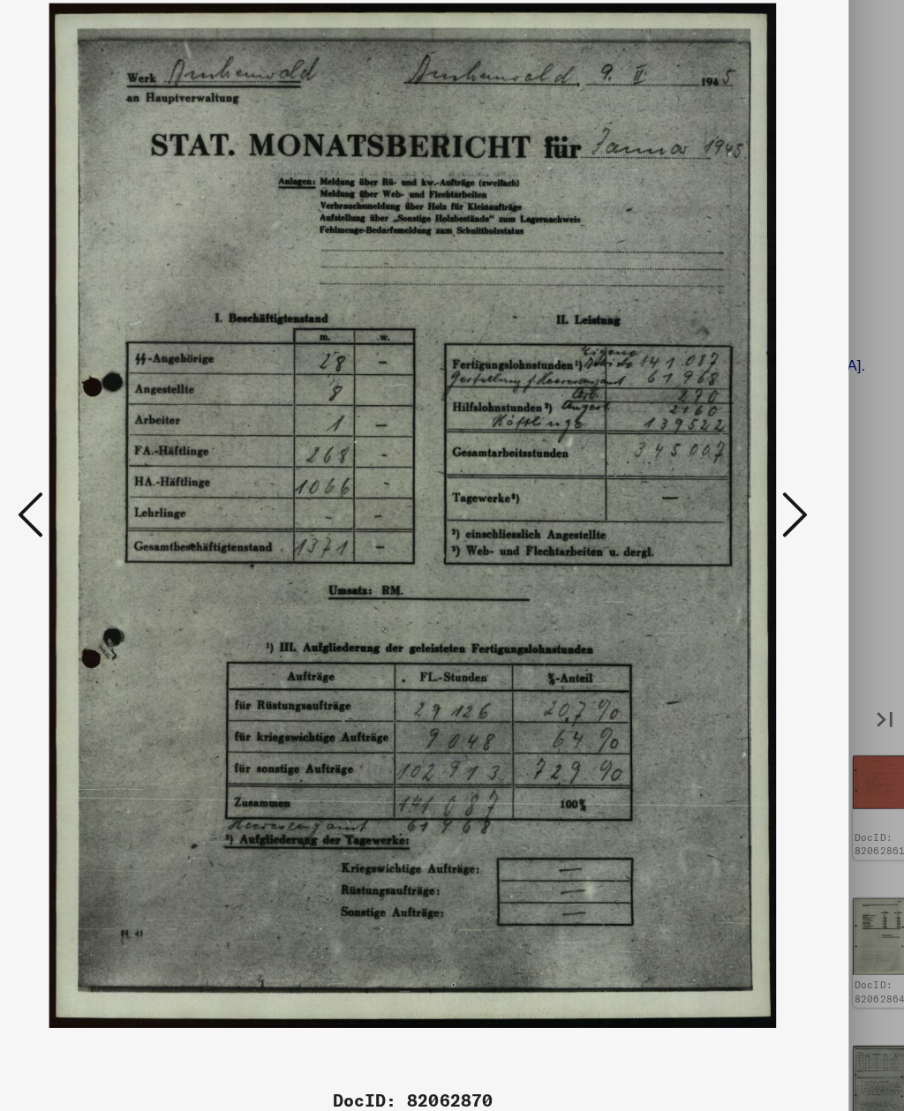
click at [759, 489] on icon at bounding box center [769, 510] width 21 height 42
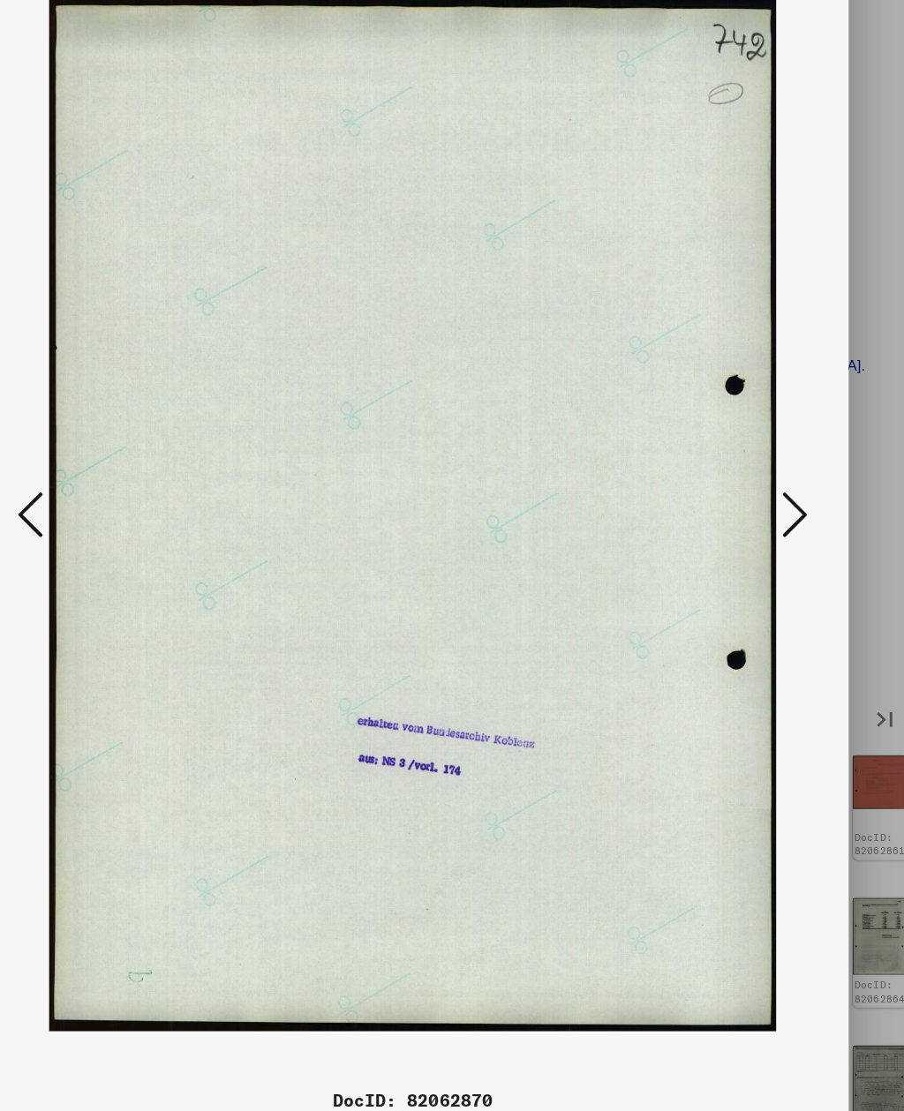
click at [759, 489] on icon at bounding box center [769, 510] width 21 height 42
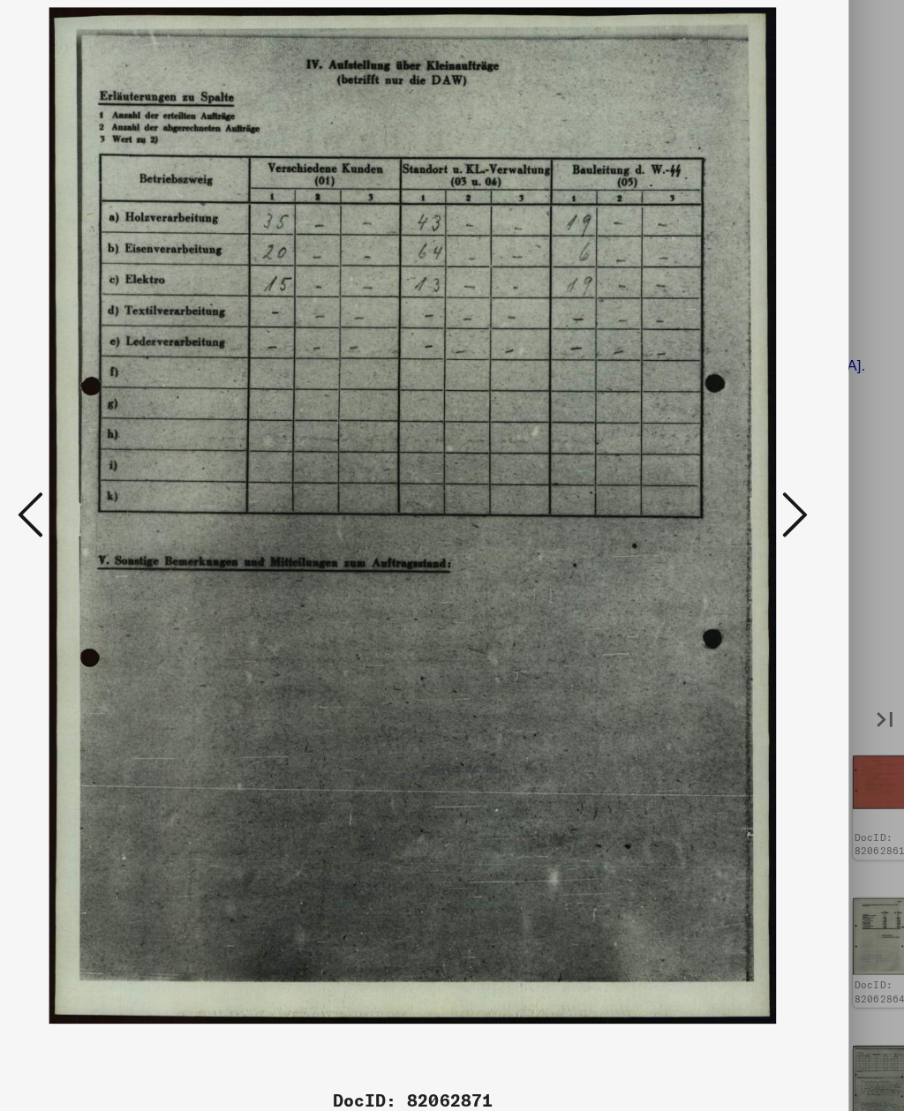
click at [759, 489] on icon at bounding box center [769, 510] width 21 height 42
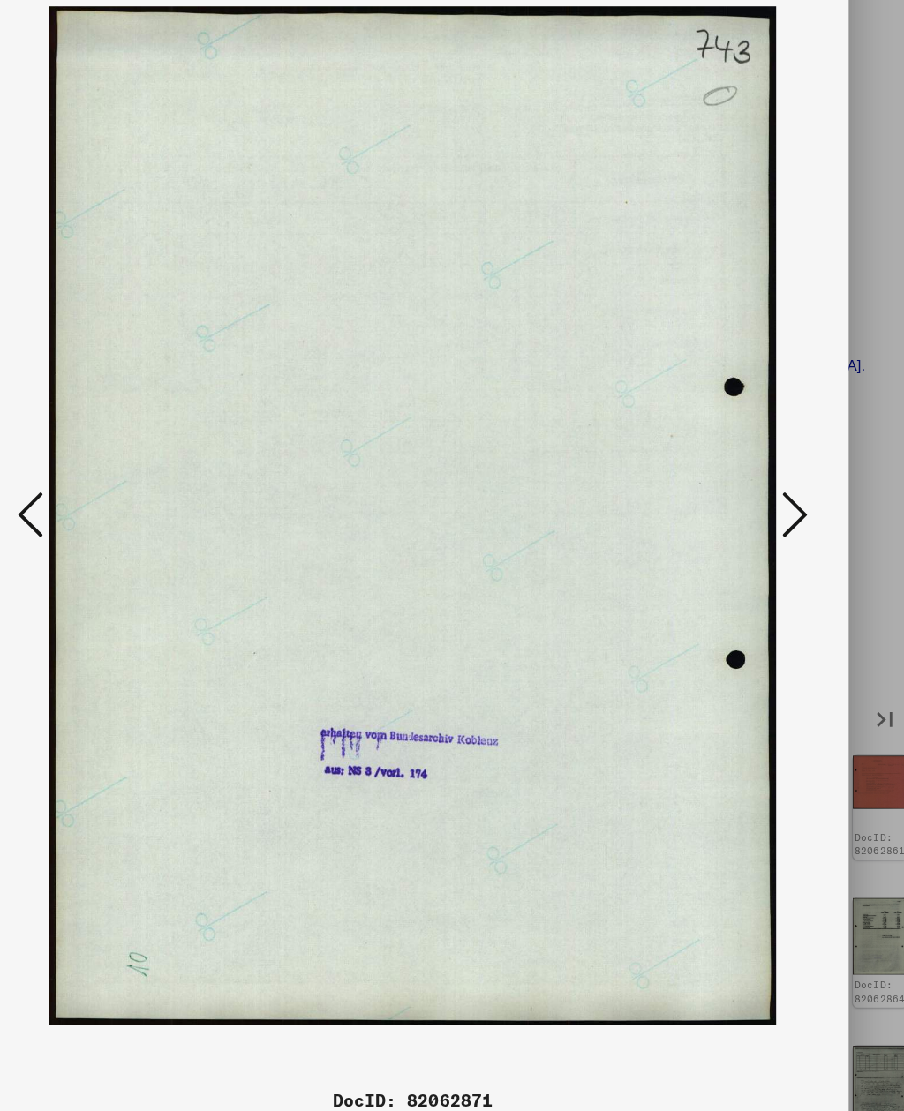
click at [759, 489] on icon at bounding box center [769, 510] width 21 height 42
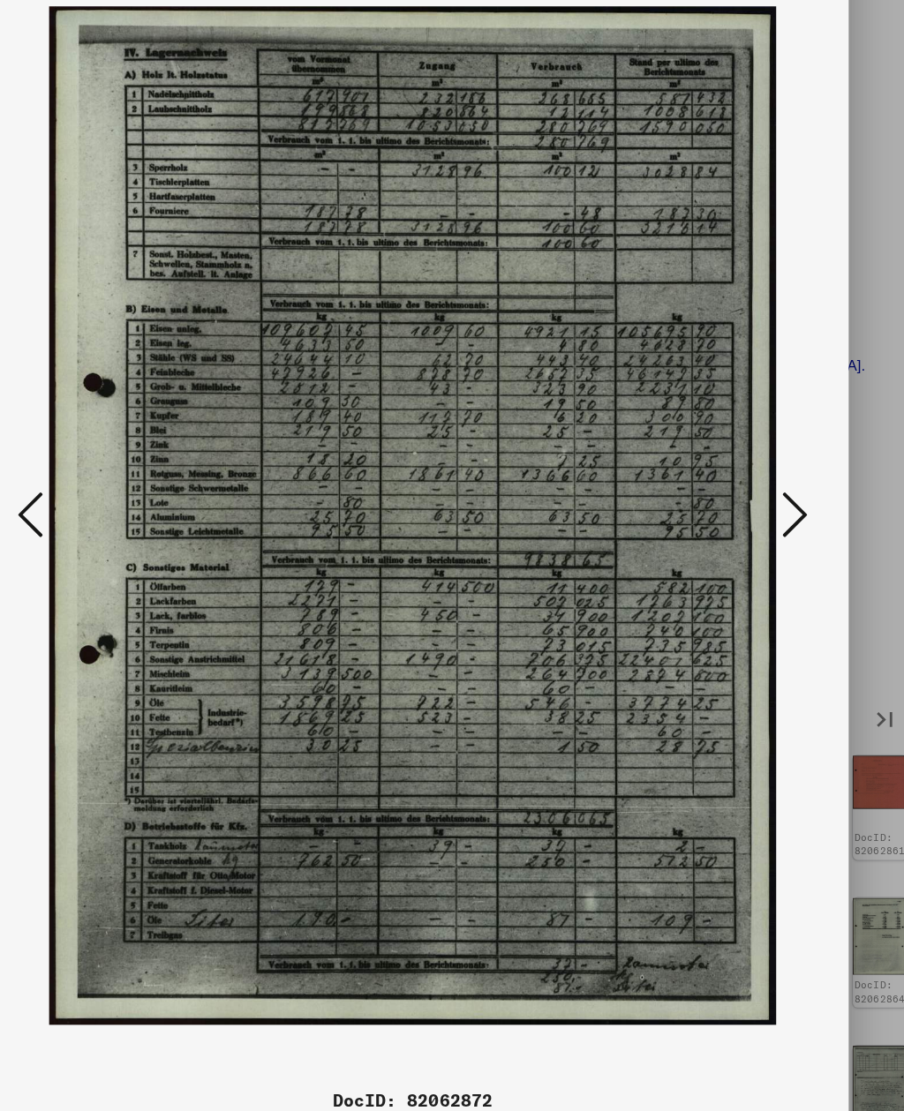
click at [759, 489] on icon at bounding box center [769, 510] width 21 height 42
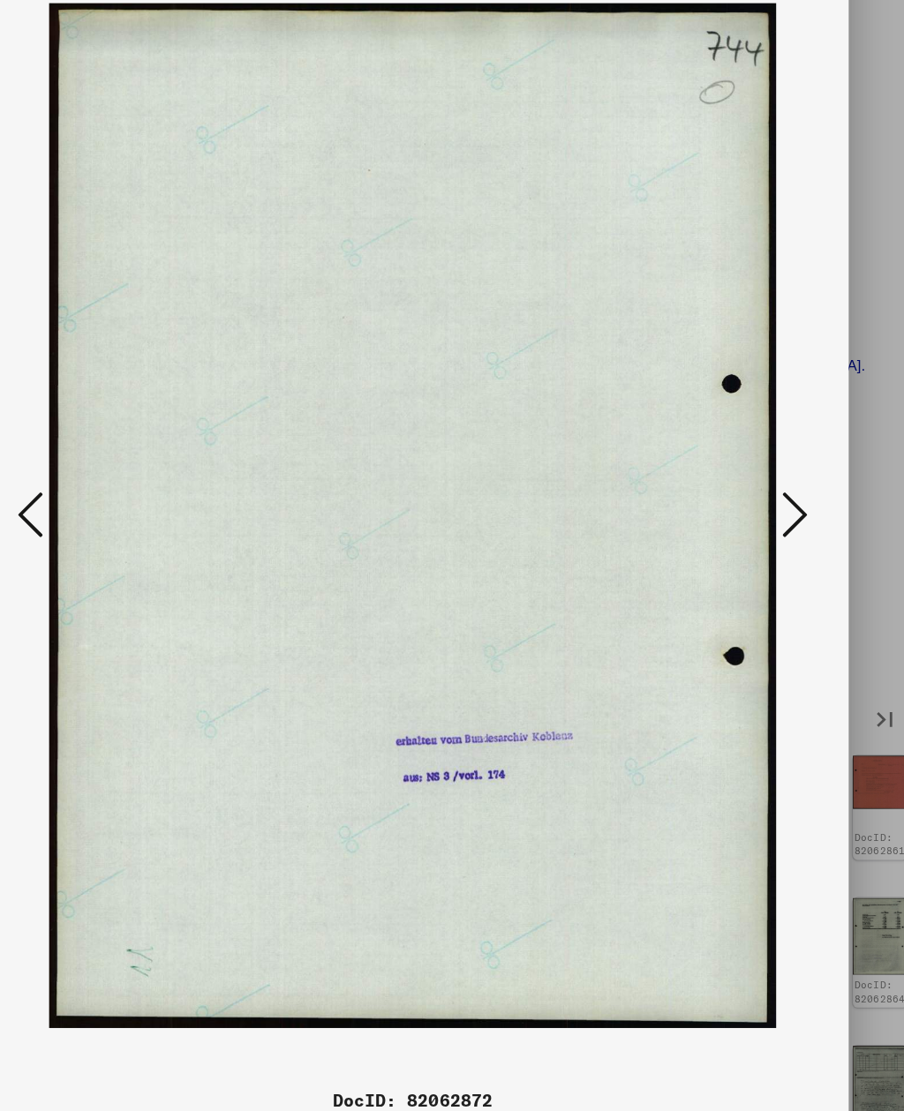
click at [759, 489] on icon at bounding box center [769, 510] width 21 height 42
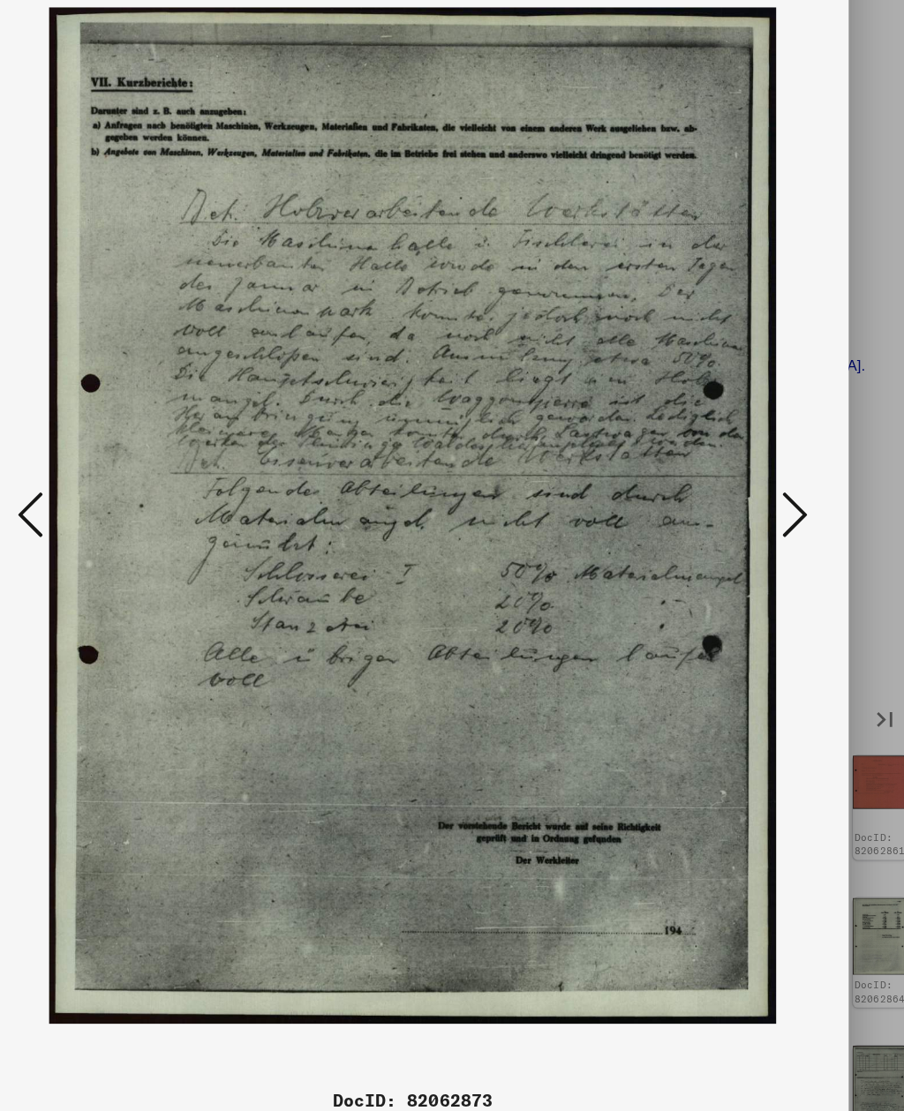
click at [759, 489] on icon at bounding box center [769, 510] width 21 height 42
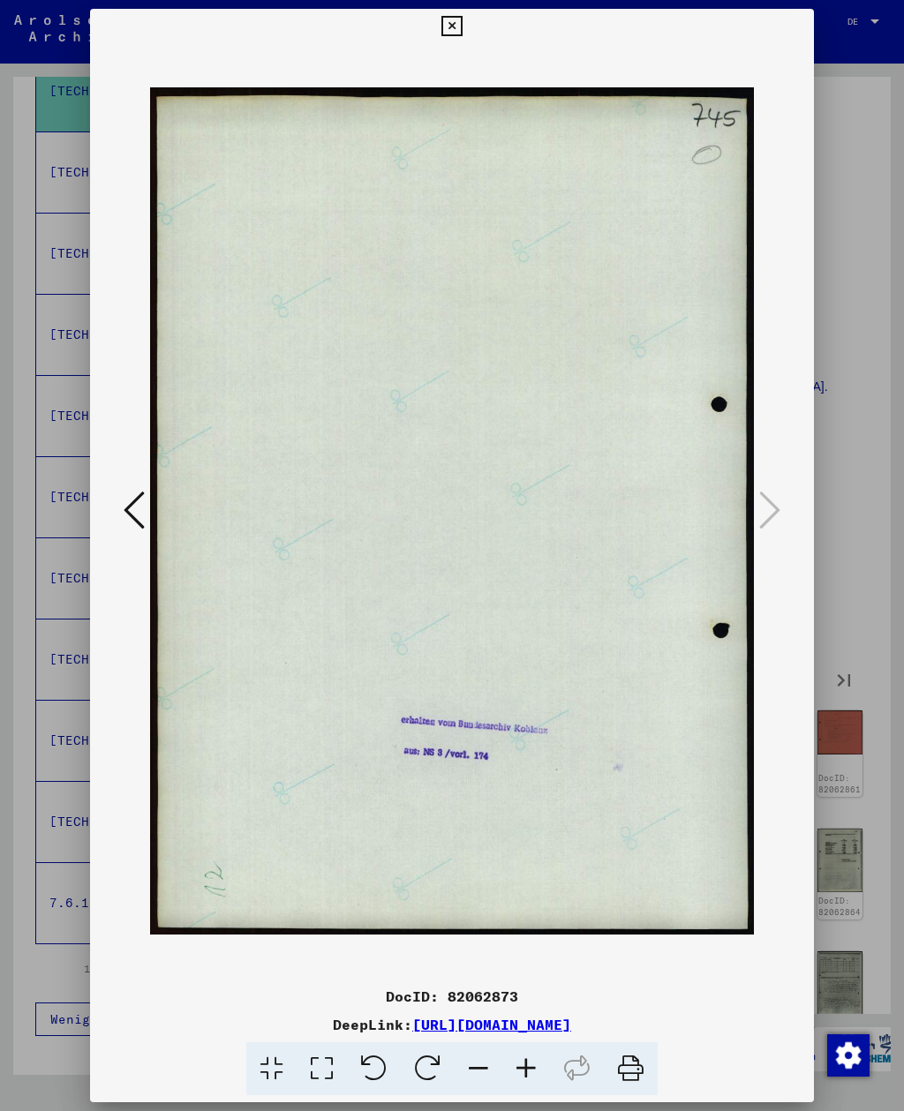
click at [467, 38] on button at bounding box center [451, 26] width 31 height 35
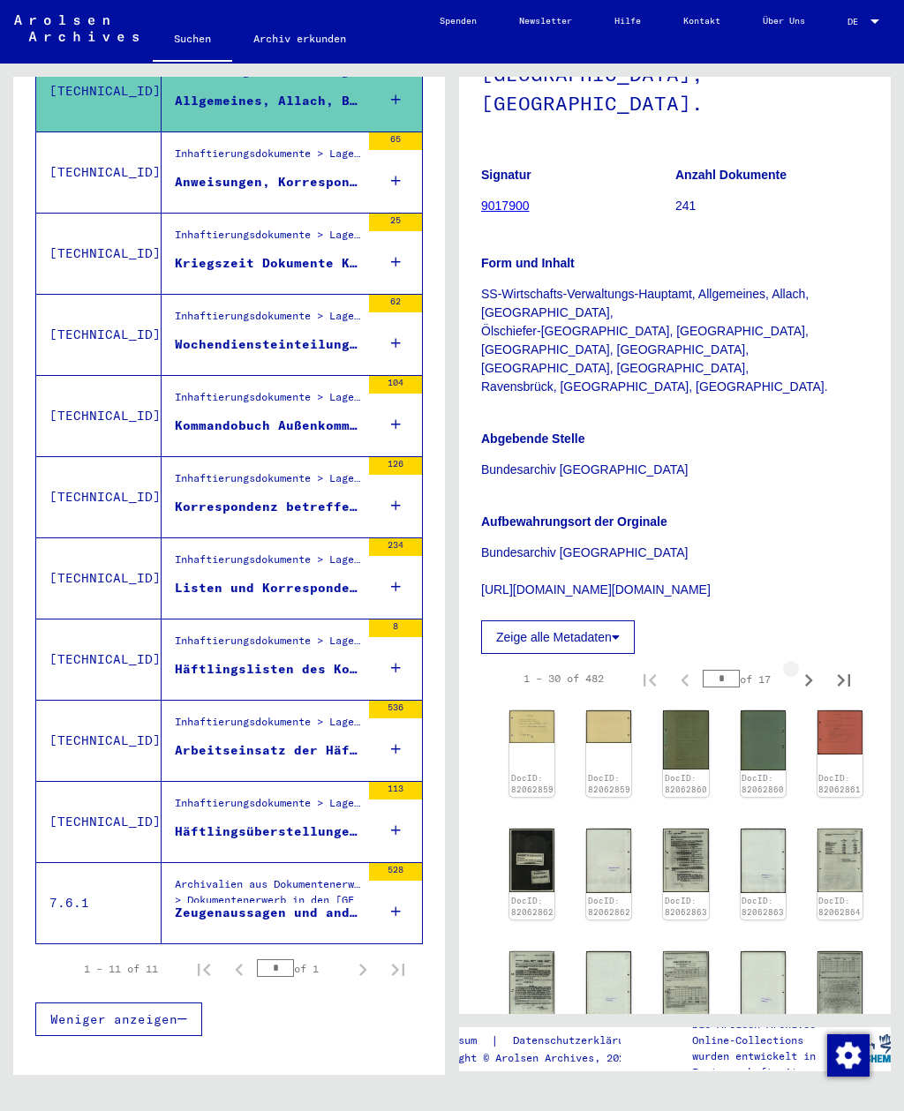
click at [816, 668] on icon "Next page" at bounding box center [808, 680] width 25 height 25
type input "*"
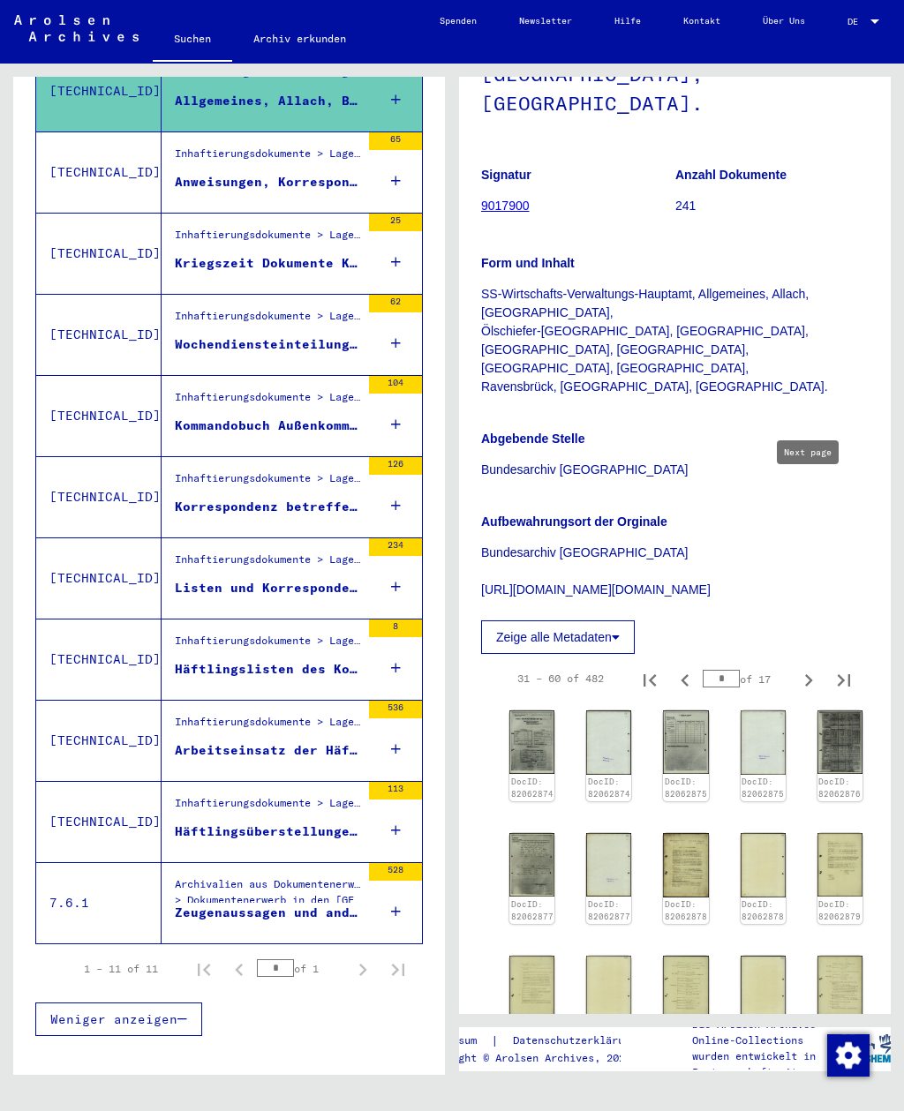
click at [524, 711] on img at bounding box center [531, 743] width 45 height 64
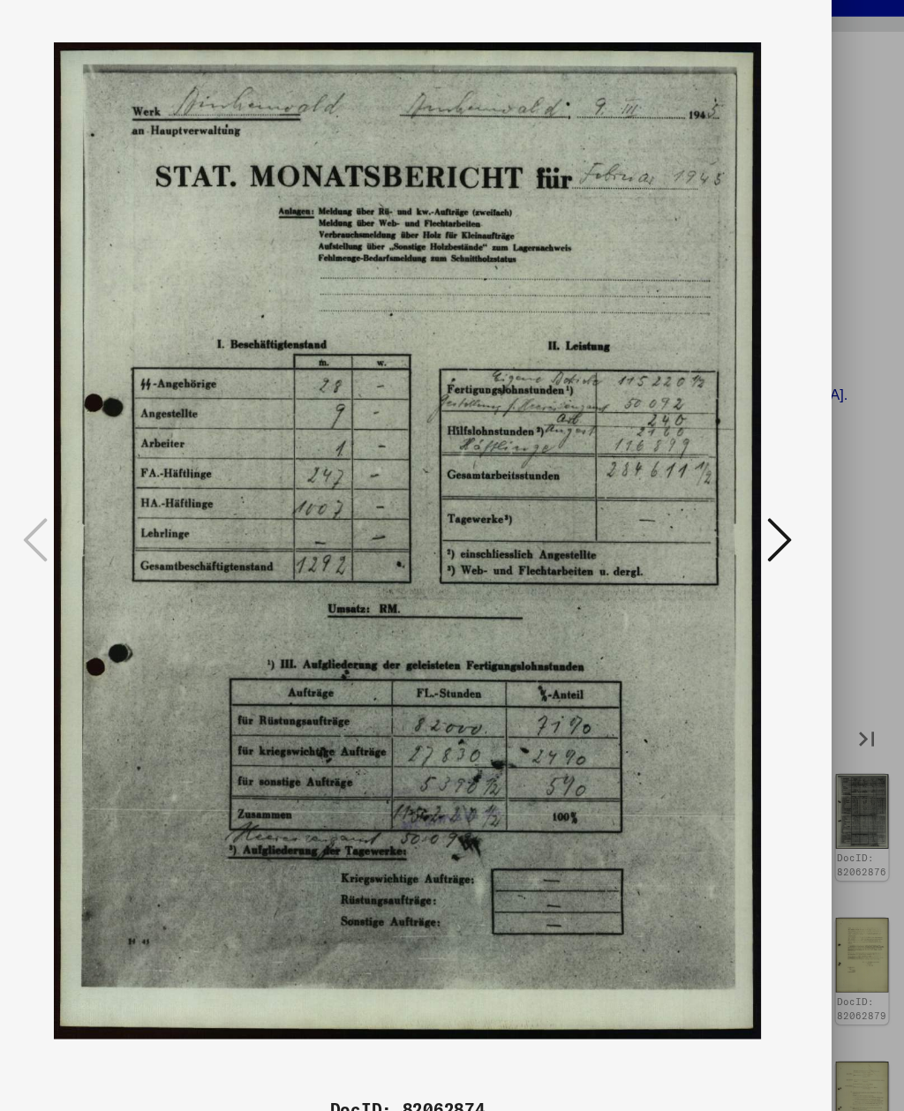
click at [759, 489] on icon at bounding box center [769, 510] width 21 height 42
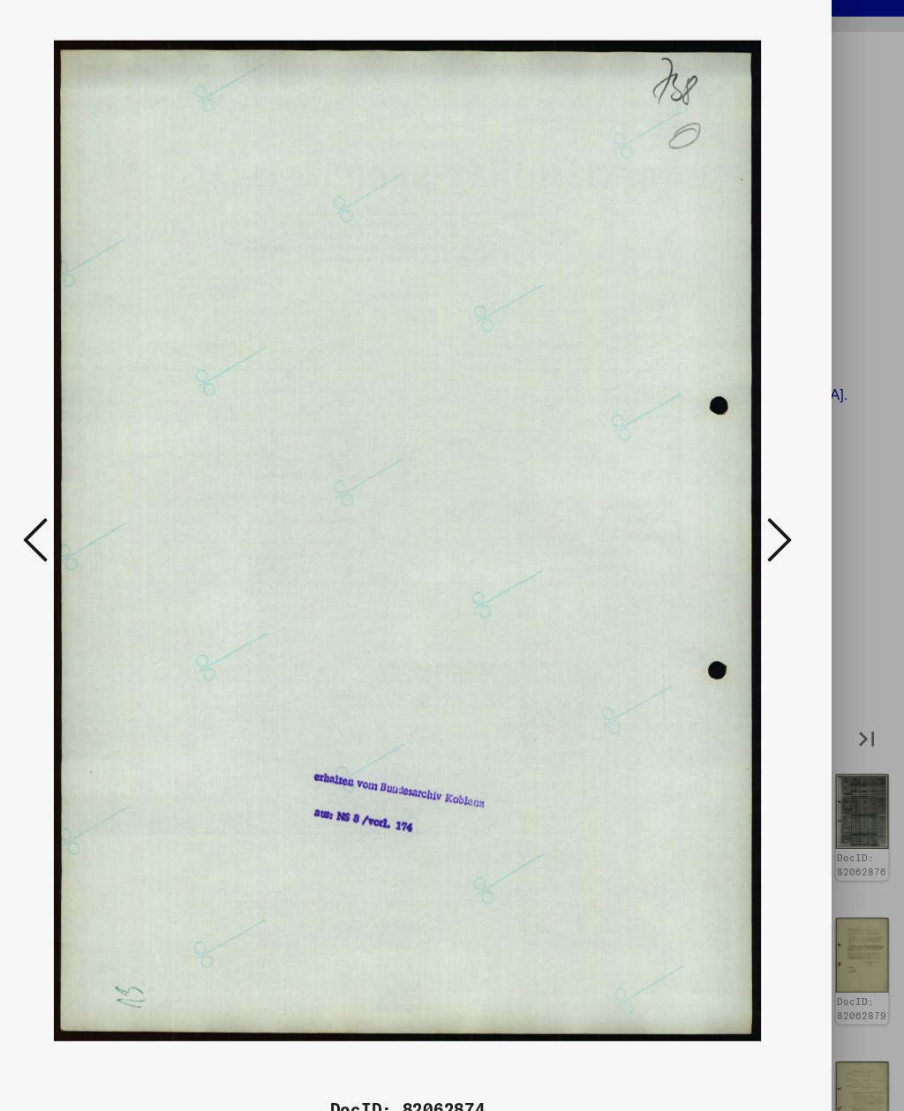
click at [759, 489] on icon at bounding box center [769, 510] width 21 height 42
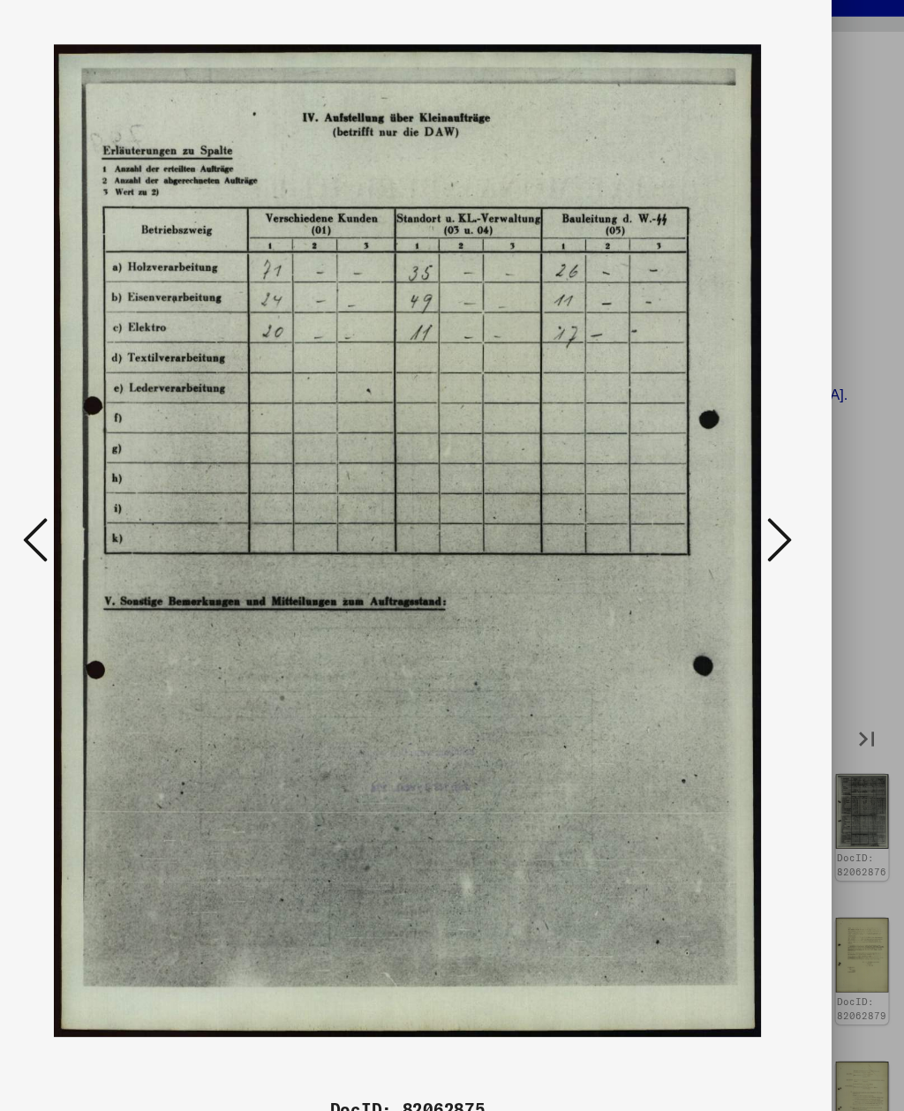
click at [759, 489] on icon at bounding box center [769, 510] width 21 height 42
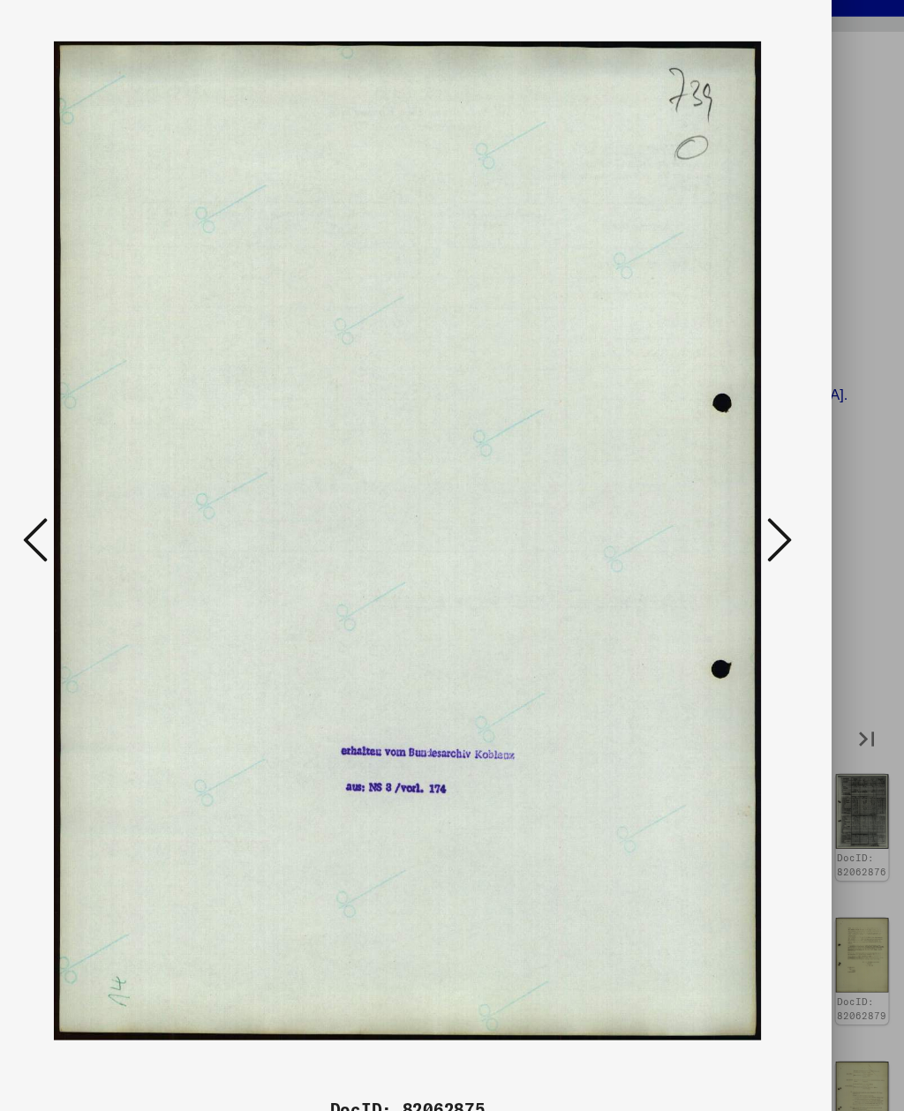
click at [759, 489] on icon at bounding box center [769, 510] width 21 height 42
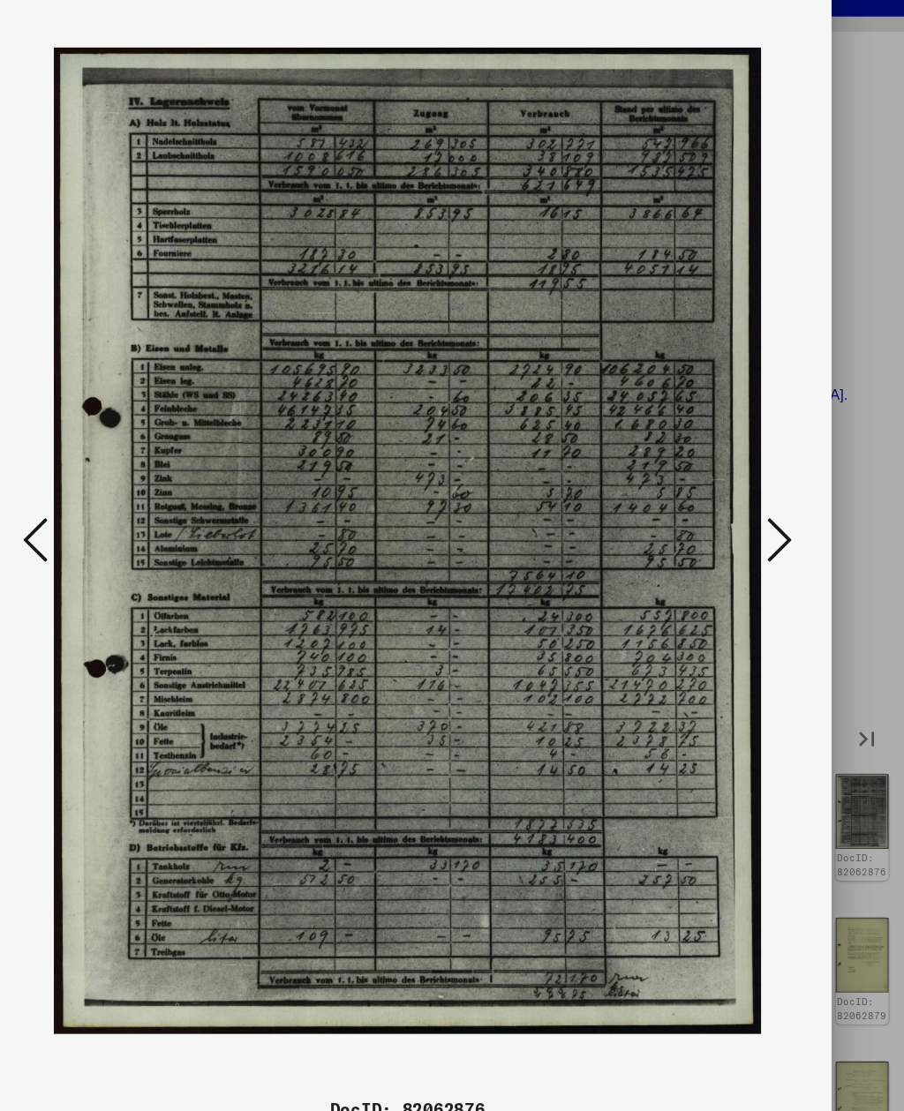
click at [759, 489] on icon at bounding box center [769, 510] width 21 height 42
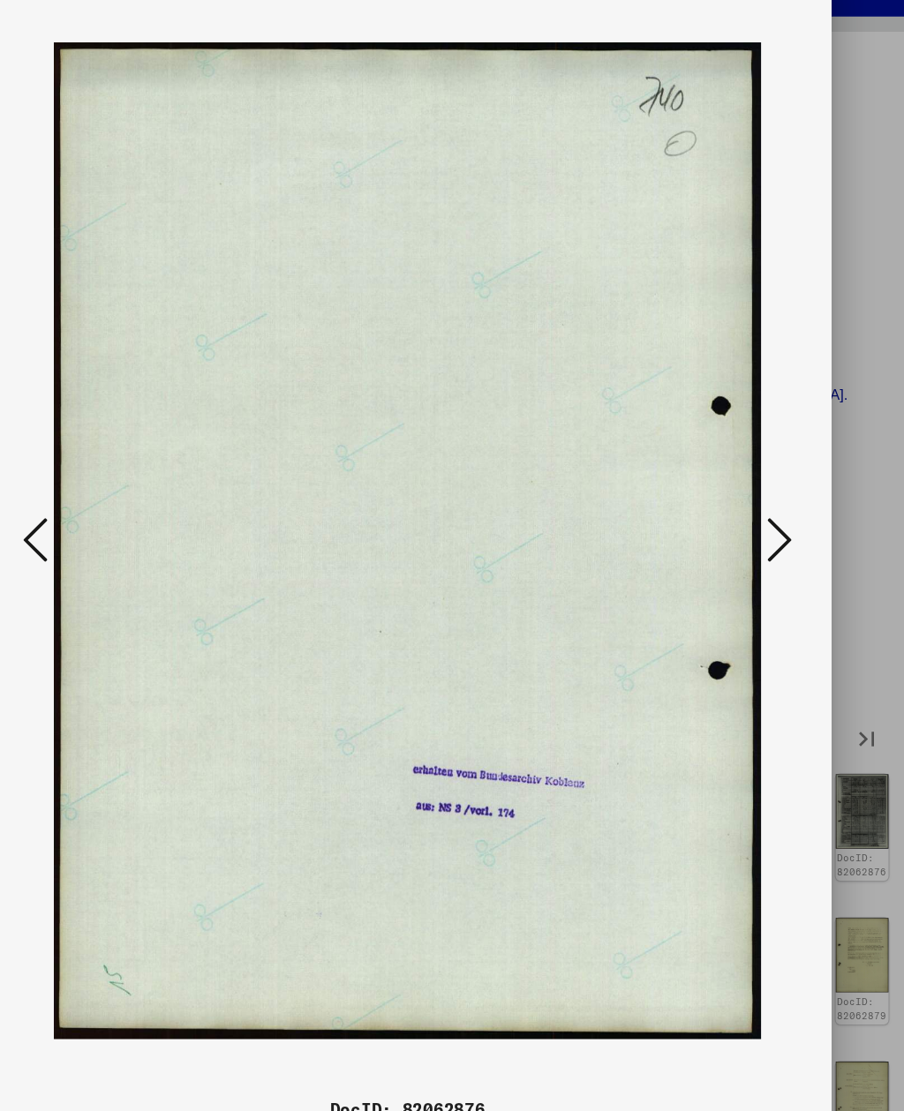
click at [759, 489] on icon at bounding box center [769, 510] width 21 height 42
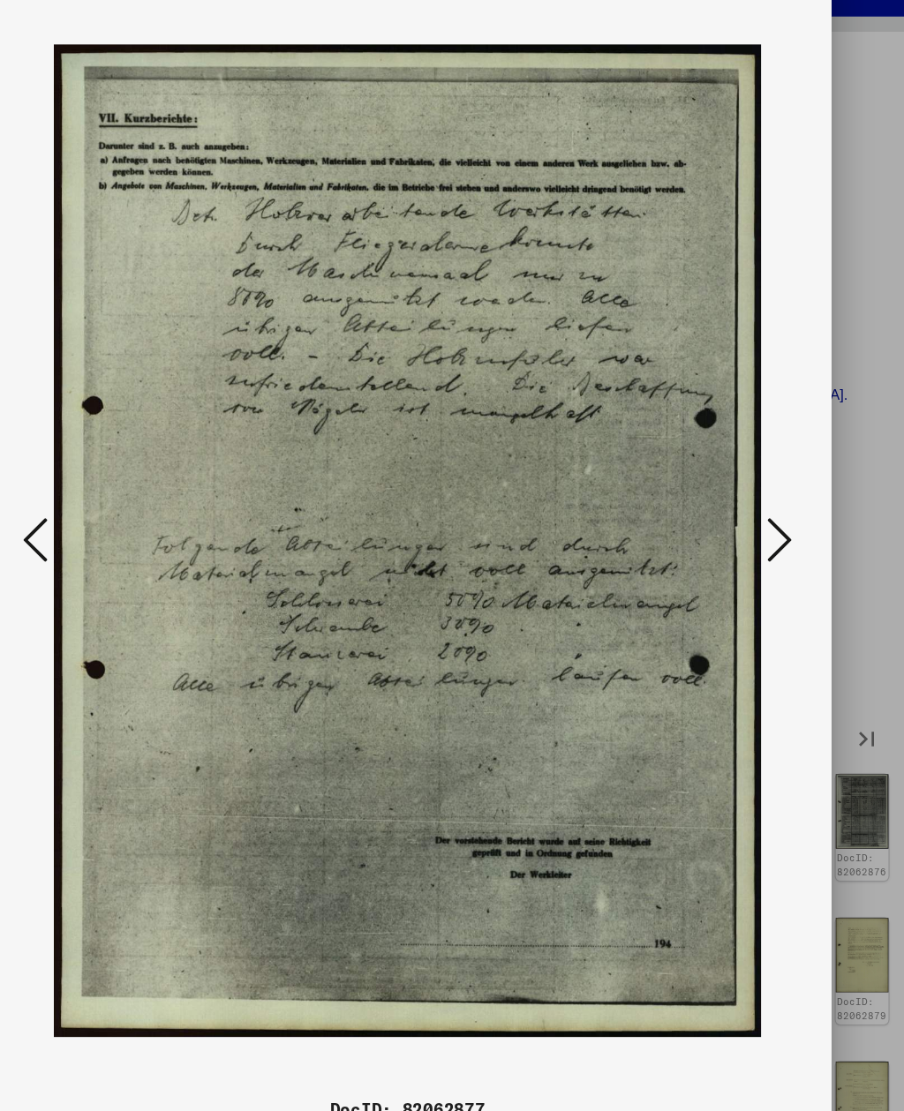
click at [759, 489] on icon at bounding box center [769, 510] width 21 height 42
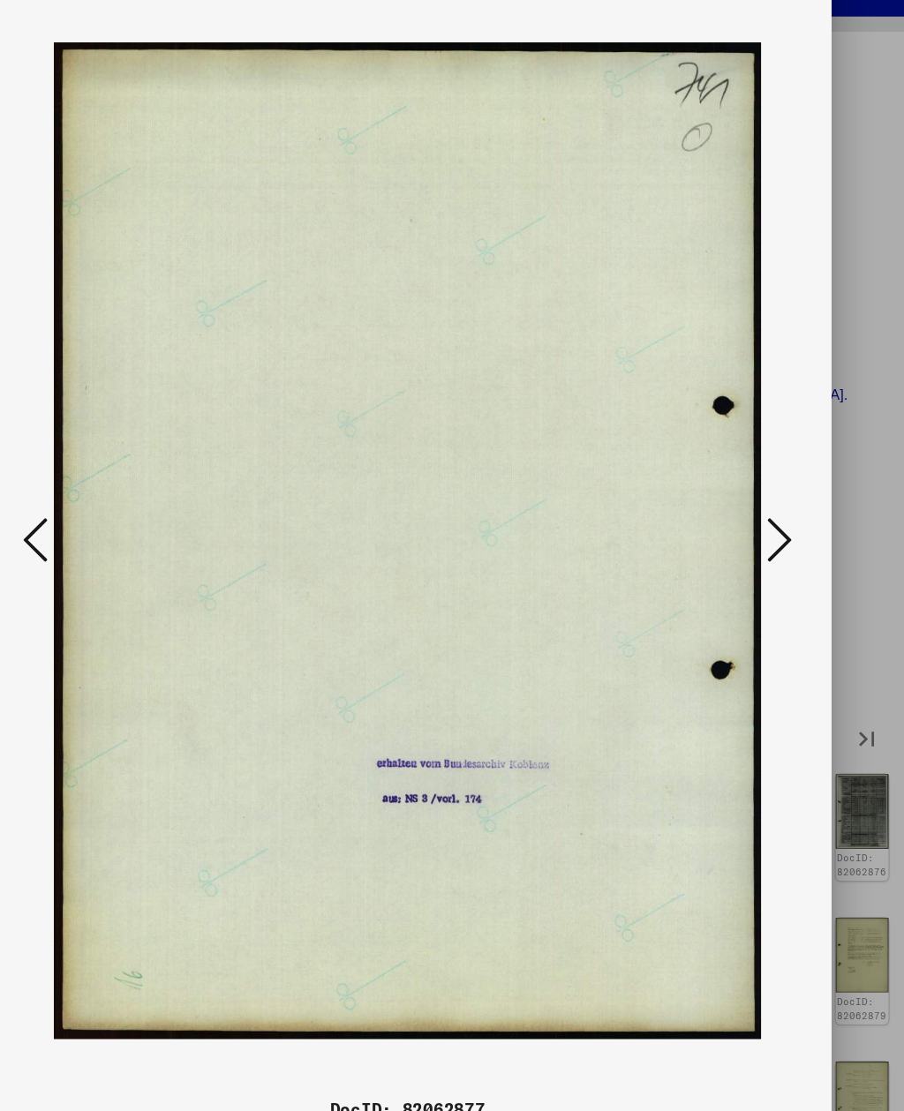
click at [759, 489] on icon at bounding box center [769, 510] width 21 height 42
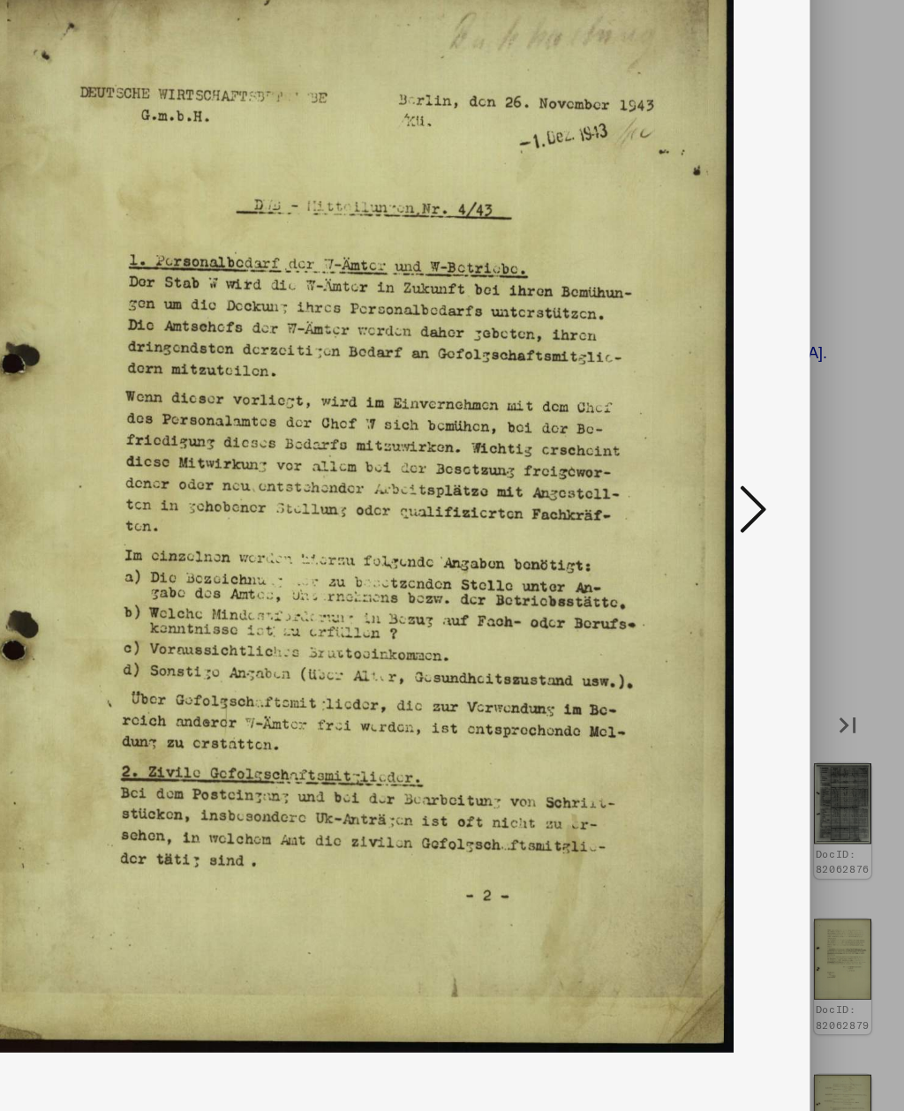
click at [759, 489] on icon at bounding box center [769, 510] width 21 height 42
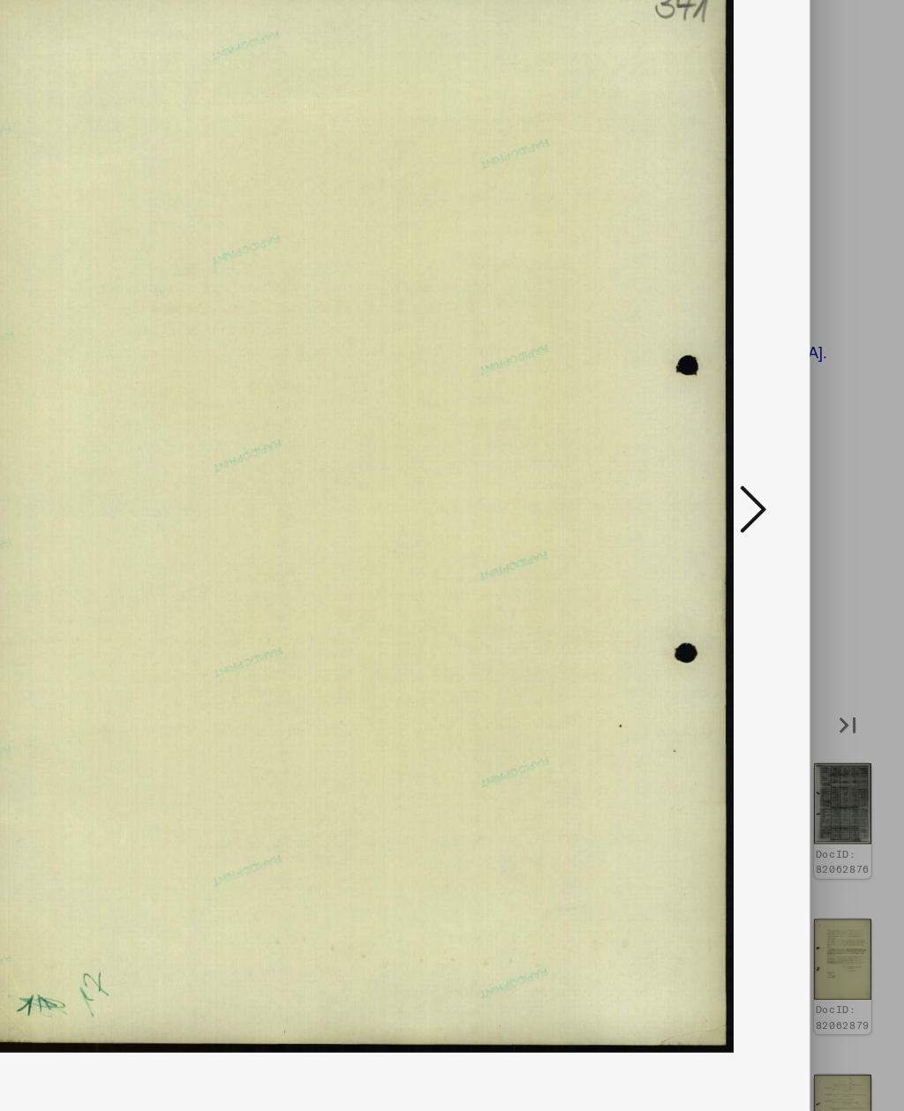
click at [759, 489] on icon at bounding box center [769, 510] width 21 height 42
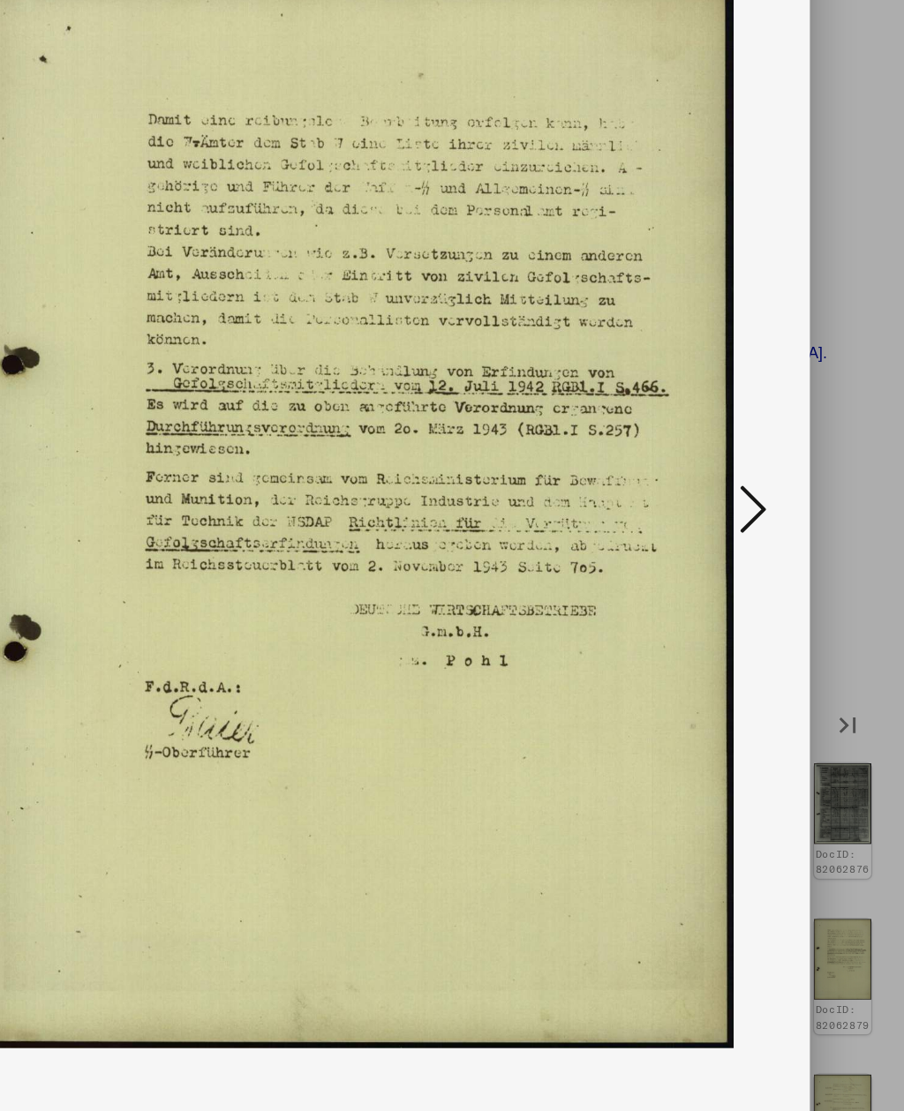
click at [759, 489] on icon at bounding box center [769, 510] width 21 height 42
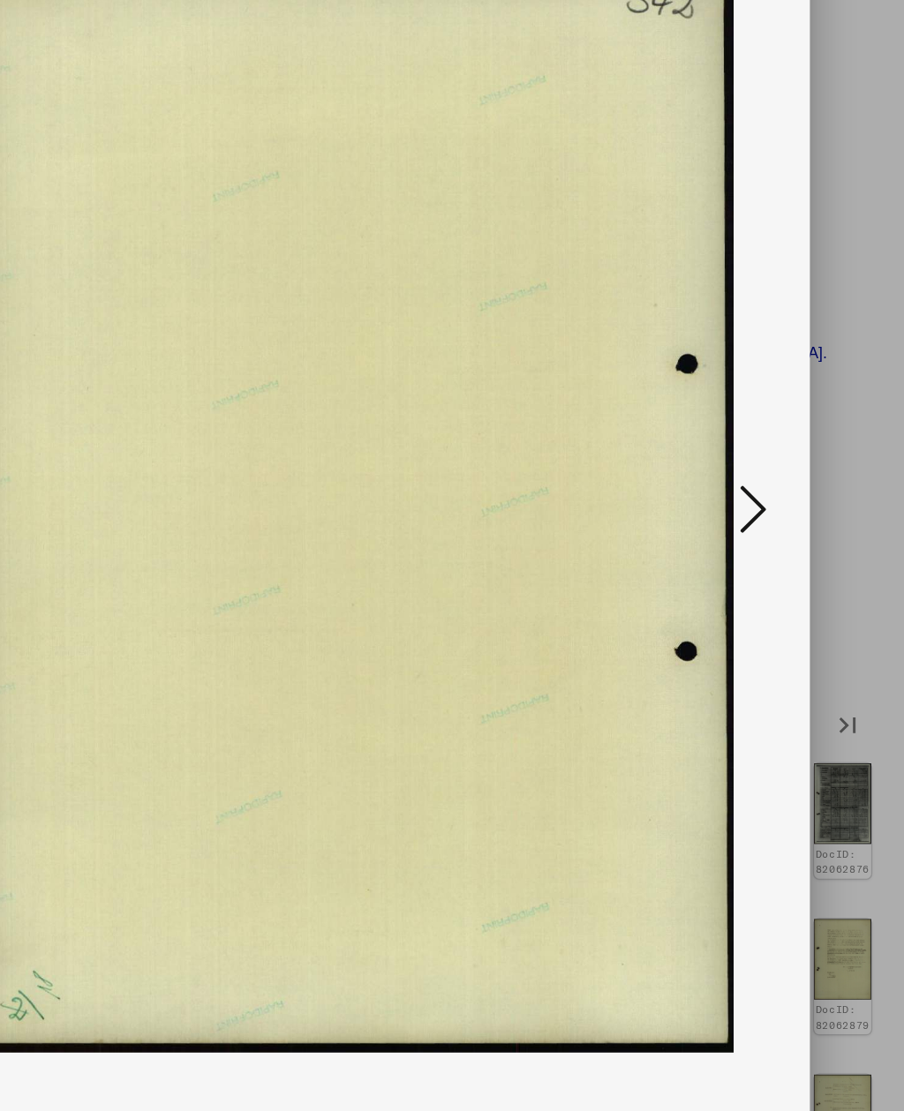
click at [759, 489] on icon at bounding box center [769, 510] width 21 height 42
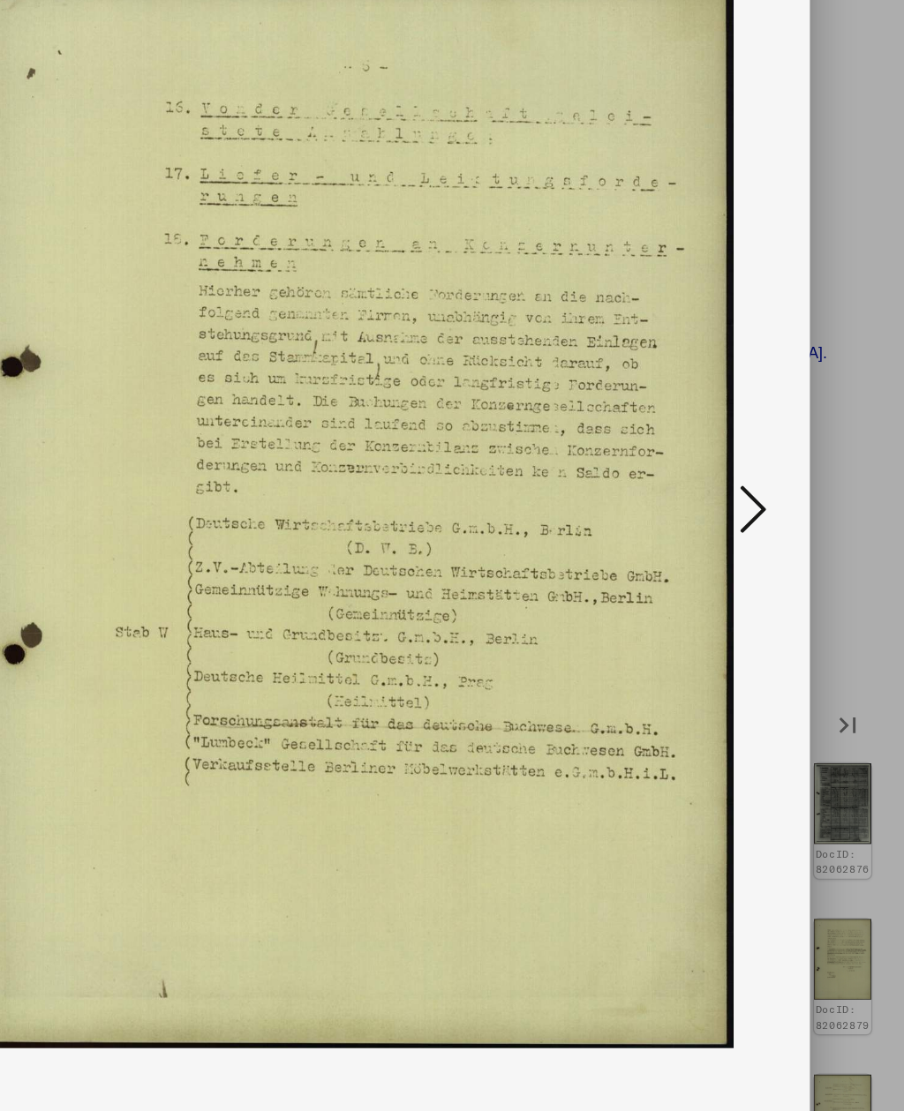
click at [759, 489] on icon at bounding box center [769, 510] width 21 height 42
